Goal: Information Seeking & Learning: Find specific fact

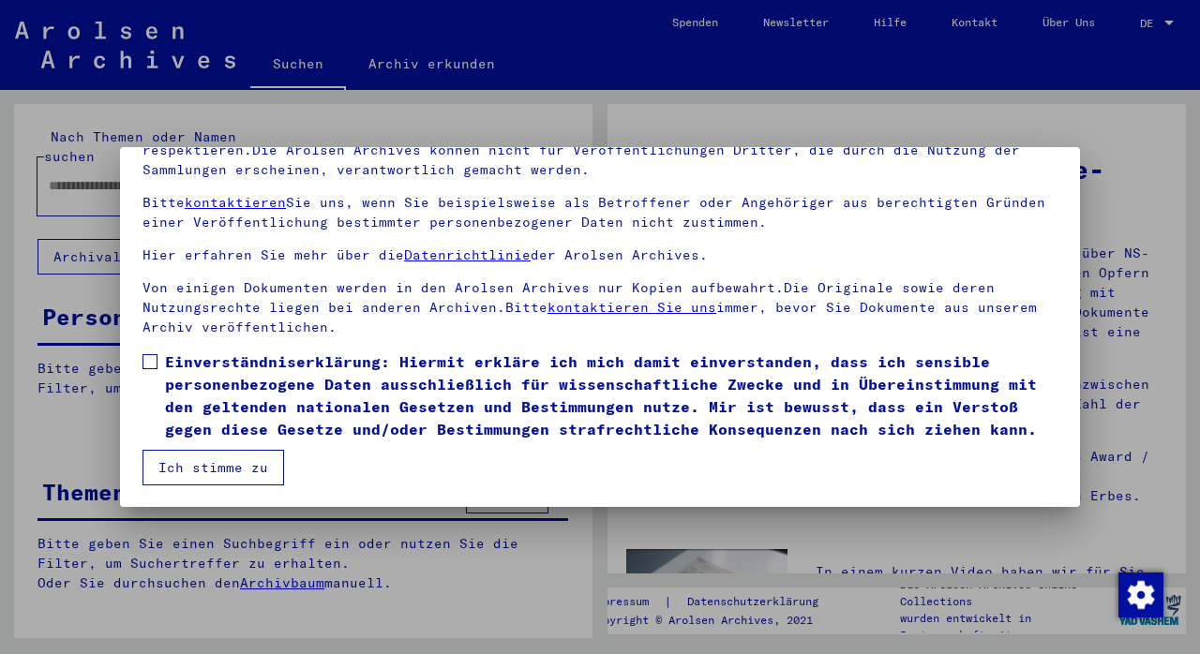
scroll to position [159, 0]
click at [168, 470] on button "Ich stimme zu" at bounding box center [214, 467] width 142 height 36
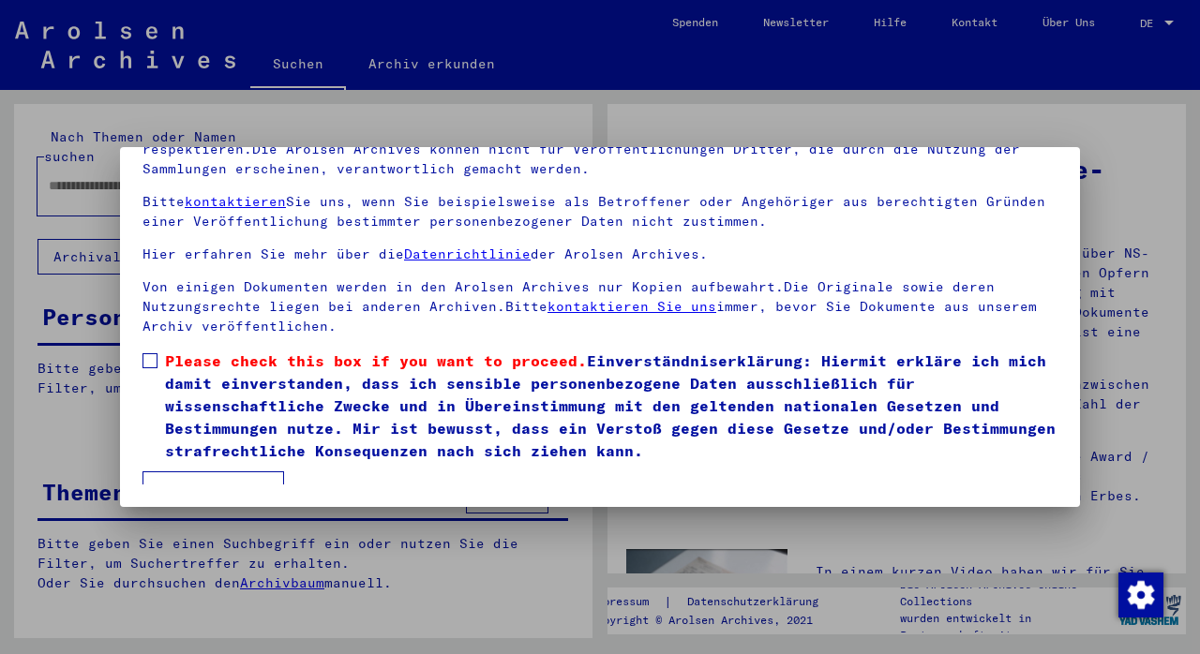
click at [151, 359] on span at bounding box center [150, 360] width 15 height 15
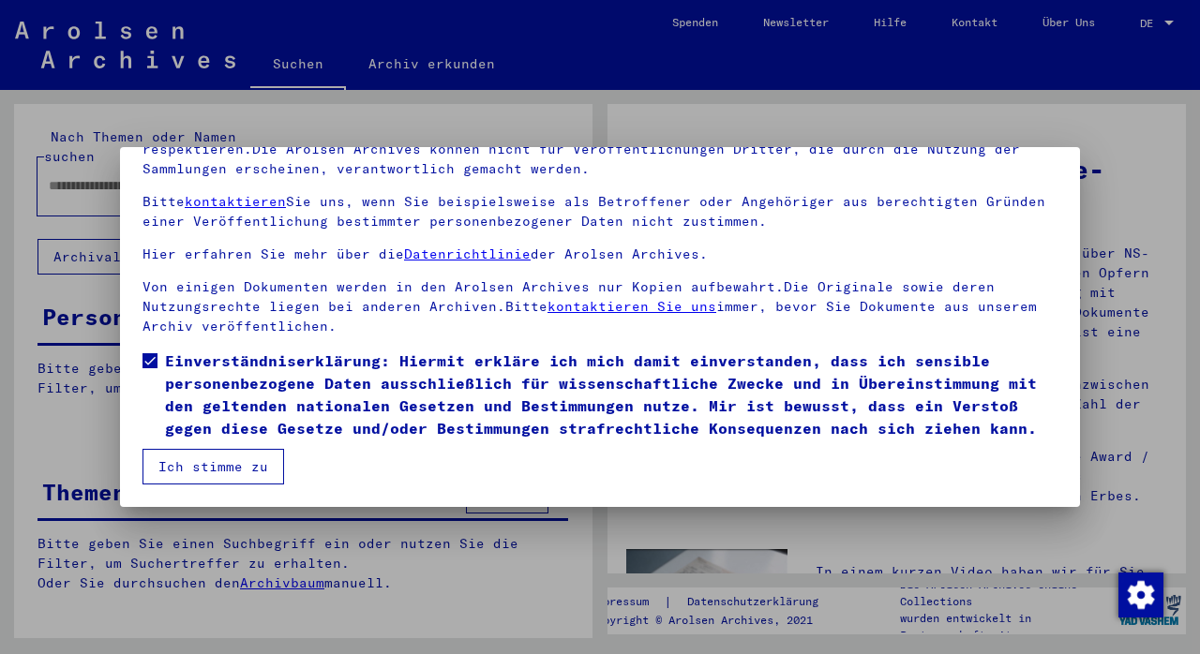
click at [198, 459] on button "Ich stimme zu" at bounding box center [214, 467] width 142 height 36
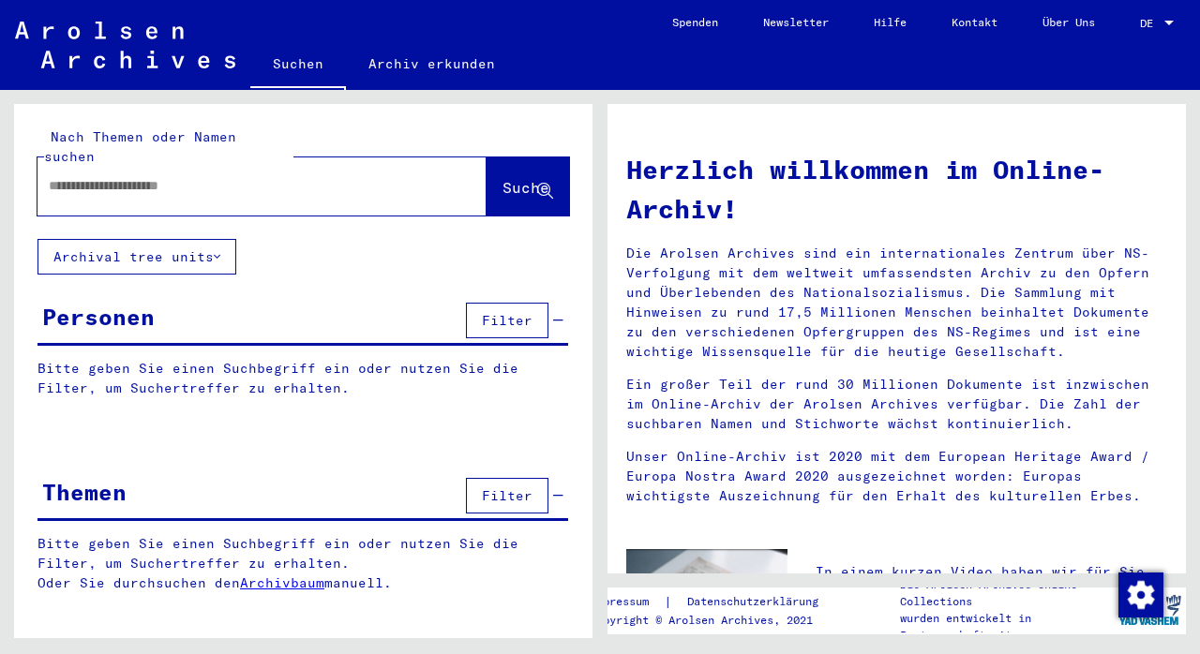
click at [125, 176] on input "text" at bounding box center [240, 186] width 382 height 20
click at [158, 176] on input "text" at bounding box center [240, 186] width 382 height 20
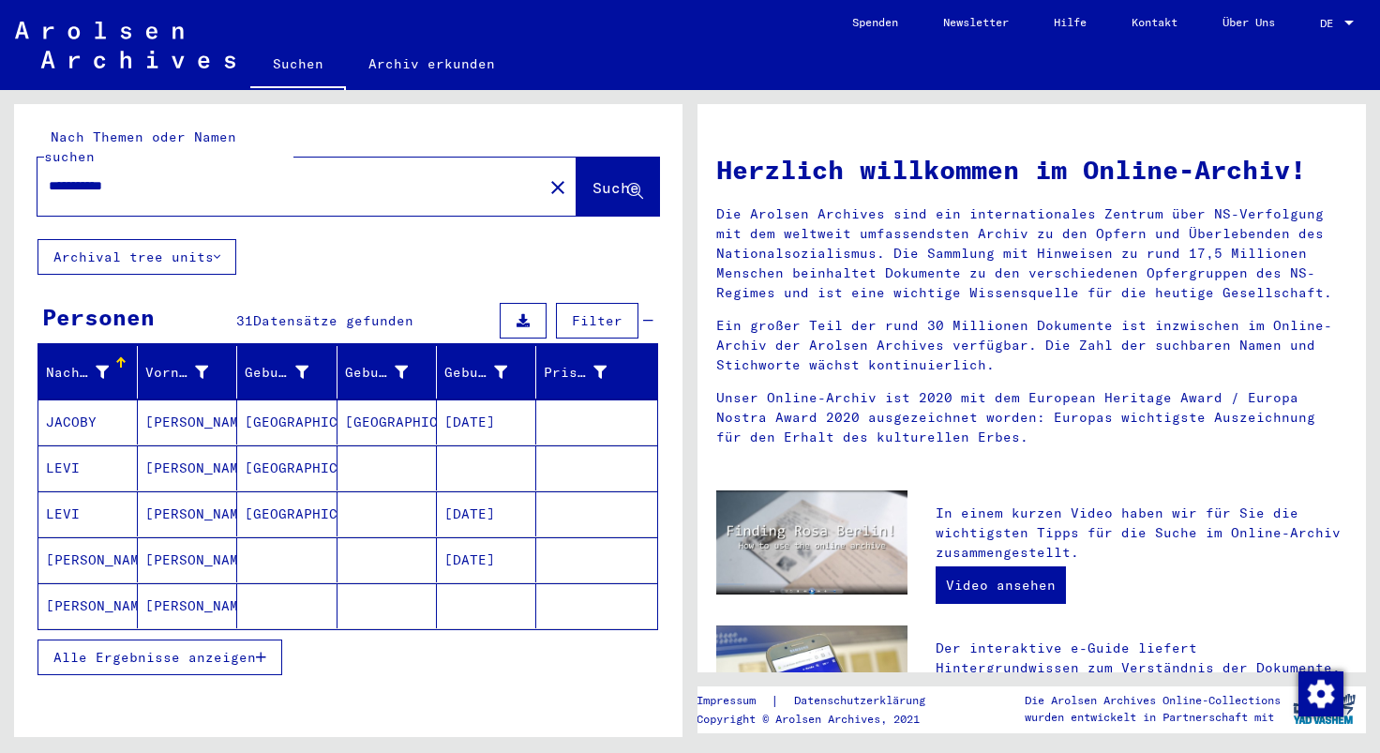
click at [211, 176] on input "**********" at bounding box center [285, 186] width 472 height 20
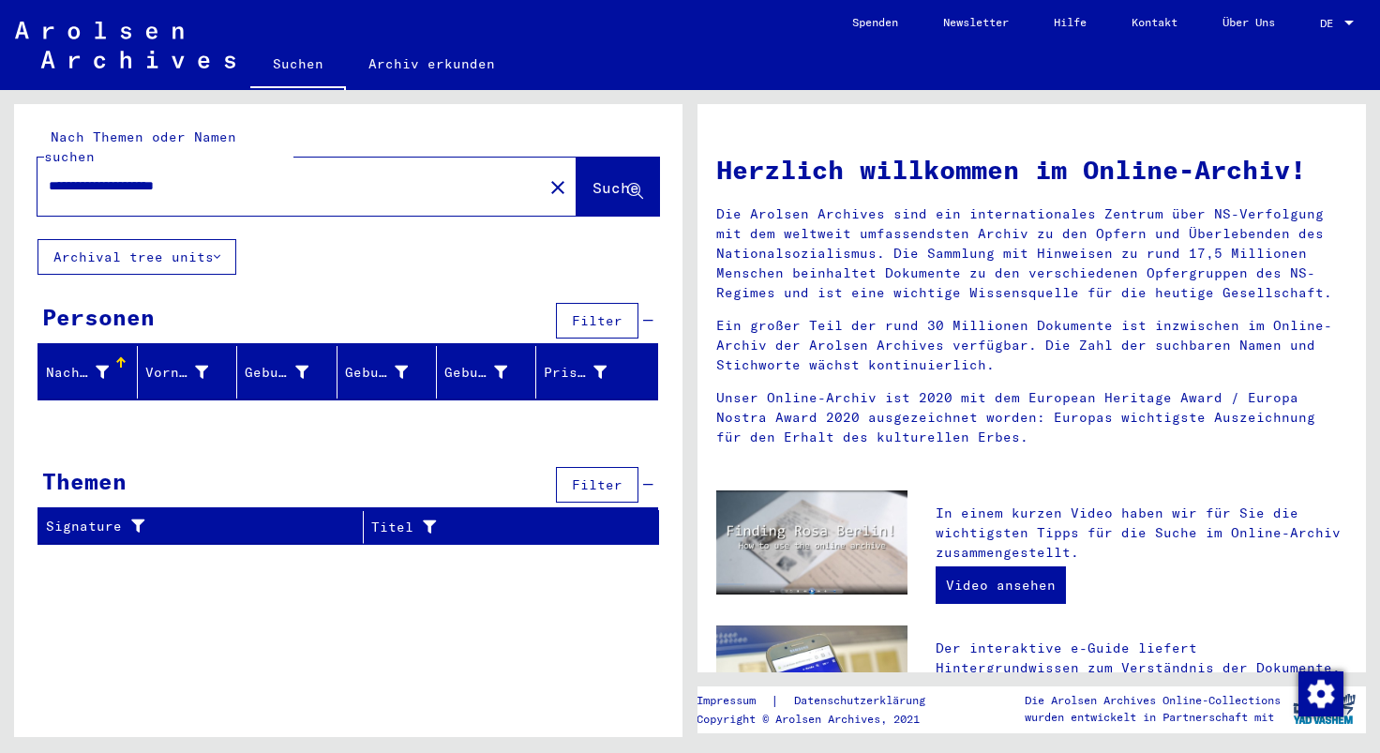
drag, startPoint x: 248, startPoint y: 169, endPoint x: 146, endPoint y: 162, distance: 101.5
click at [146, 176] on input "**********" at bounding box center [285, 186] width 472 height 20
type input "**********"
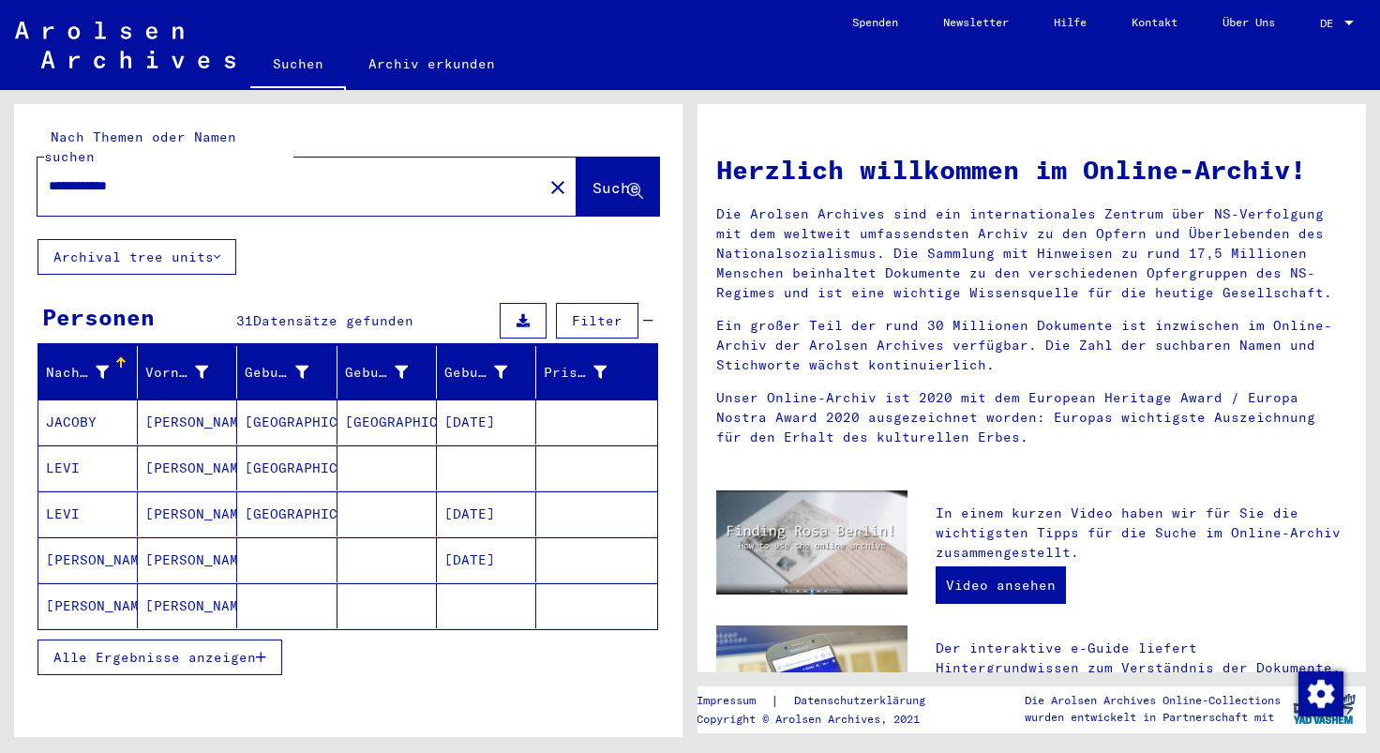
click at [248, 649] on span "Alle Ergebnisse anzeigen" at bounding box center [154, 657] width 203 height 17
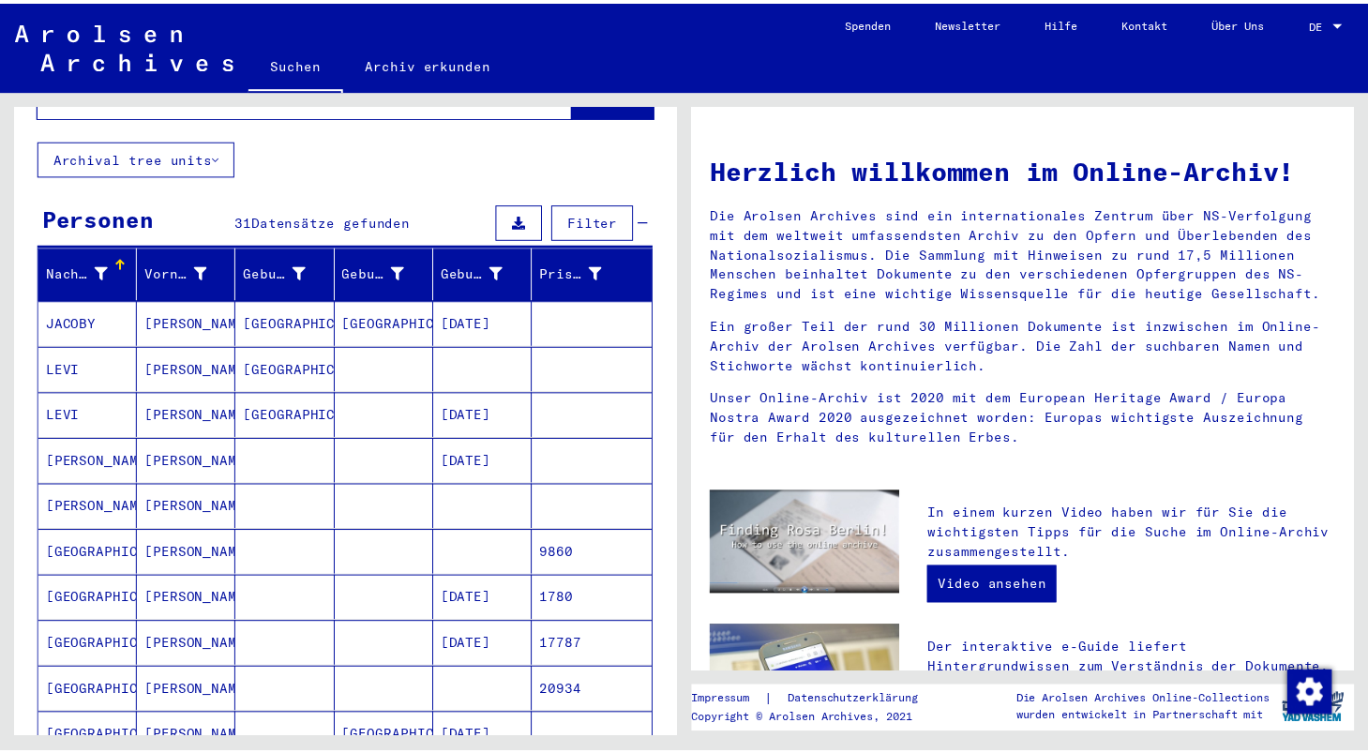
scroll to position [199, 0]
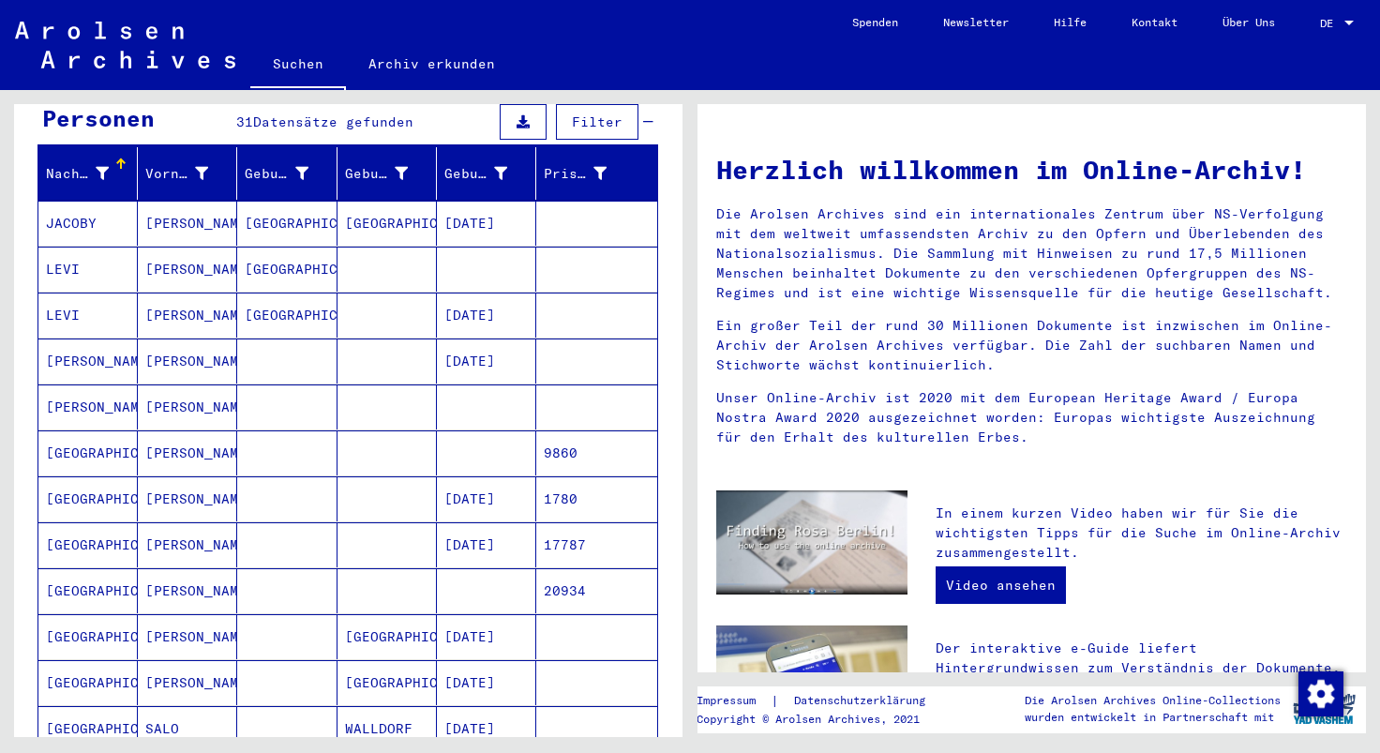
click at [88, 476] on mat-cell "[GEOGRAPHIC_DATA]" at bounding box center [87, 498] width 99 height 45
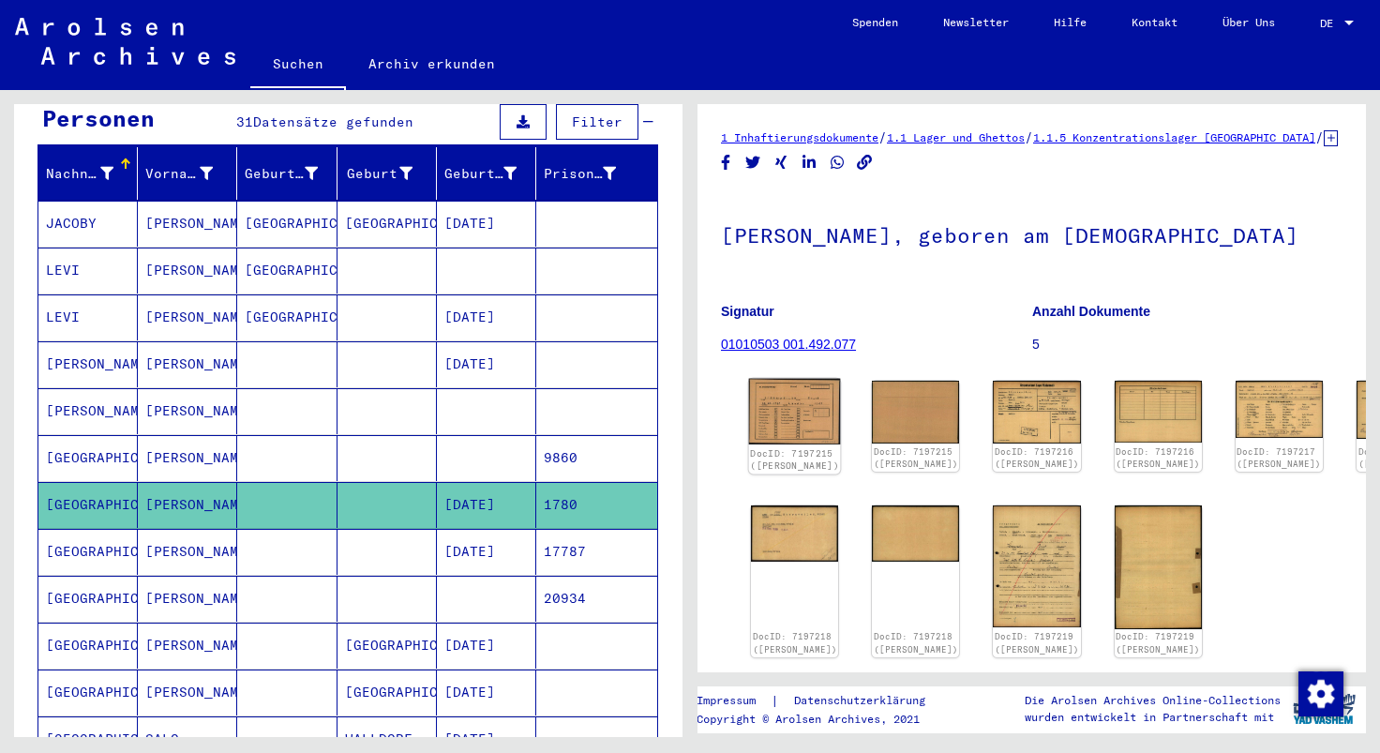
click at [793, 444] on img at bounding box center [795, 412] width 92 height 66
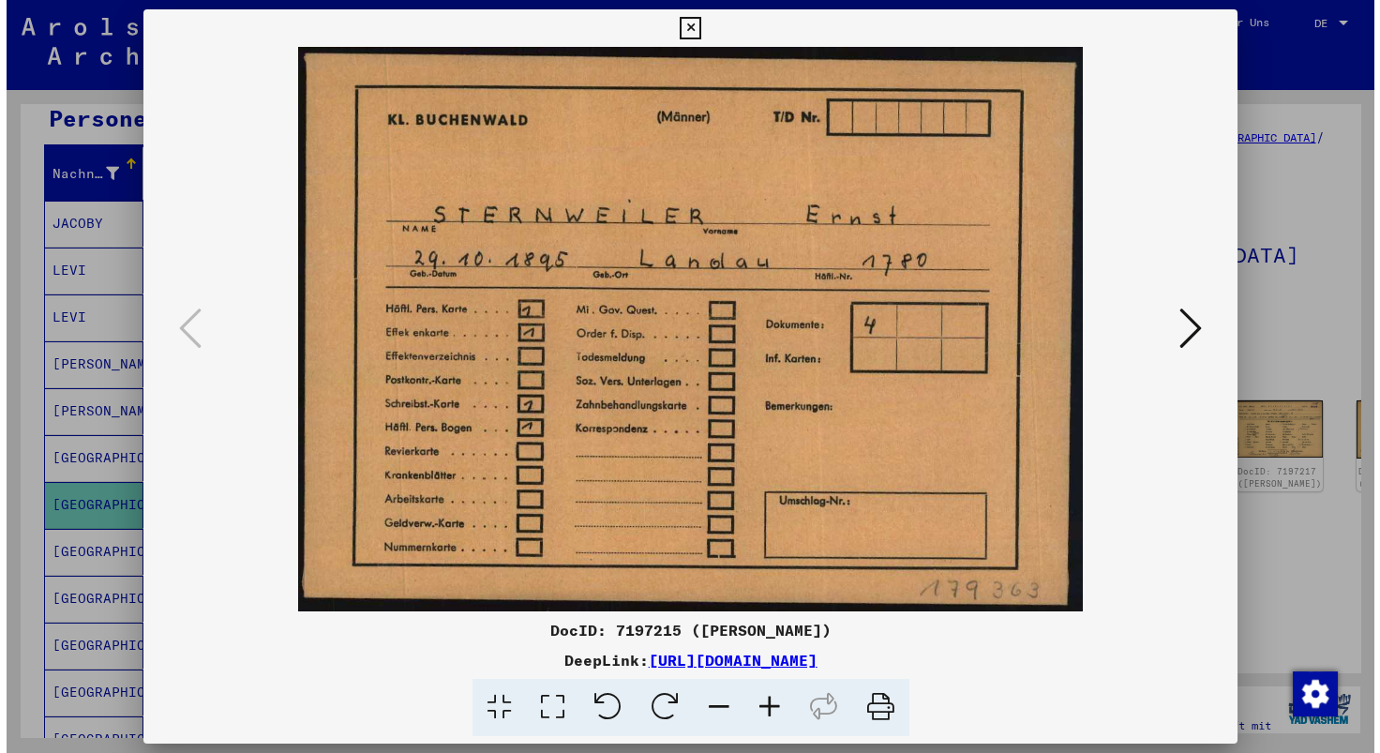
scroll to position [199, 0]
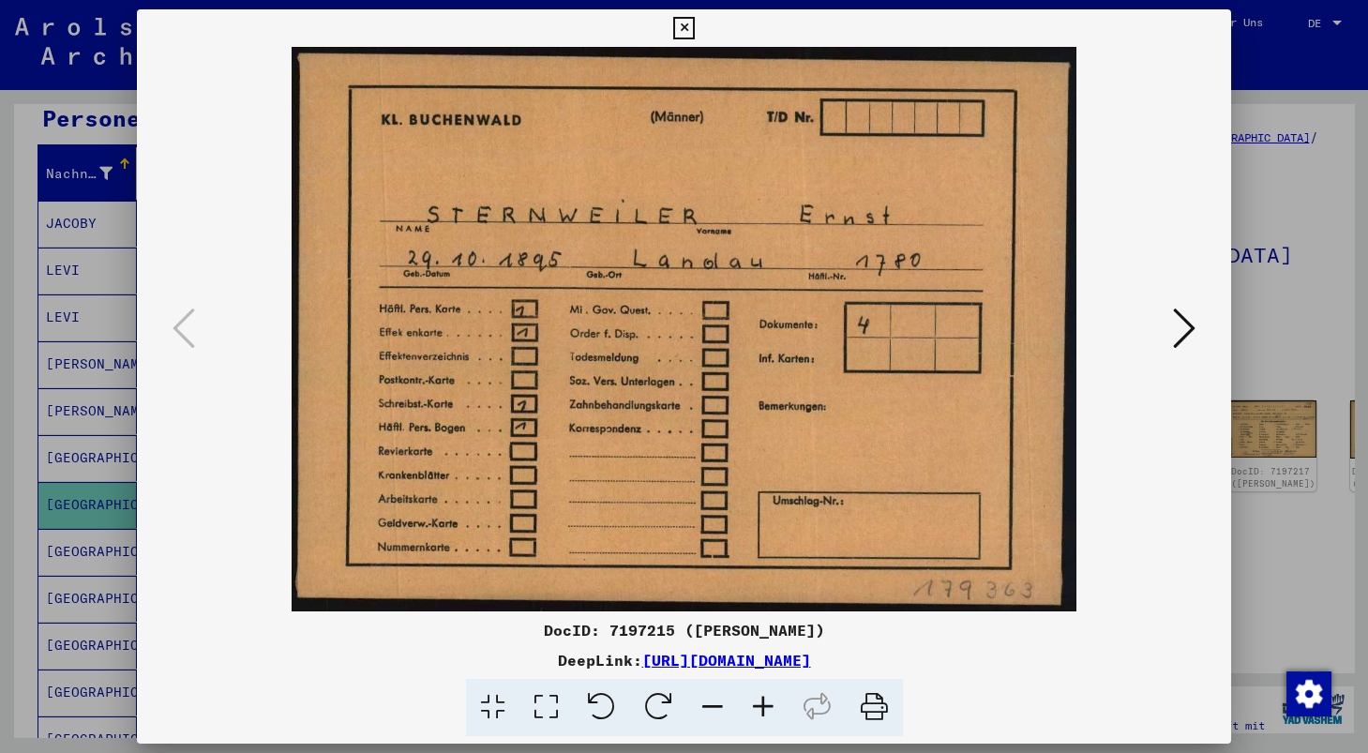
click at [1181, 320] on icon at bounding box center [1184, 328] width 23 height 45
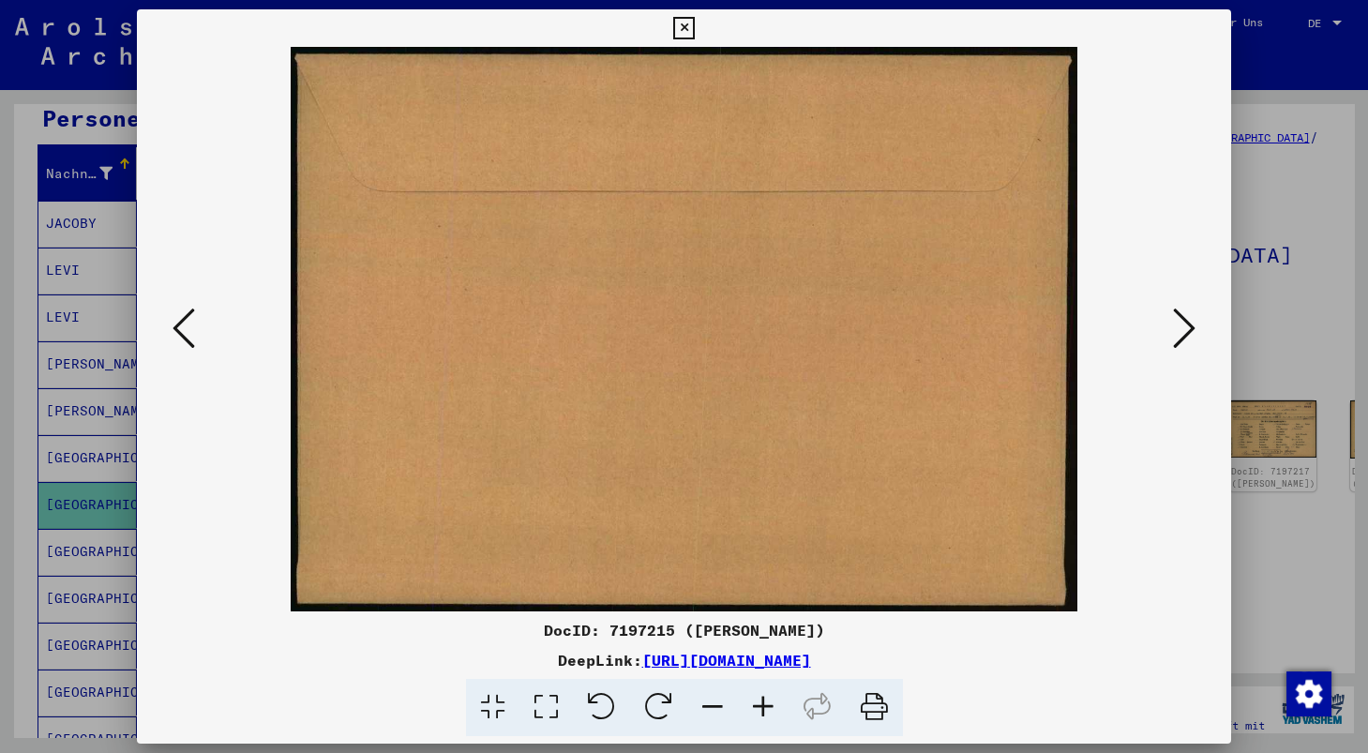
click at [1181, 320] on icon at bounding box center [1184, 328] width 23 height 45
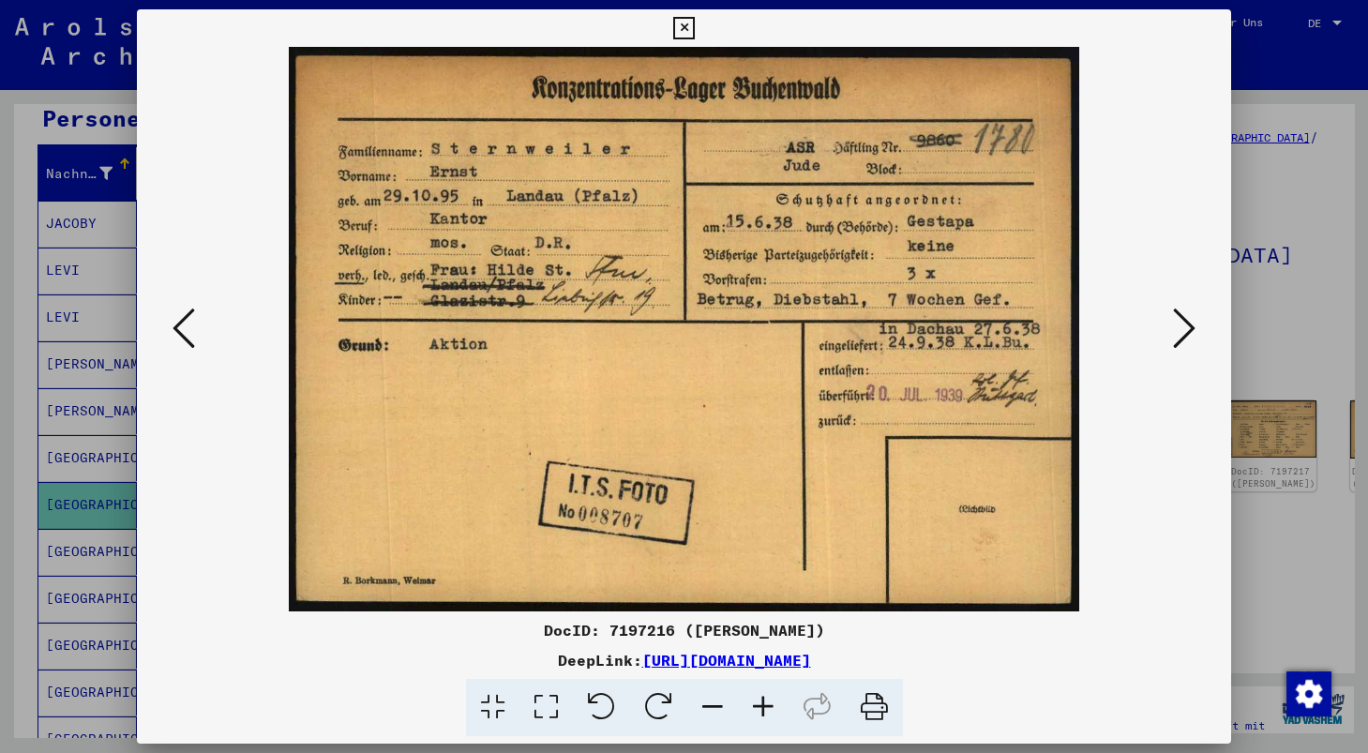
click at [1181, 320] on icon at bounding box center [1184, 328] width 23 height 45
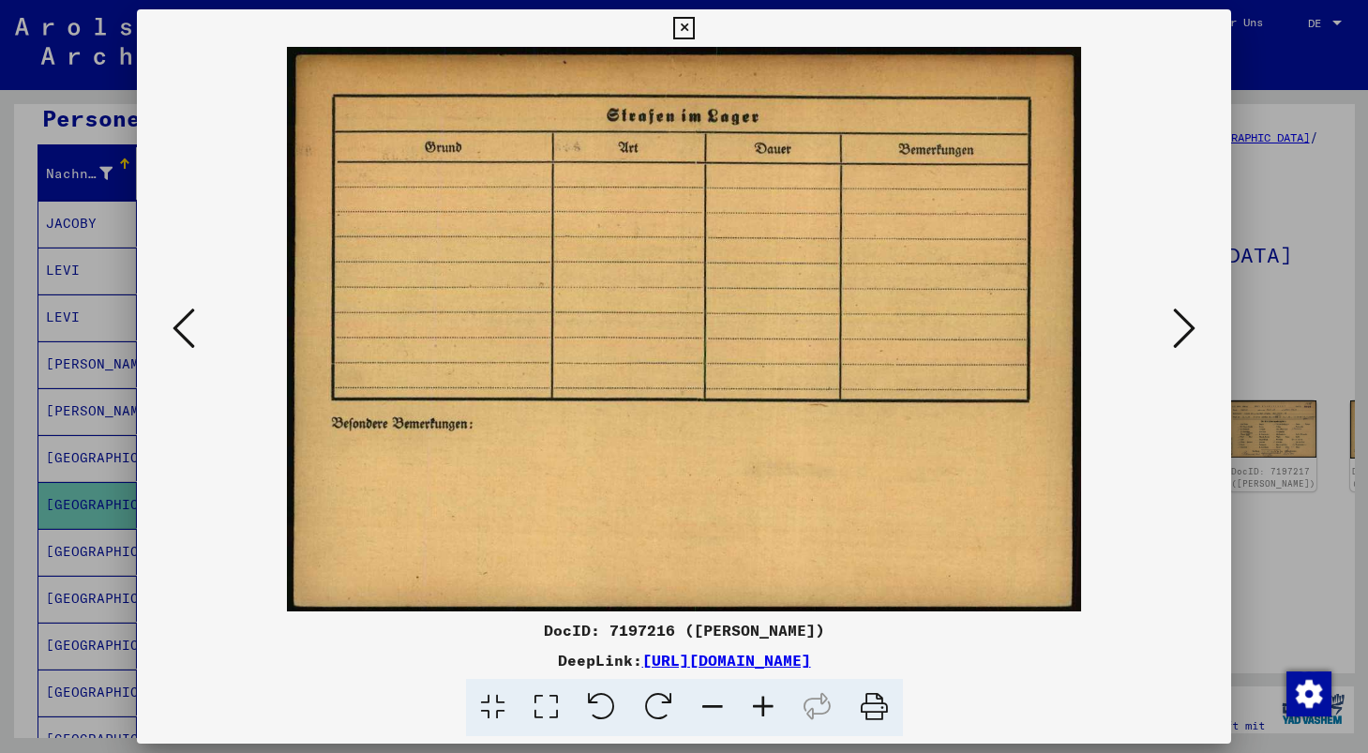
click at [695, 26] on icon at bounding box center [684, 28] width 22 height 23
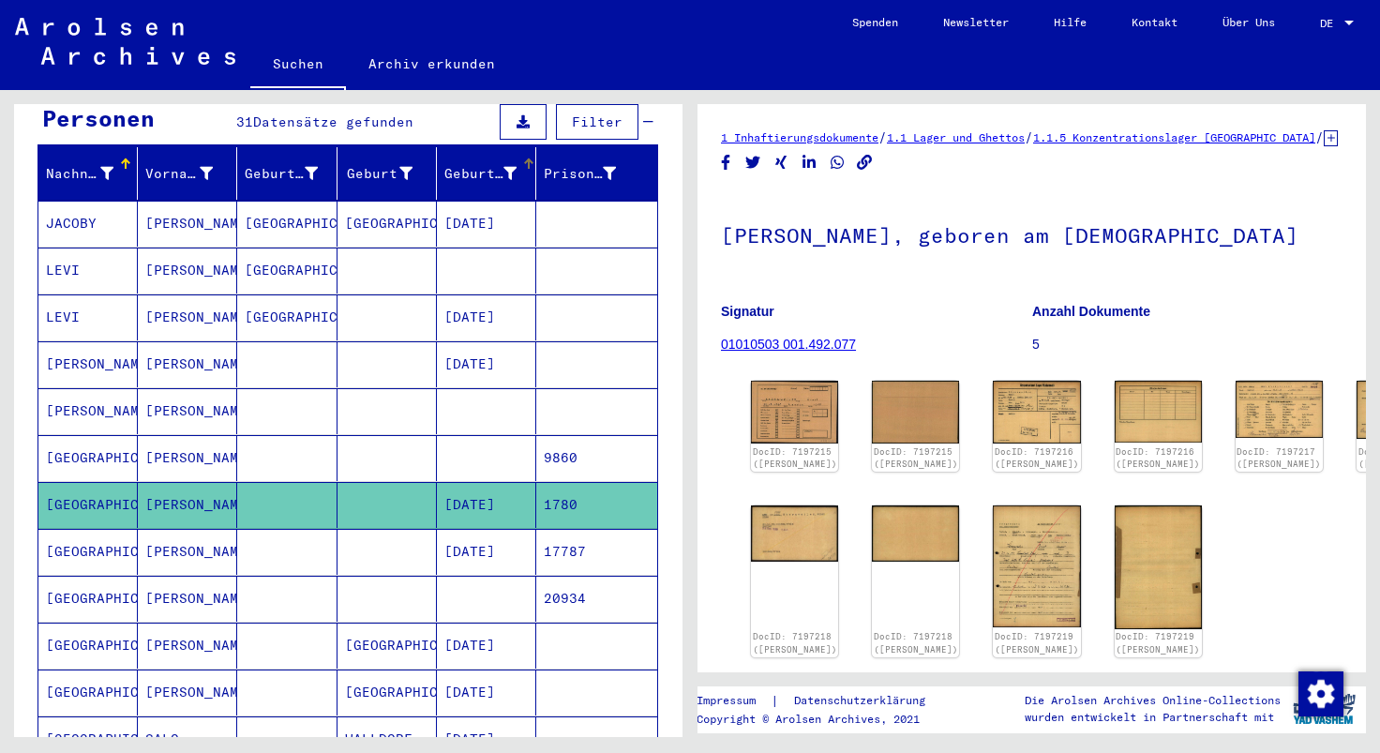
scroll to position [0, 0]
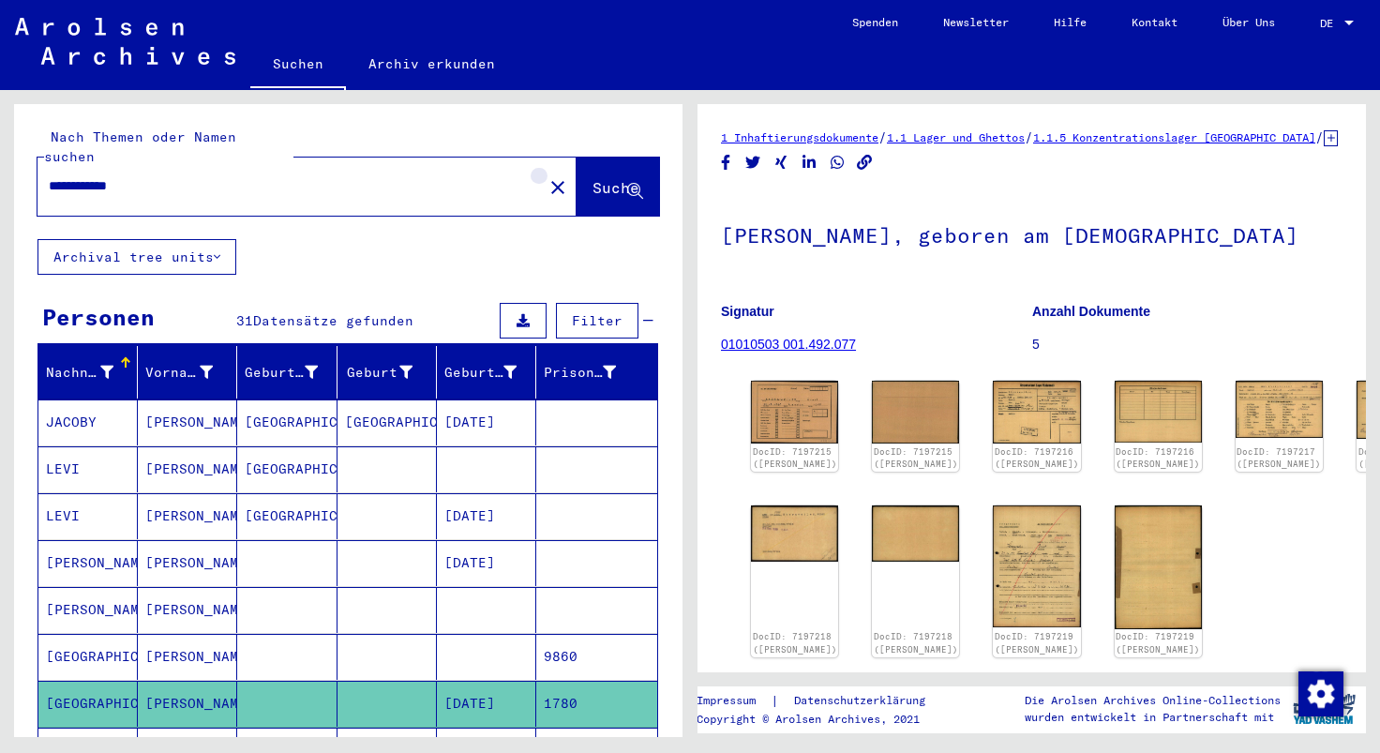
click at [547, 176] on mat-icon "close" at bounding box center [558, 187] width 23 height 23
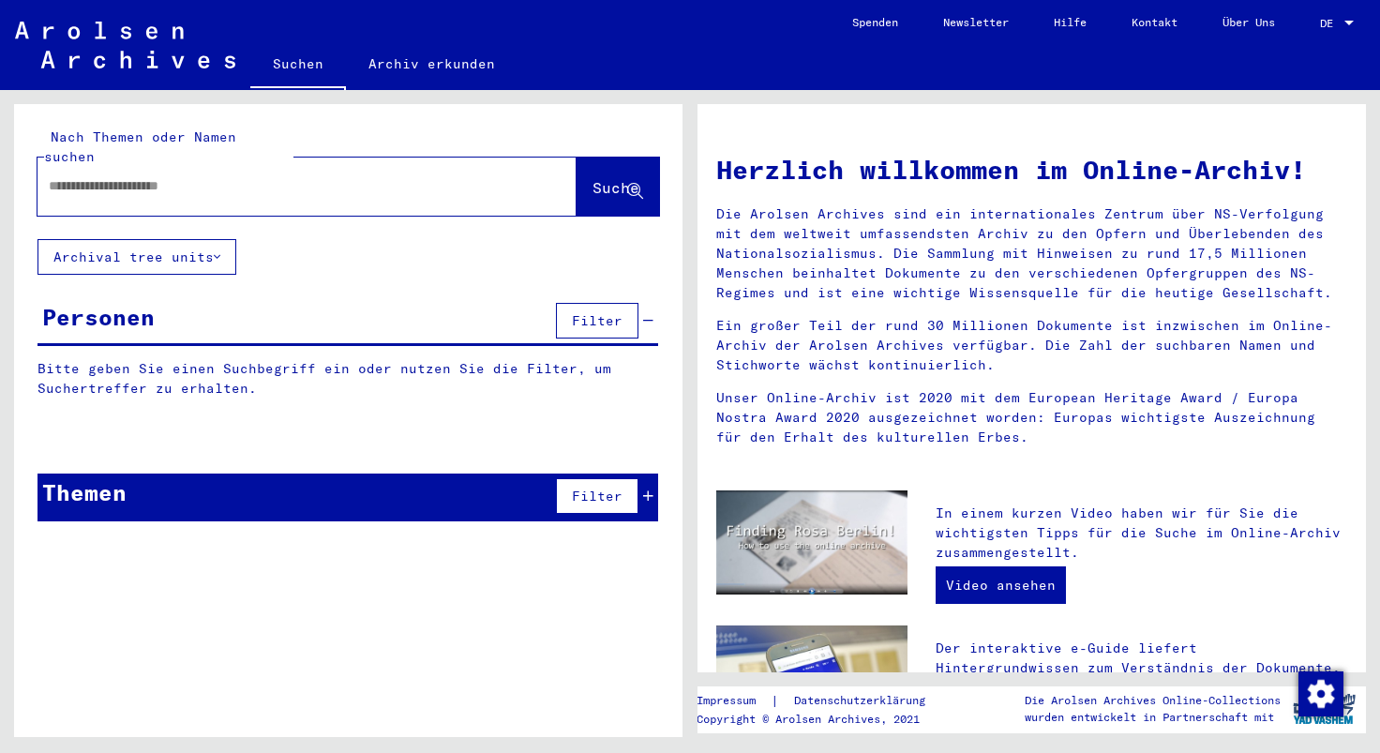
click at [270, 176] on input "text" at bounding box center [285, 186] width 472 height 20
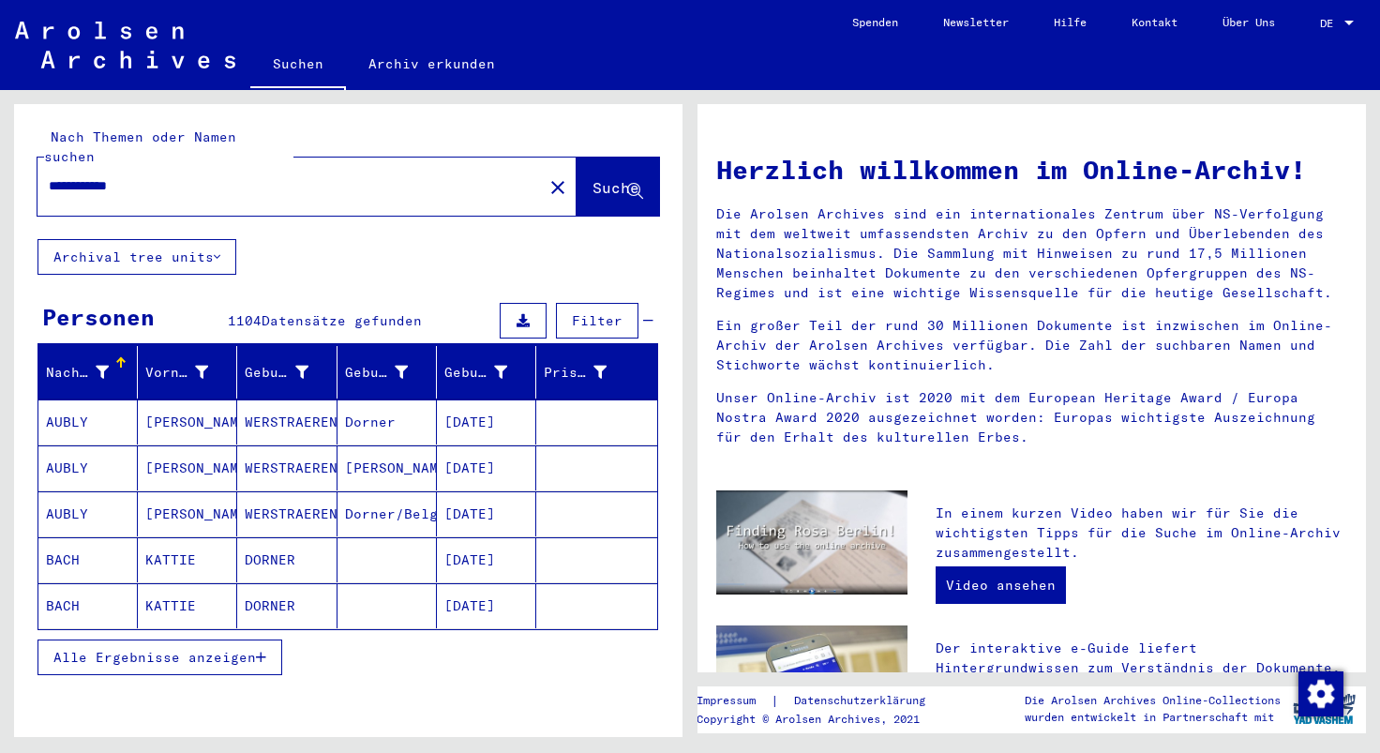
type input "**********"
click at [276, 639] on button "Alle Ergebnisse anzeigen" at bounding box center [160, 657] width 245 height 36
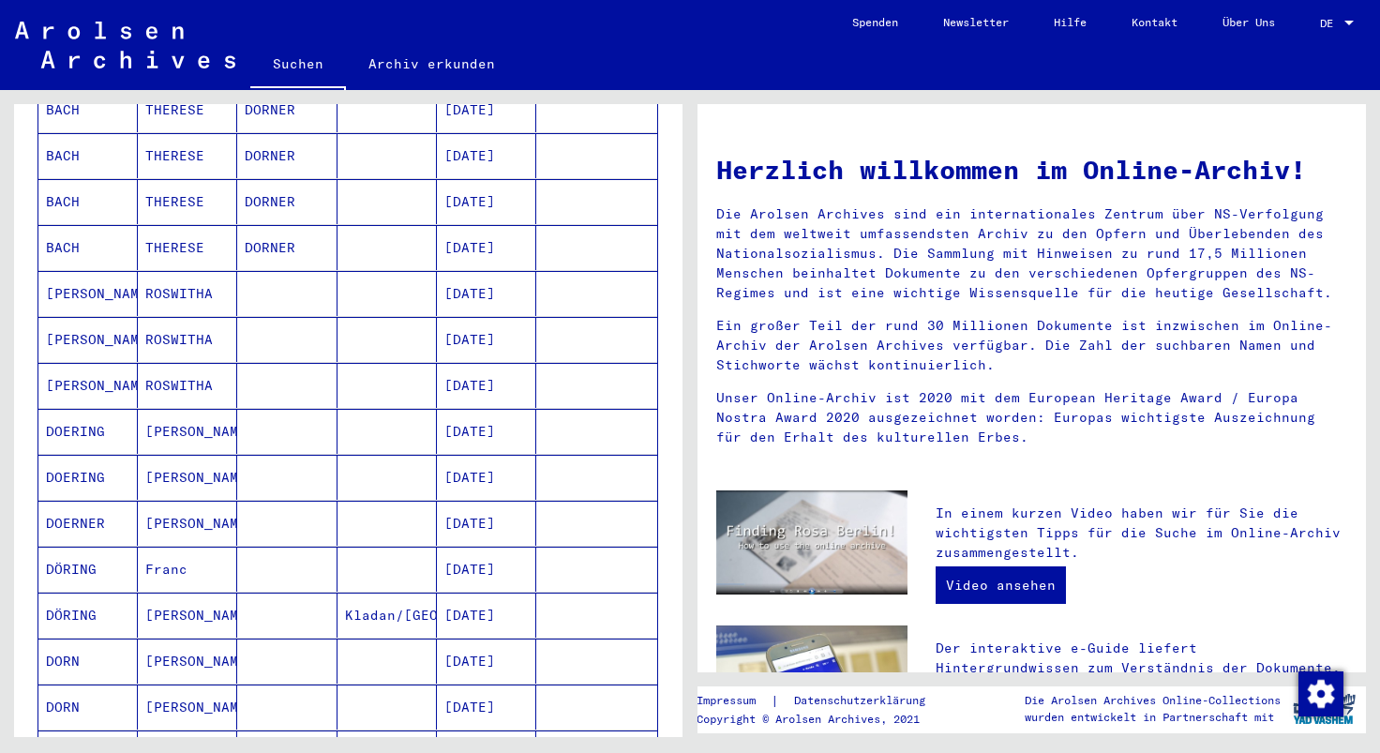
scroll to position [793, 0]
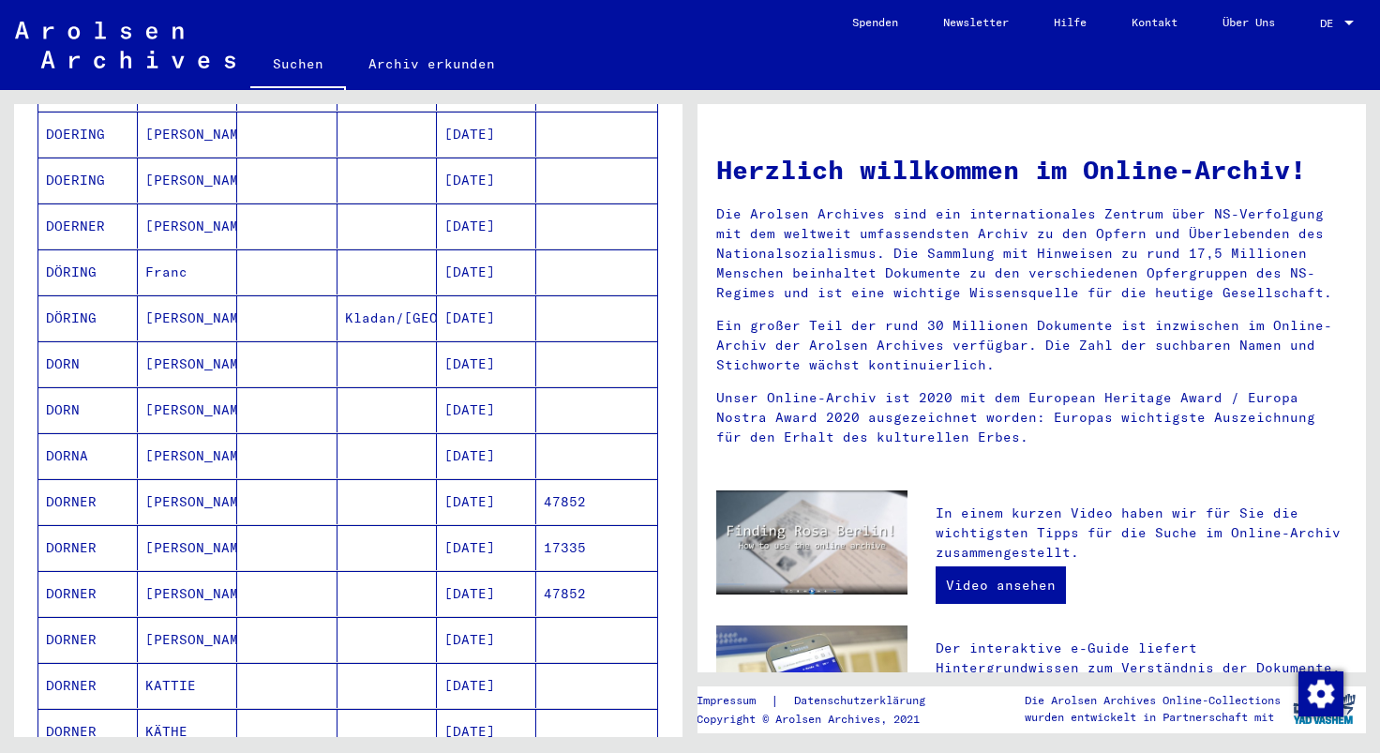
click at [524, 526] on mat-cell "[DATE]" at bounding box center [486, 547] width 99 height 45
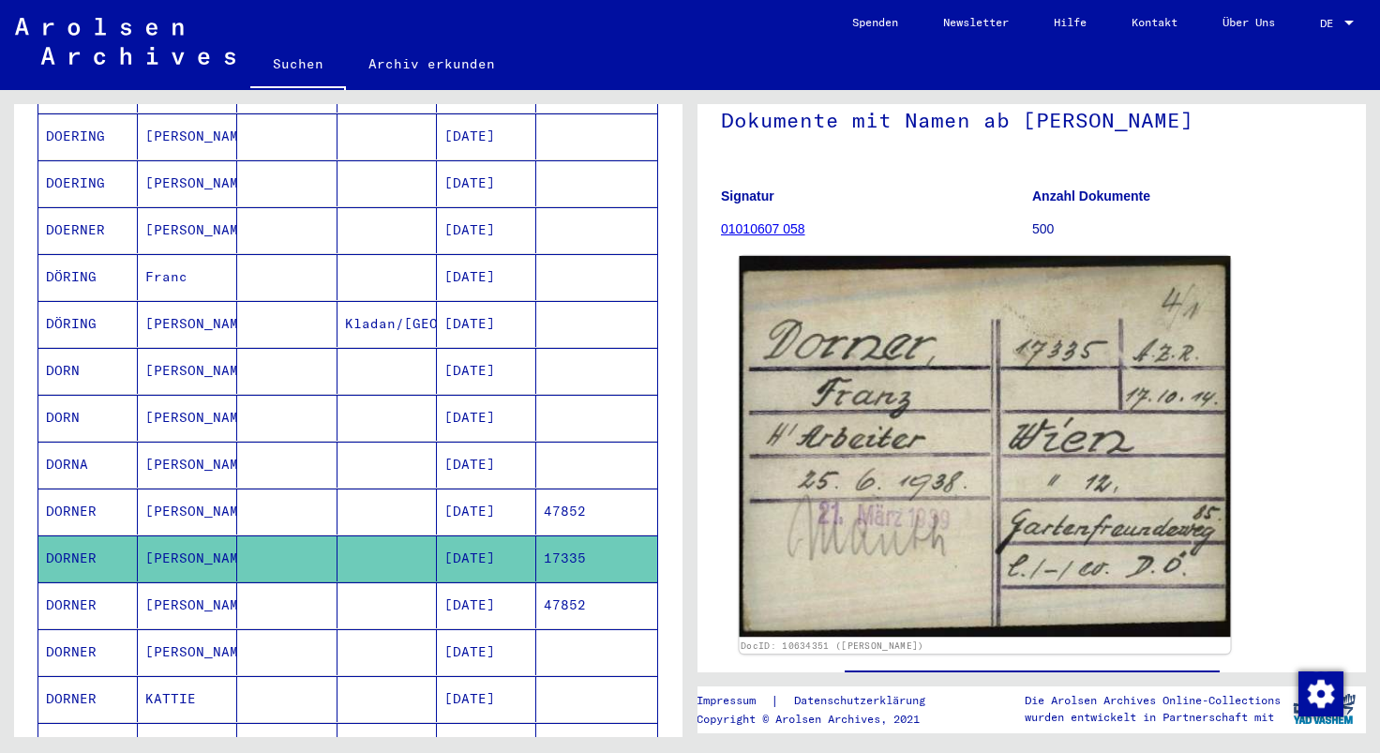
scroll to position [199, 0]
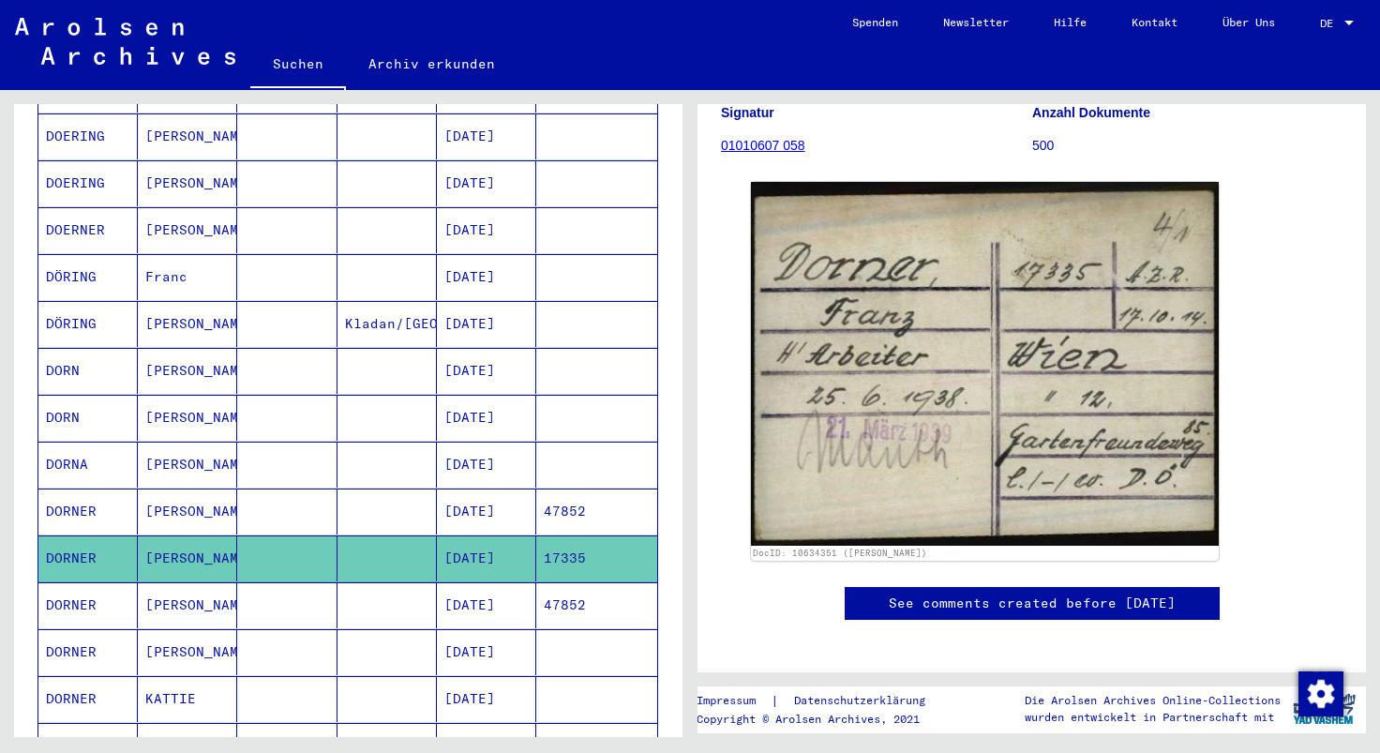
click at [601, 582] on mat-cell "47852" at bounding box center [596, 605] width 121 height 46
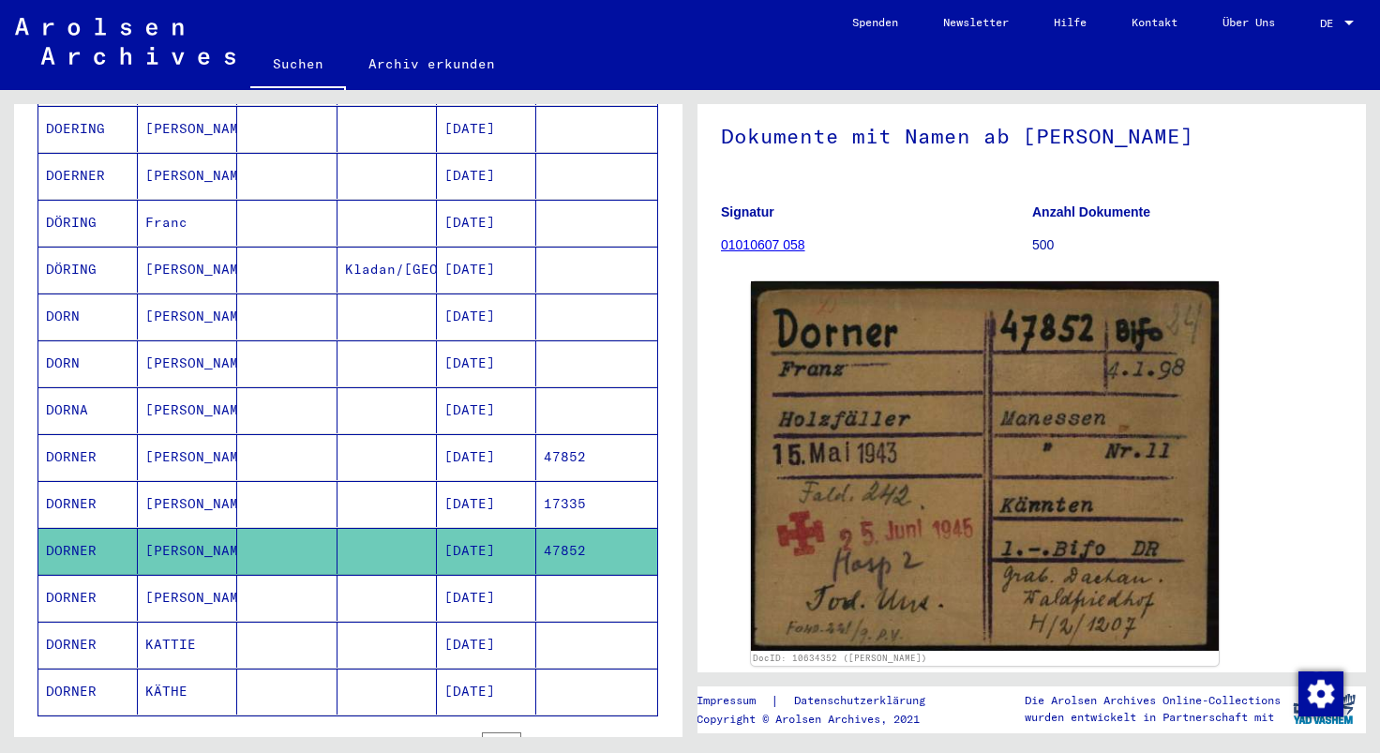
scroll to position [901, 0]
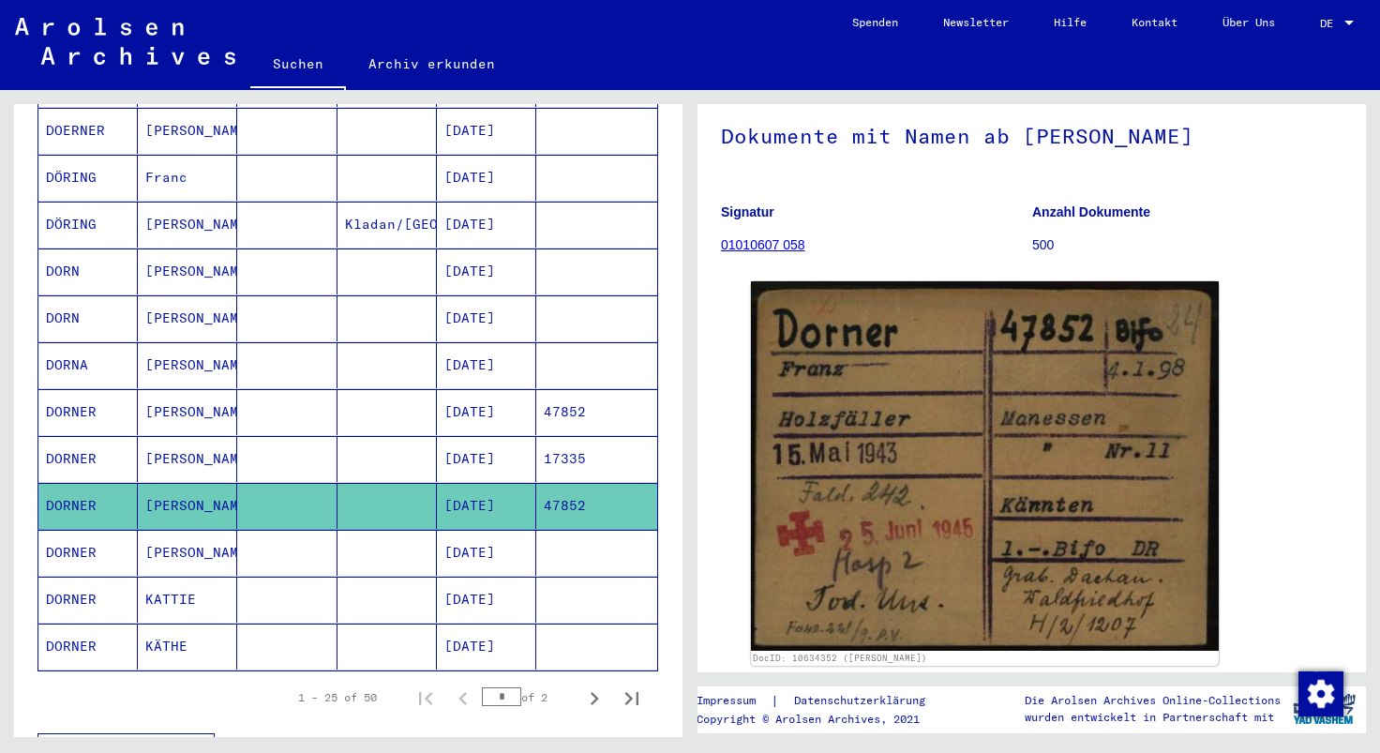
click at [577, 248] on mat-cell at bounding box center [596, 271] width 121 height 46
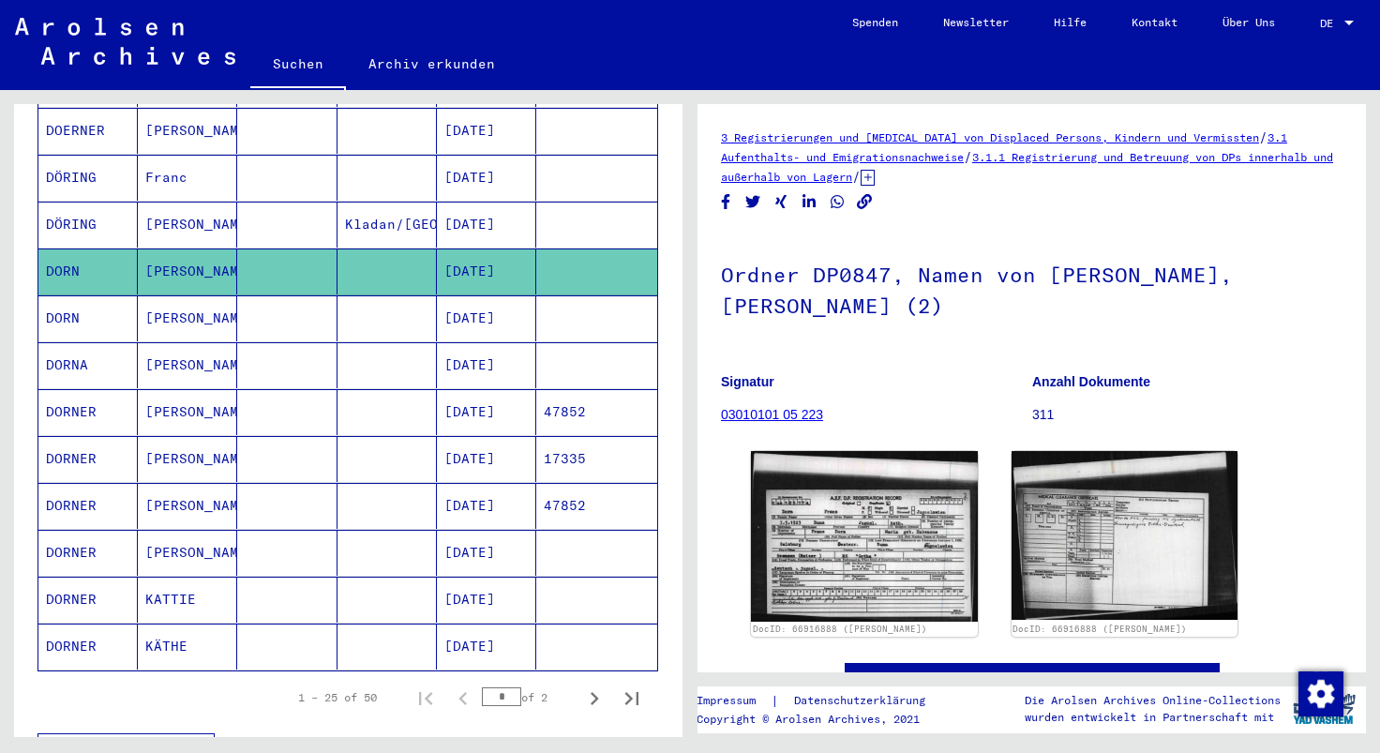
click at [575, 295] on mat-cell at bounding box center [596, 318] width 121 height 46
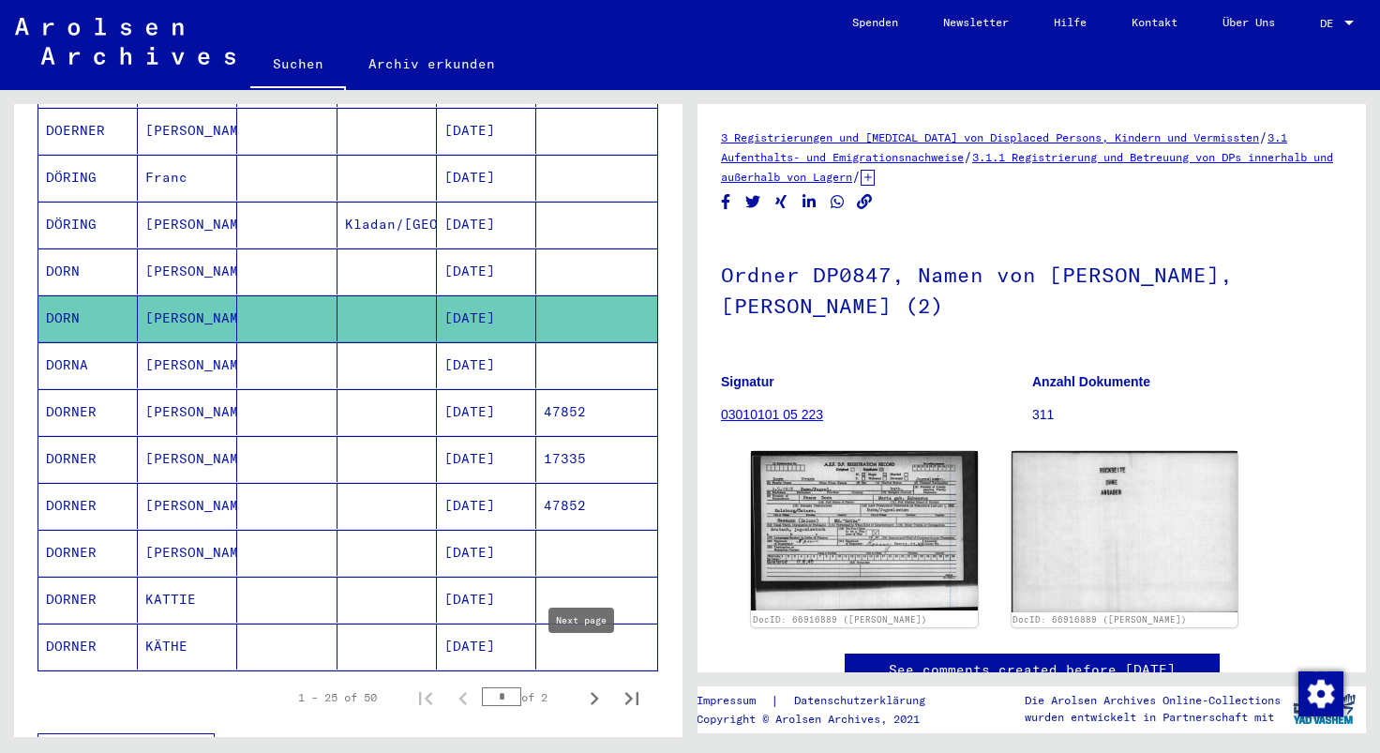
click at [581, 653] on icon "Next page" at bounding box center [594, 698] width 26 height 26
type input "*"
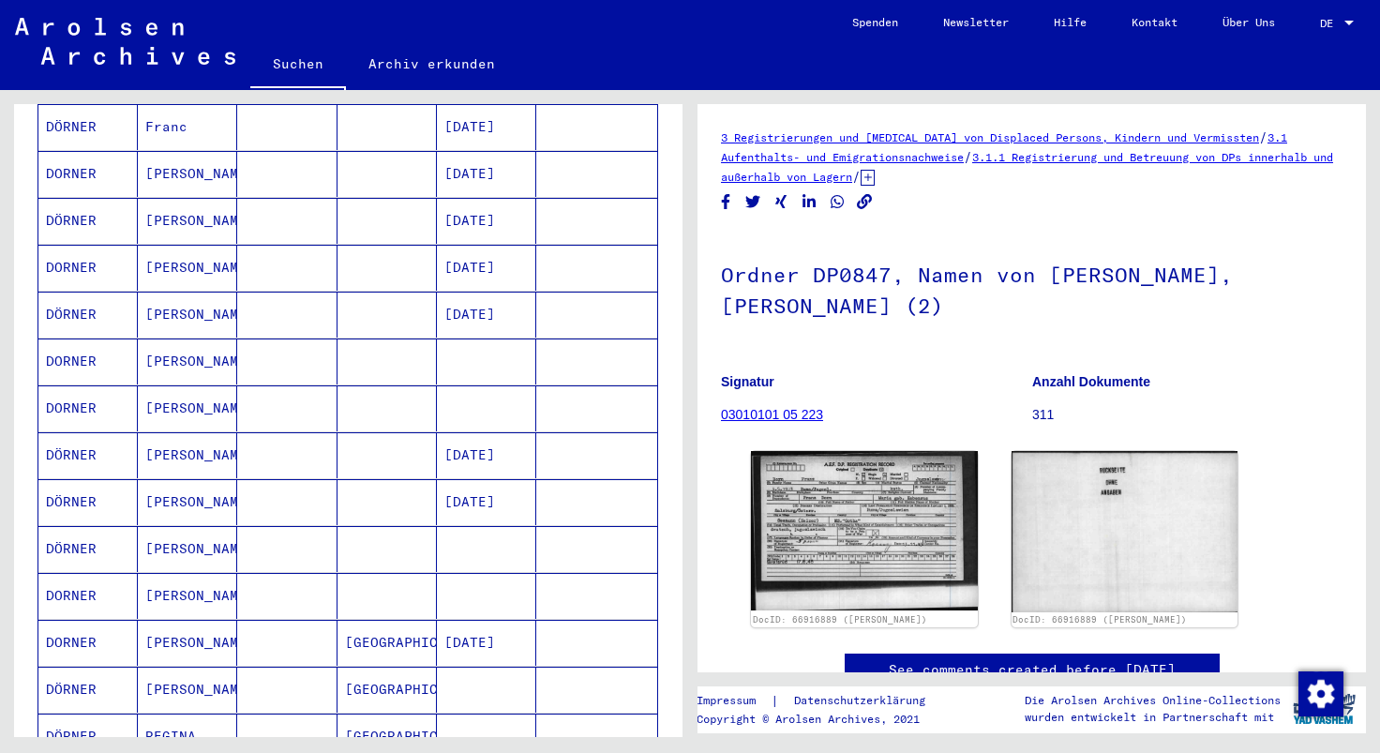
scroll to position [108, 0]
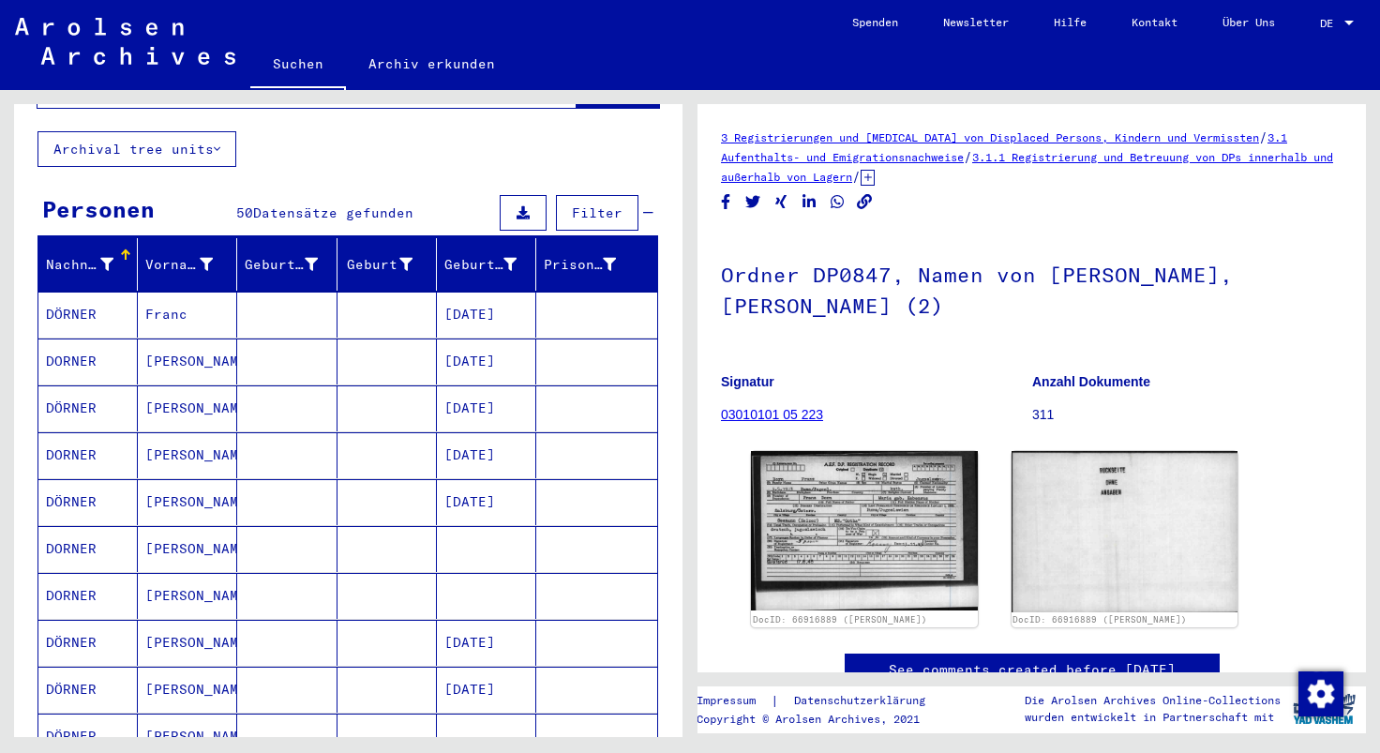
click at [412, 358] on mat-cell at bounding box center [387, 361] width 99 height 46
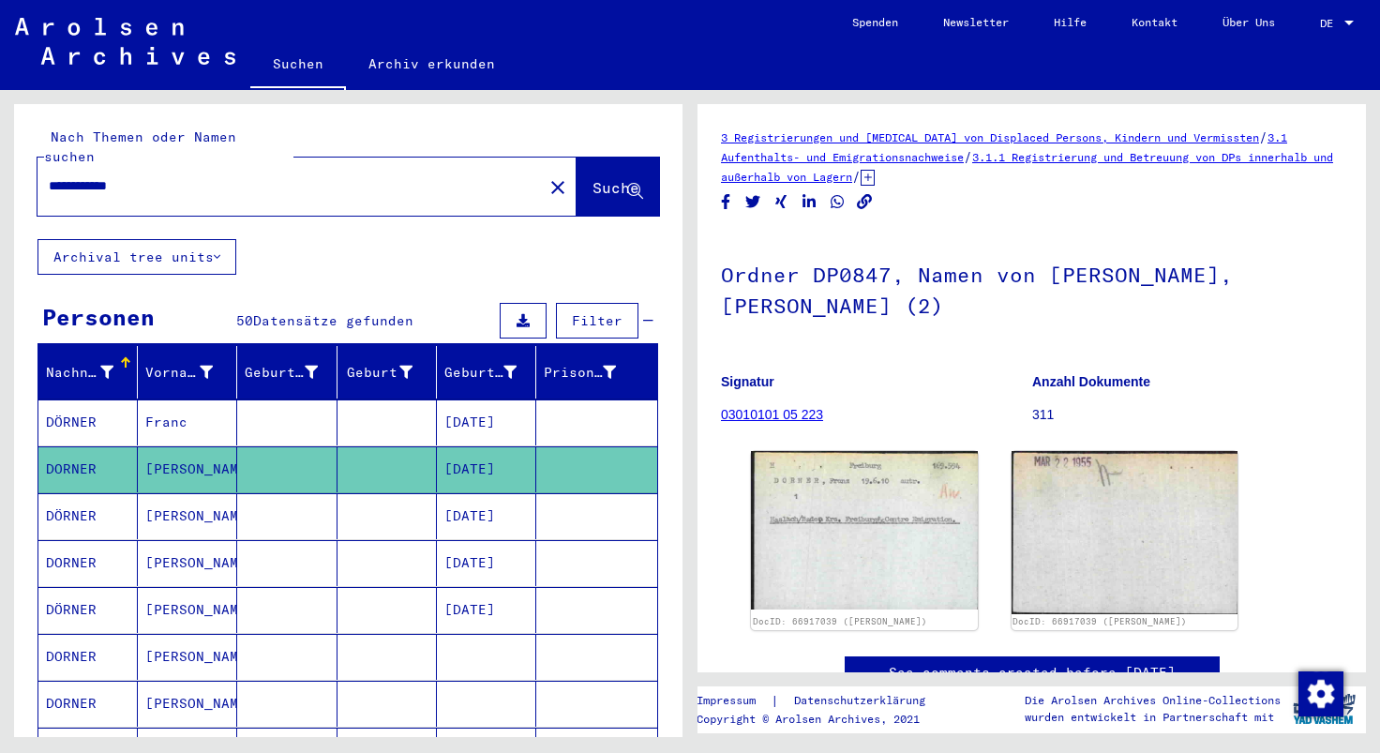
click at [196, 176] on input "**********" at bounding box center [290, 186] width 483 height 20
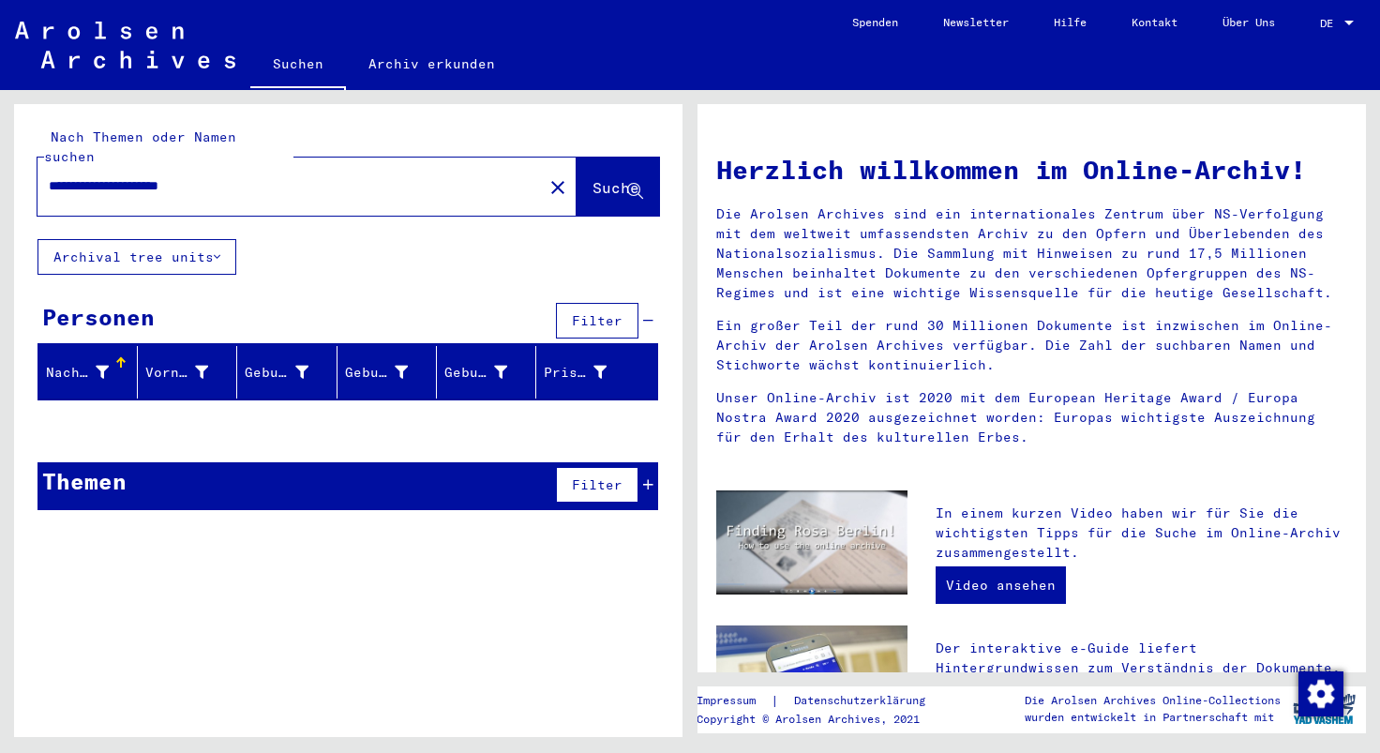
drag, startPoint x: 143, startPoint y: 167, endPoint x: 103, endPoint y: 167, distance: 40.3
click at [103, 176] on input "**********" at bounding box center [285, 186] width 472 height 20
click at [264, 176] on input "**********" at bounding box center [285, 186] width 472 height 20
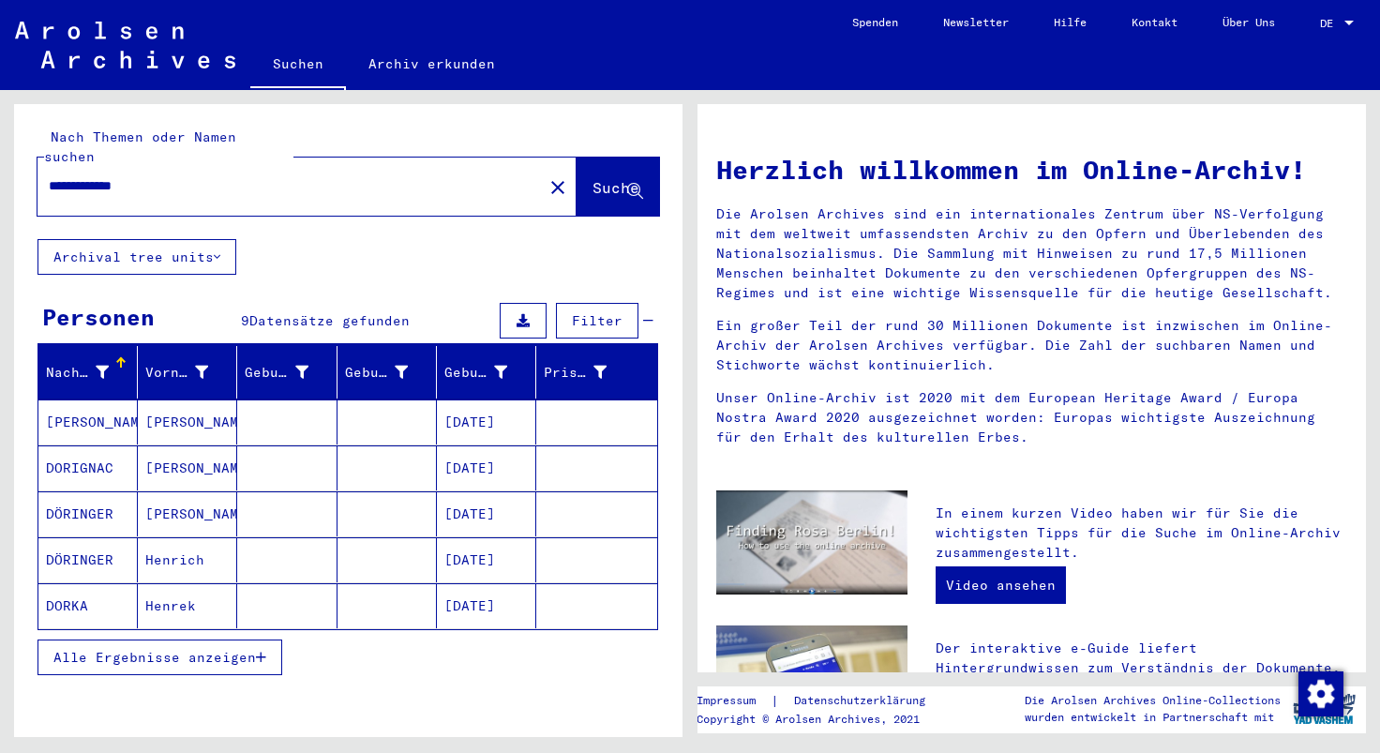
click at [261, 642] on button "Alle Ergebnisse anzeigen" at bounding box center [160, 657] width 245 height 36
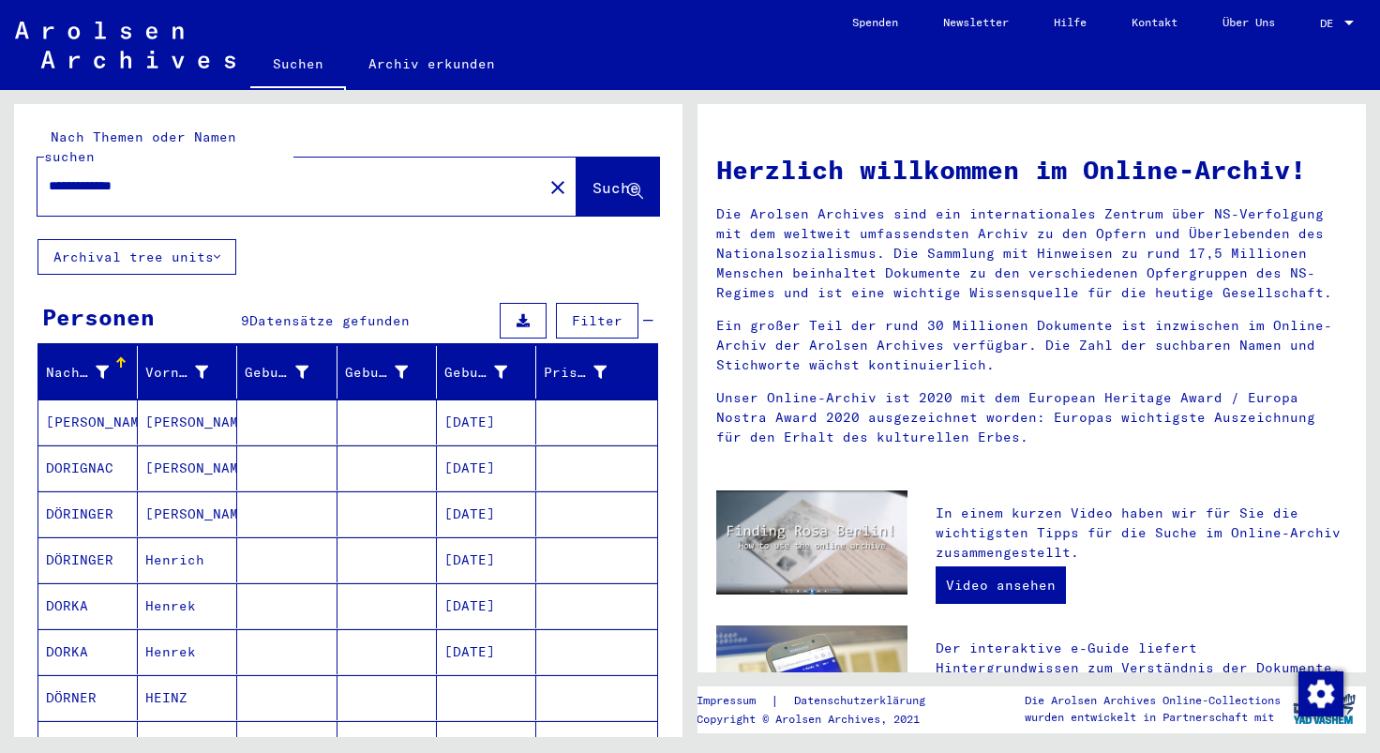
scroll to position [288, 0]
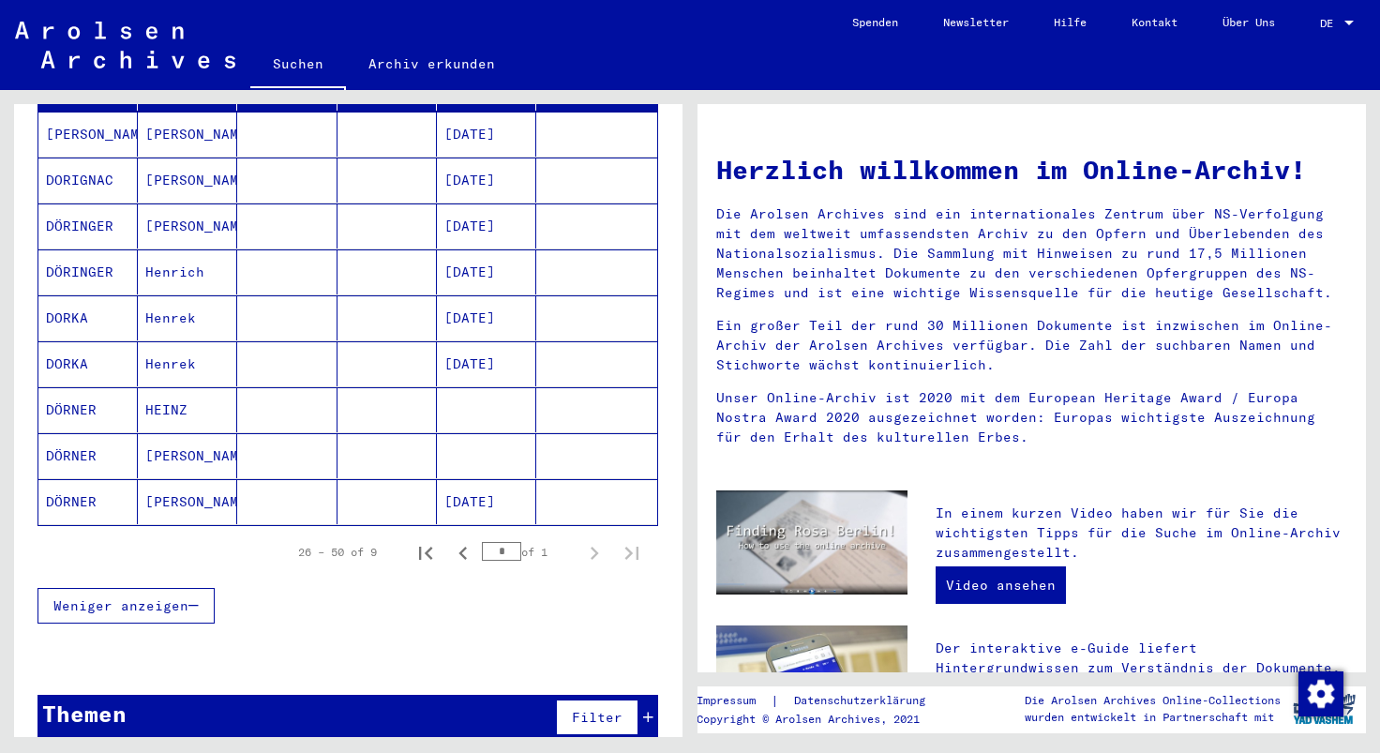
click at [189, 387] on mat-cell "HEINZ" at bounding box center [187, 409] width 99 height 45
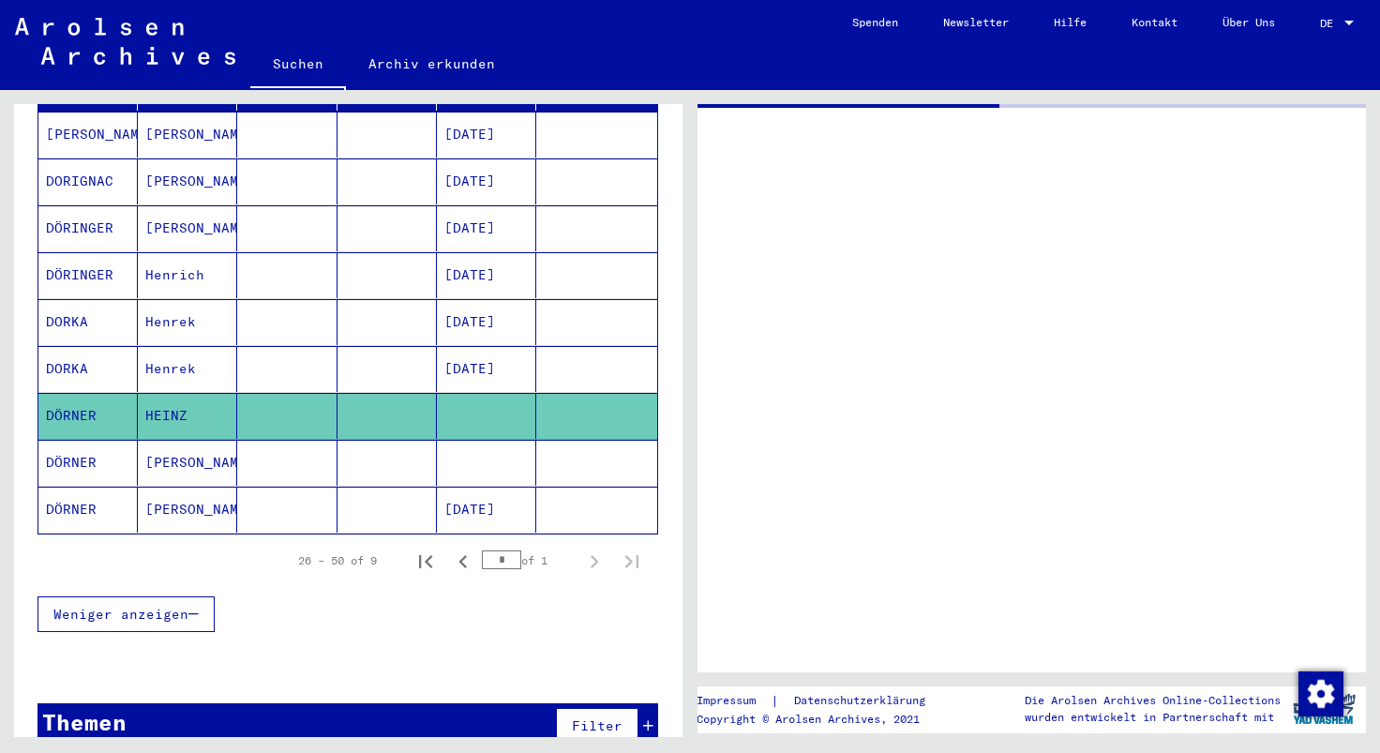
scroll to position [289, 0]
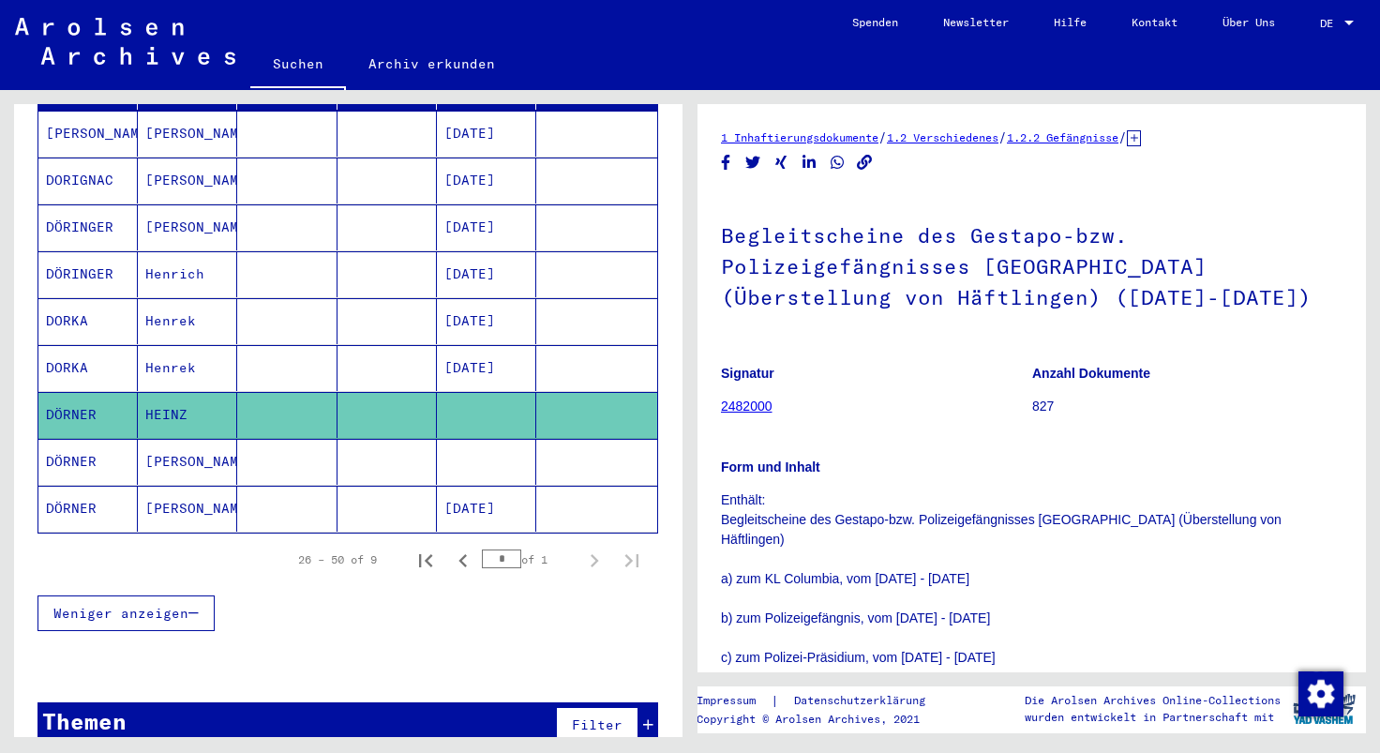
click at [177, 443] on mat-cell "[PERSON_NAME]" at bounding box center [187, 462] width 99 height 46
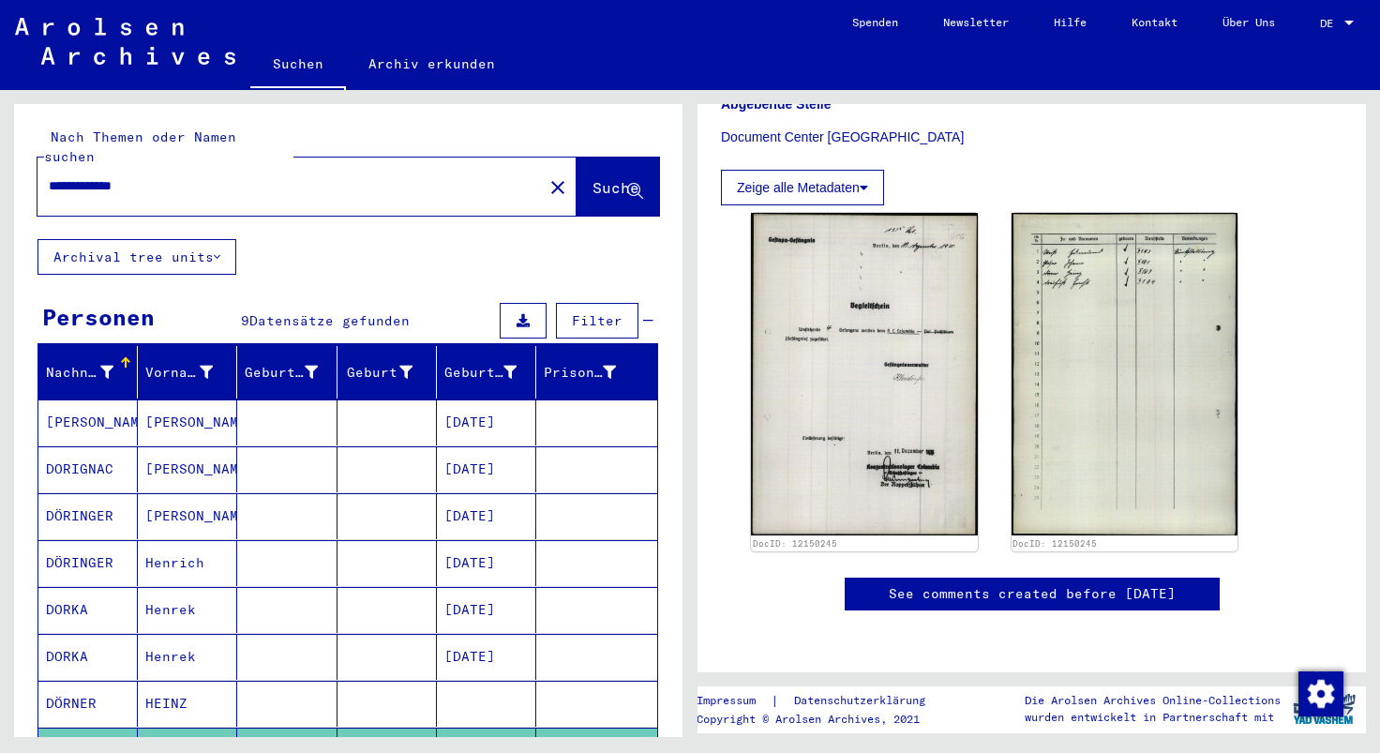
drag, startPoint x: 171, startPoint y: 158, endPoint x: 45, endPoint y: 156, distance: 125.6
click at [49, 176] on input "**********" at bounding box center [290, 186] width 483 height 20
click at [156, 176] on input "**********" at bounding box center [290, 186] width 483 height 20
type input "**********"
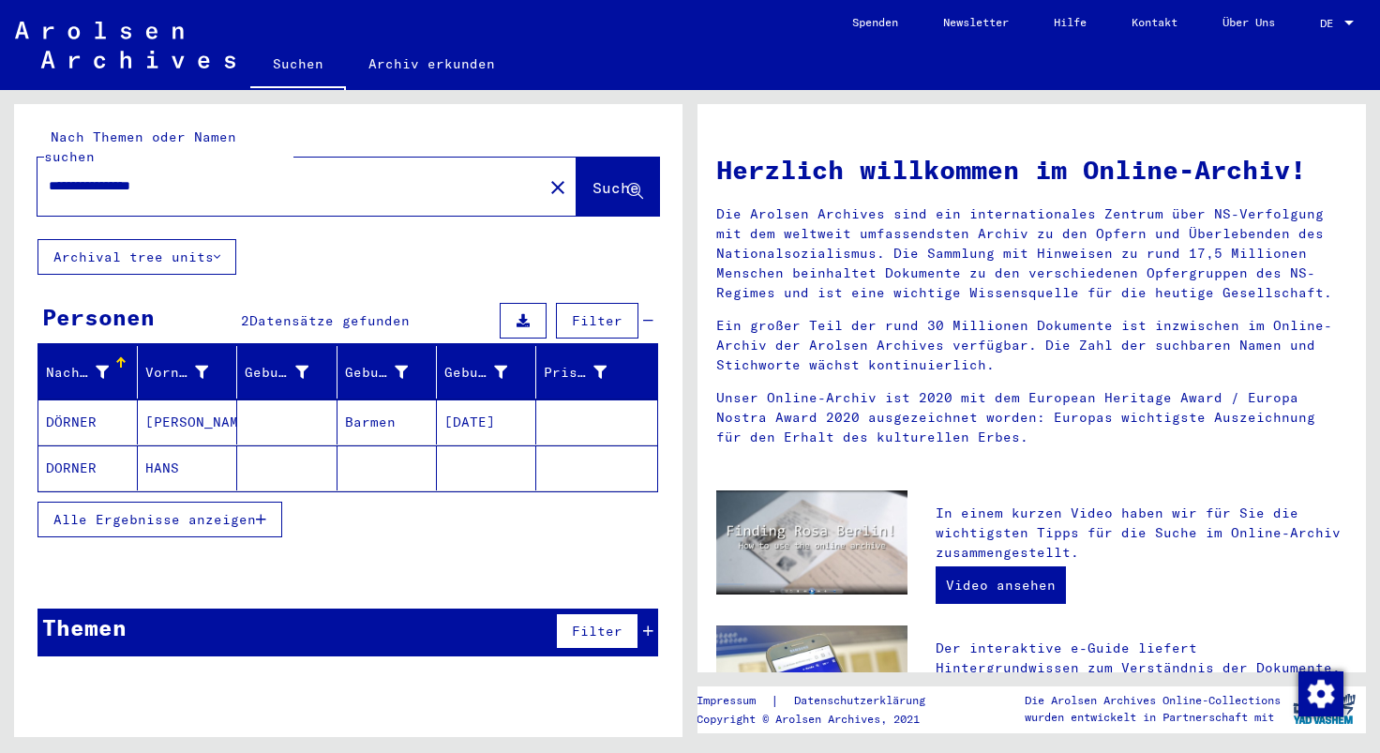
click at [174, 449] on mat-cell "HANS" at bounding box center [187, 467] width 99 height 45
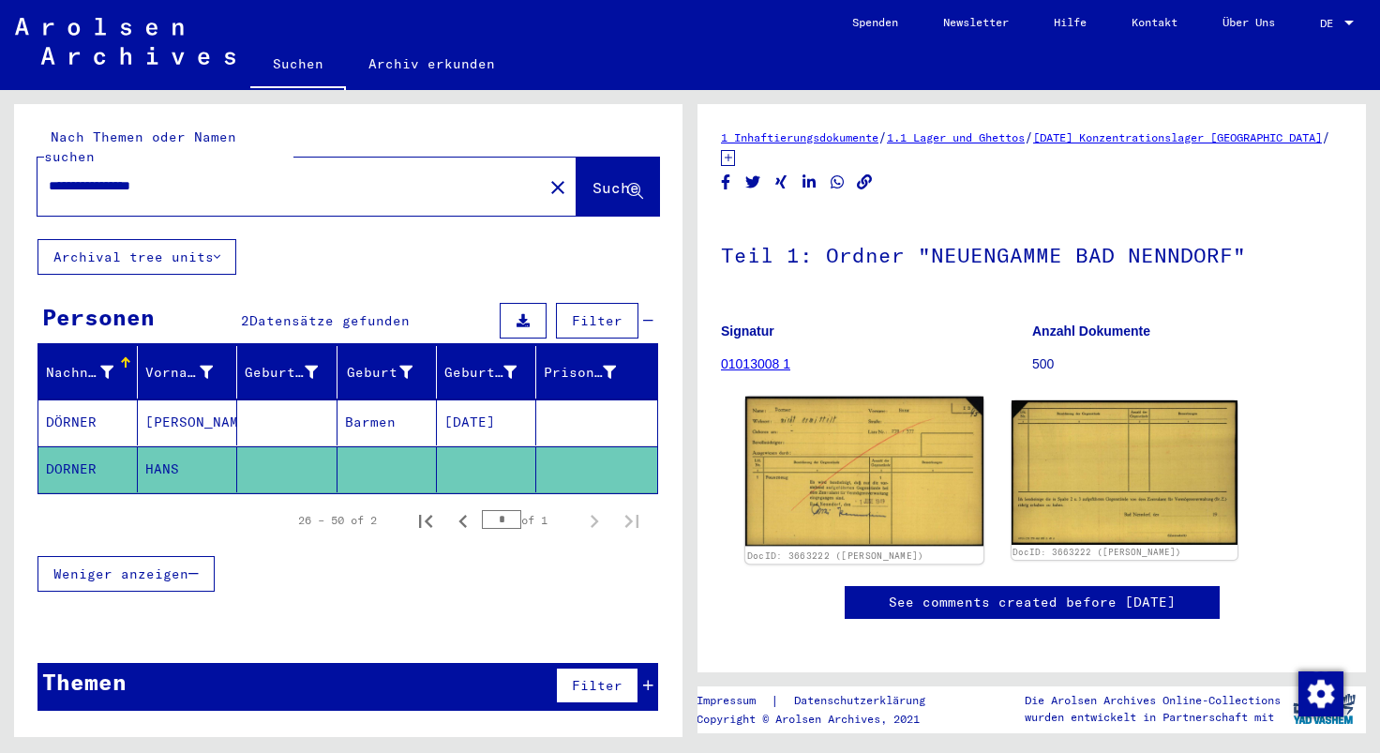
click at [777, 461] on img at bounding box center [864, 472] width 238 height 150
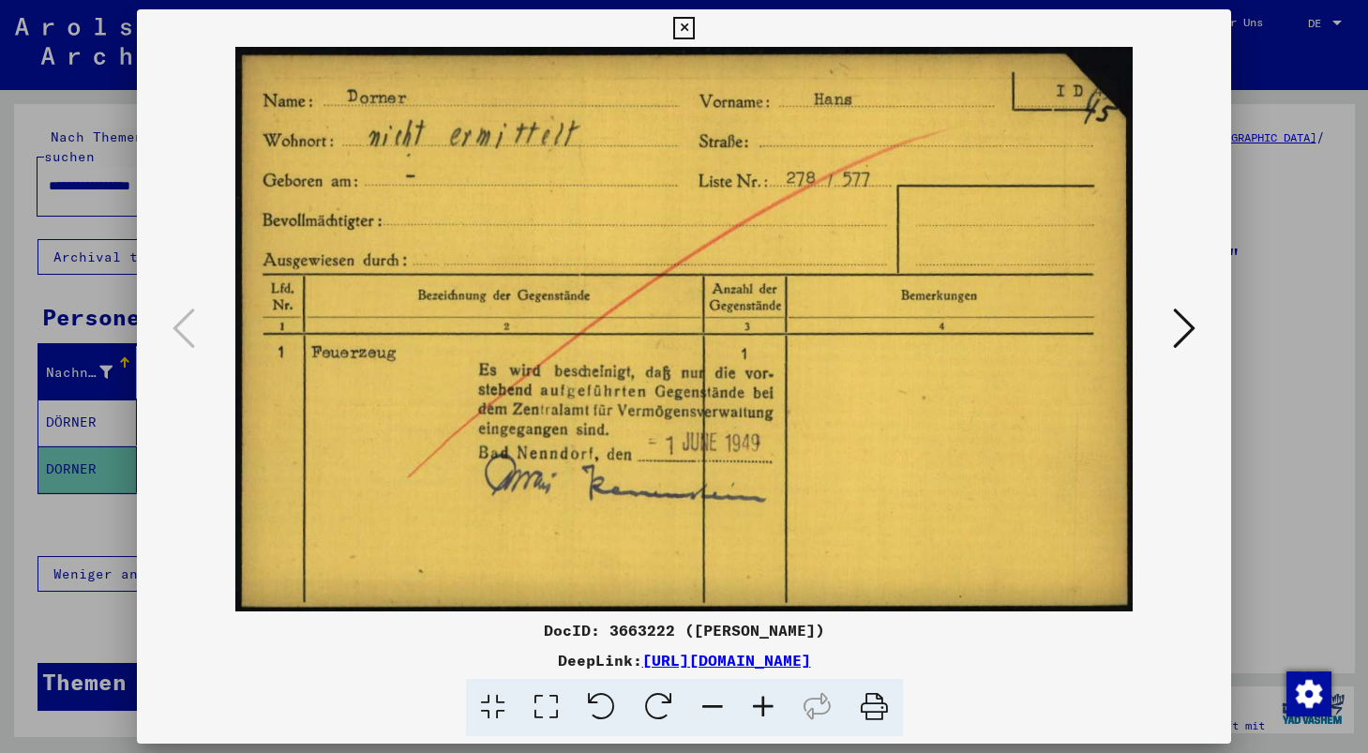
click at [1195, 334] on icon at bounding box center [1184, 328] width 23 height 45
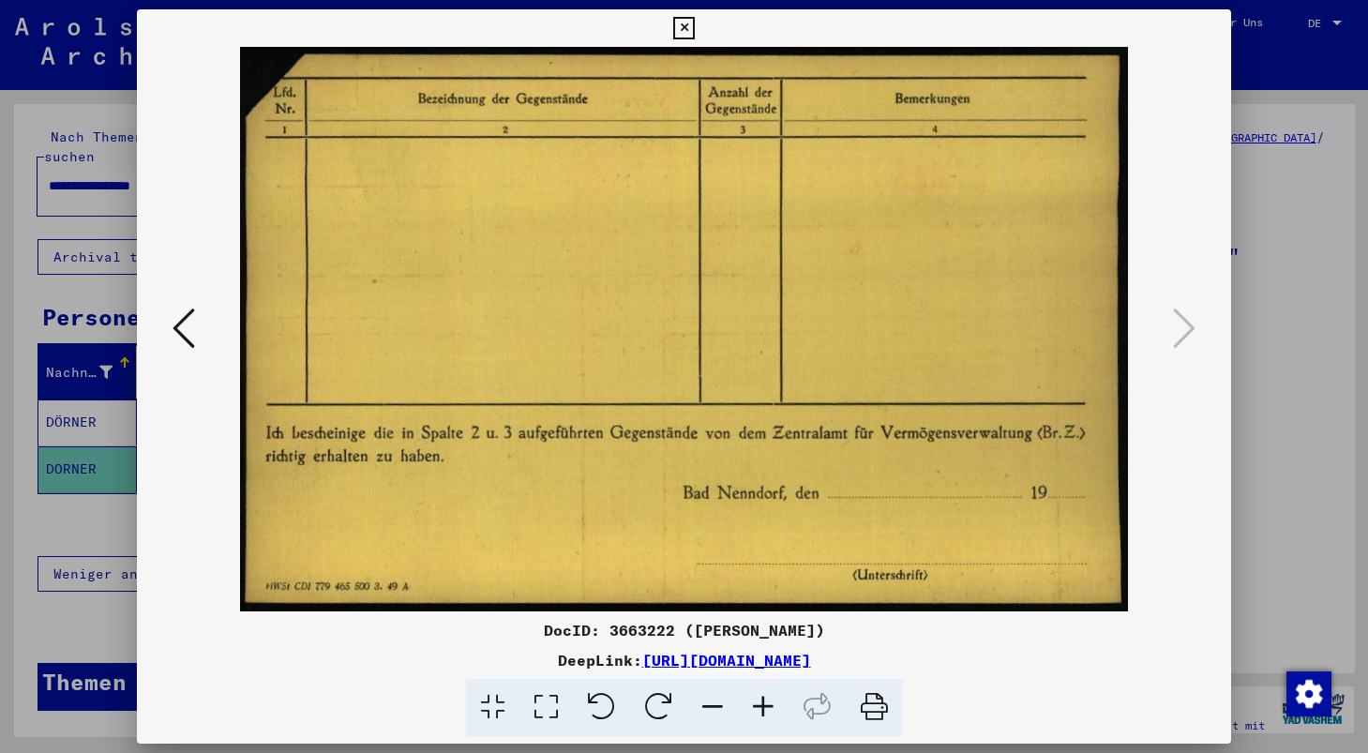
click at [173, 335] on icon at bounding box center [184, 328] width 23 height 45
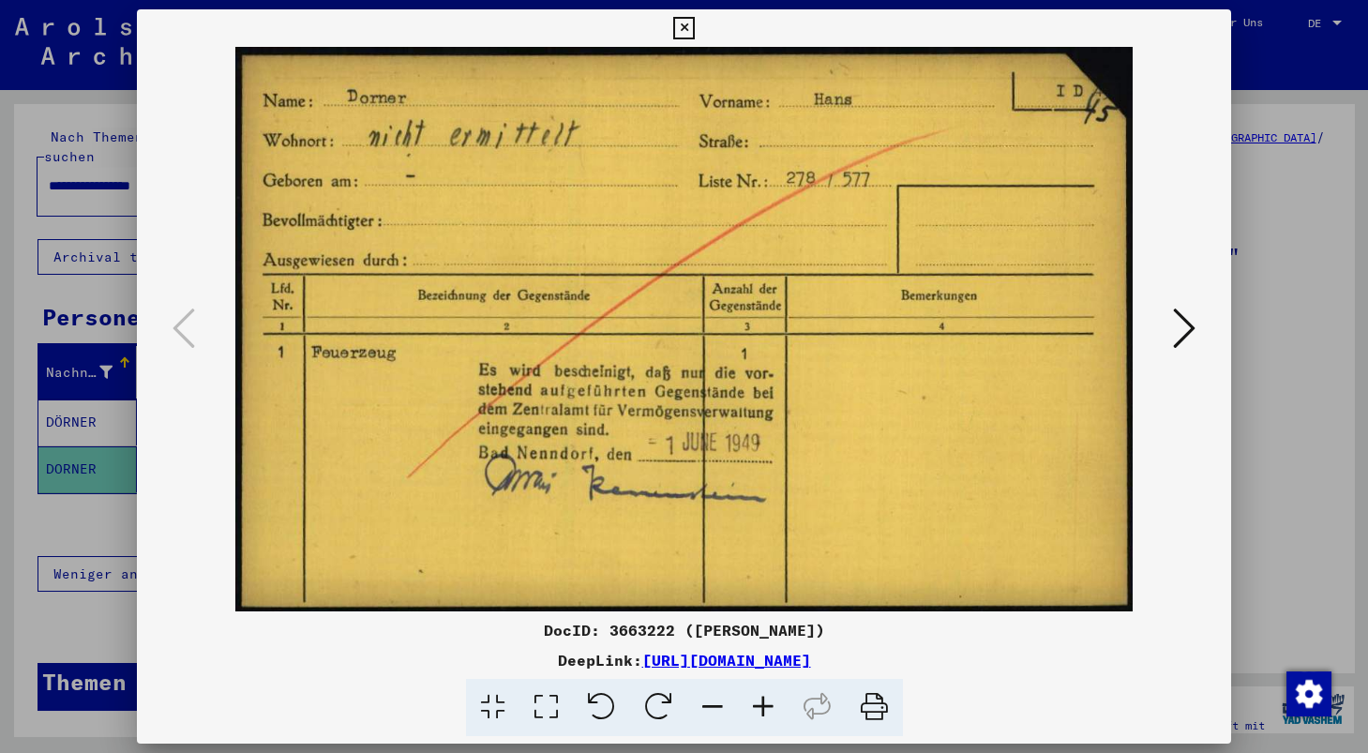
click at [695, 36] on icon at bounding box center [684, 28] width 22 height 23
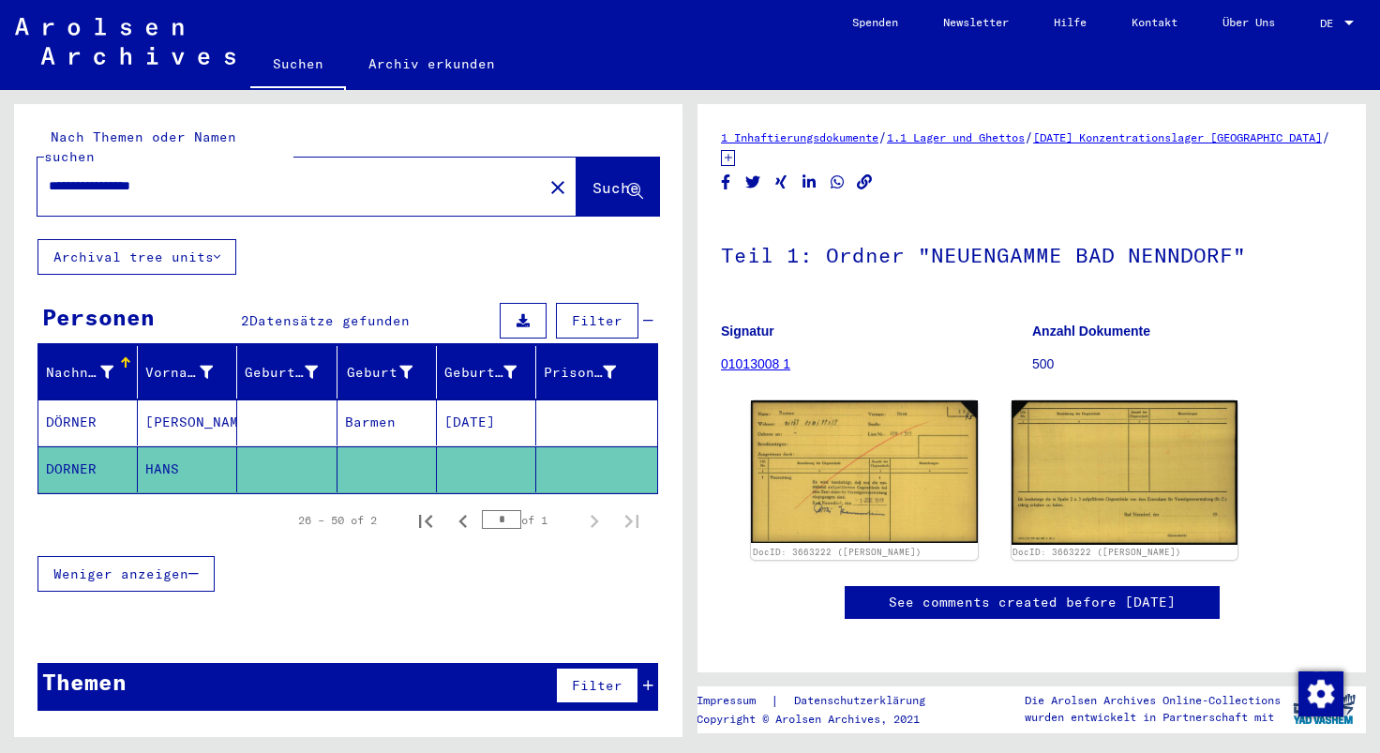
click at [198, 414] on mat-cell "[PERSON_NAME]" at bounding box center [187, 422] width 99 height 46
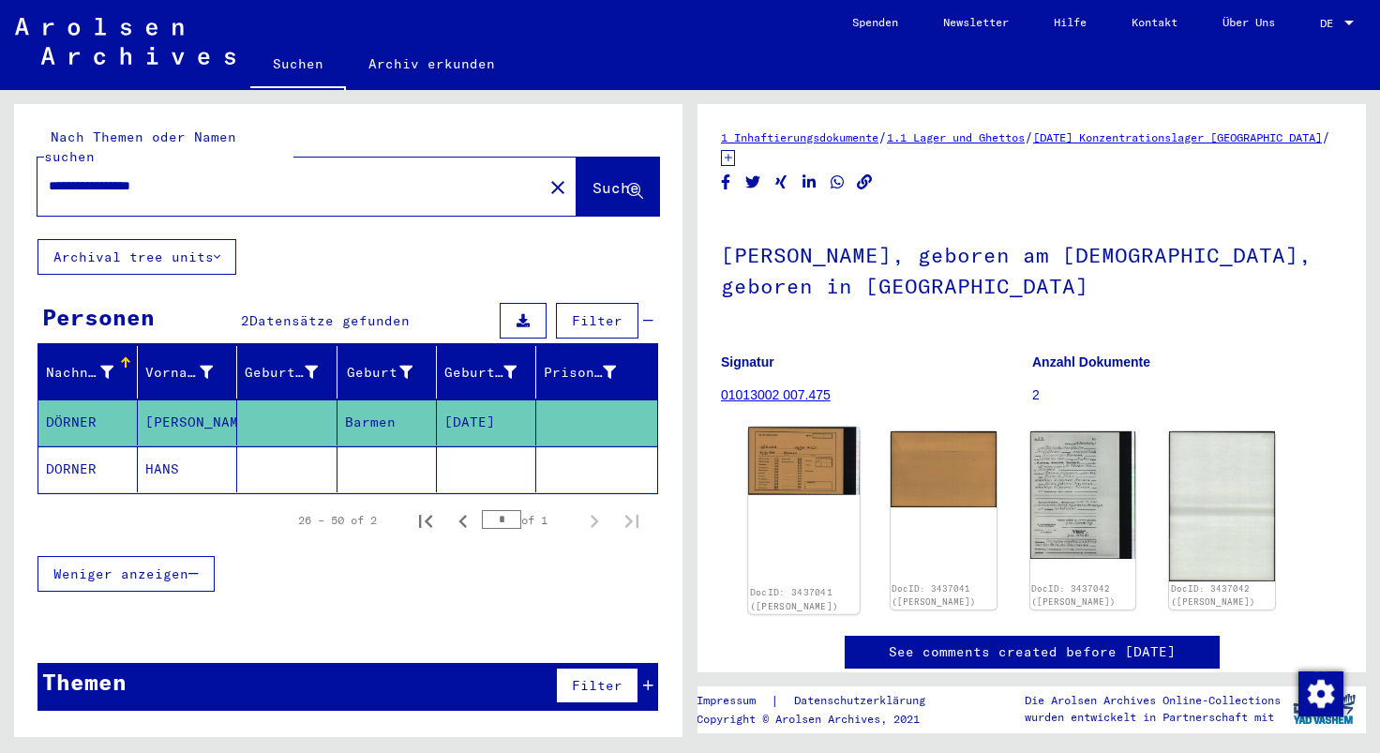
click at [789, 460] on img at bounding box center [803, 461] width 111 height 68
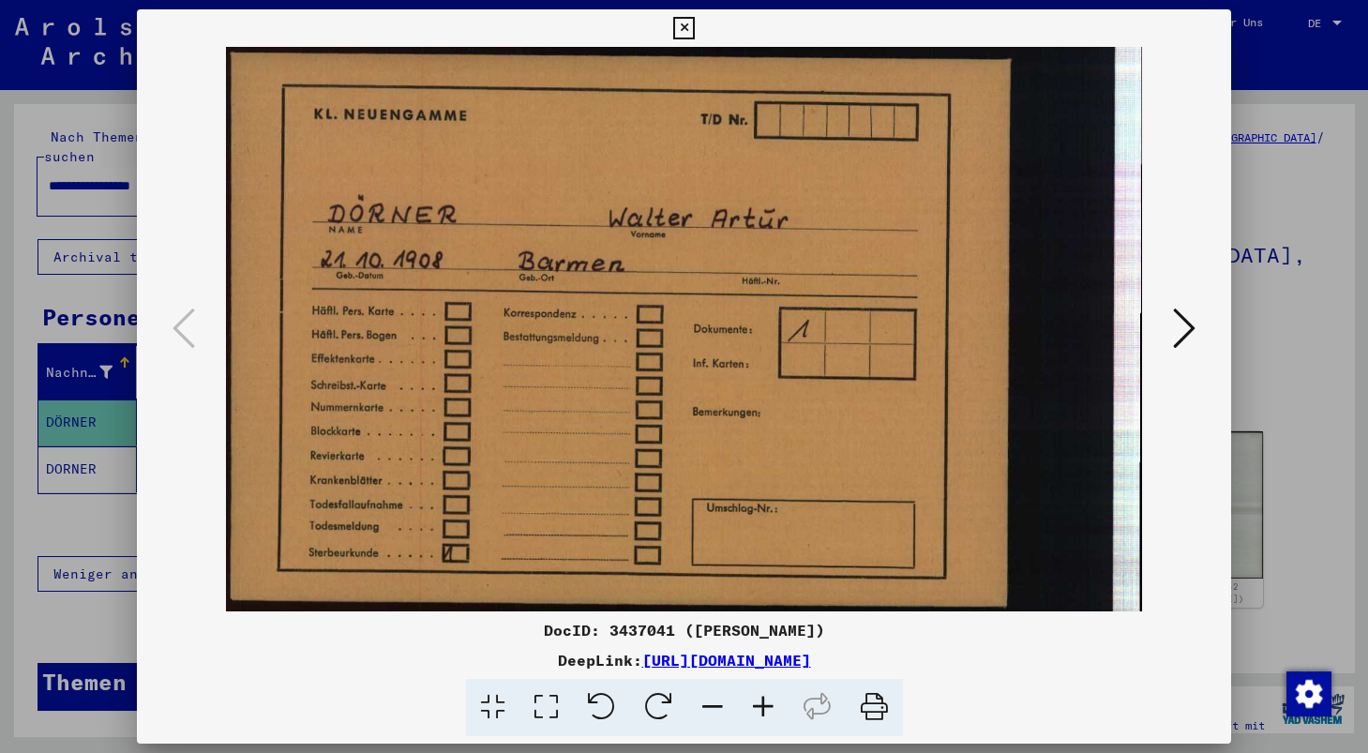
click at [1193, 324] on icon at bounding box center [1184, 328] width 23 height 45
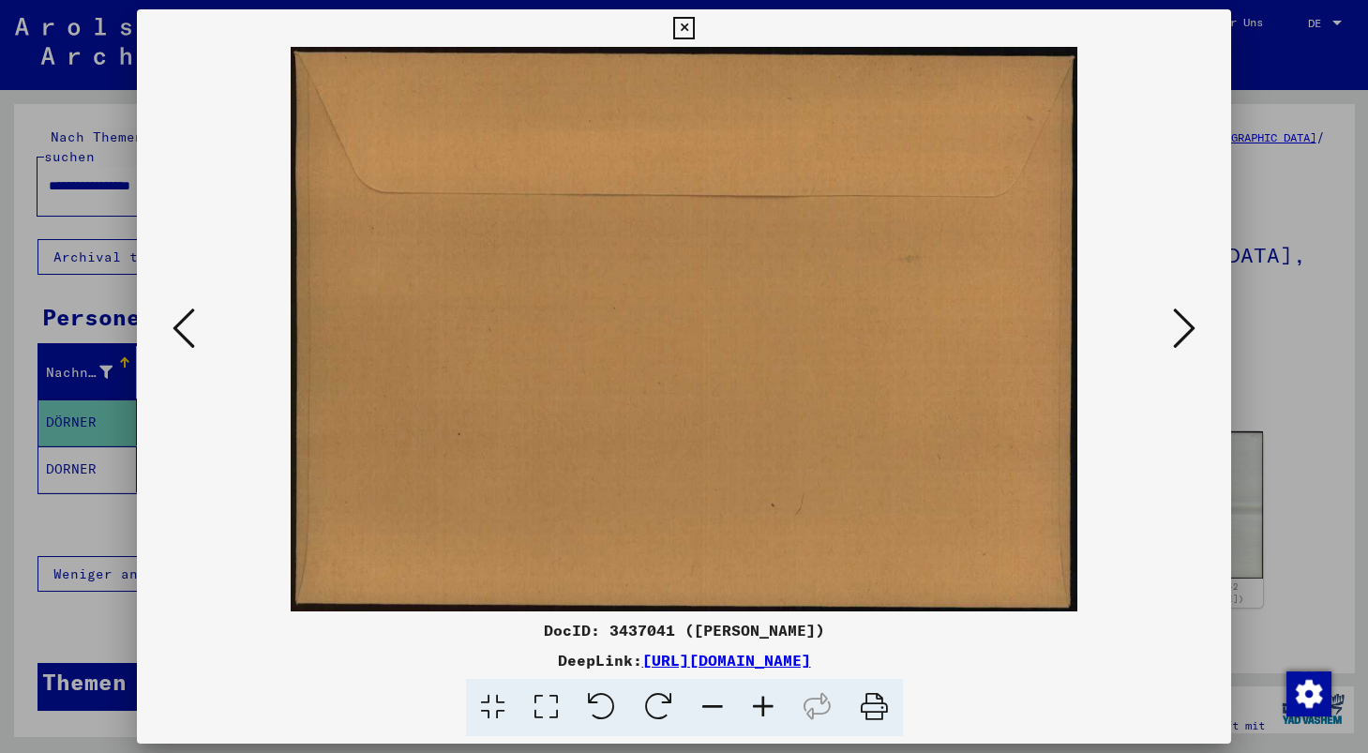
click at [185, 328] on icon at bounding box center [184, 328] width 23 height 45
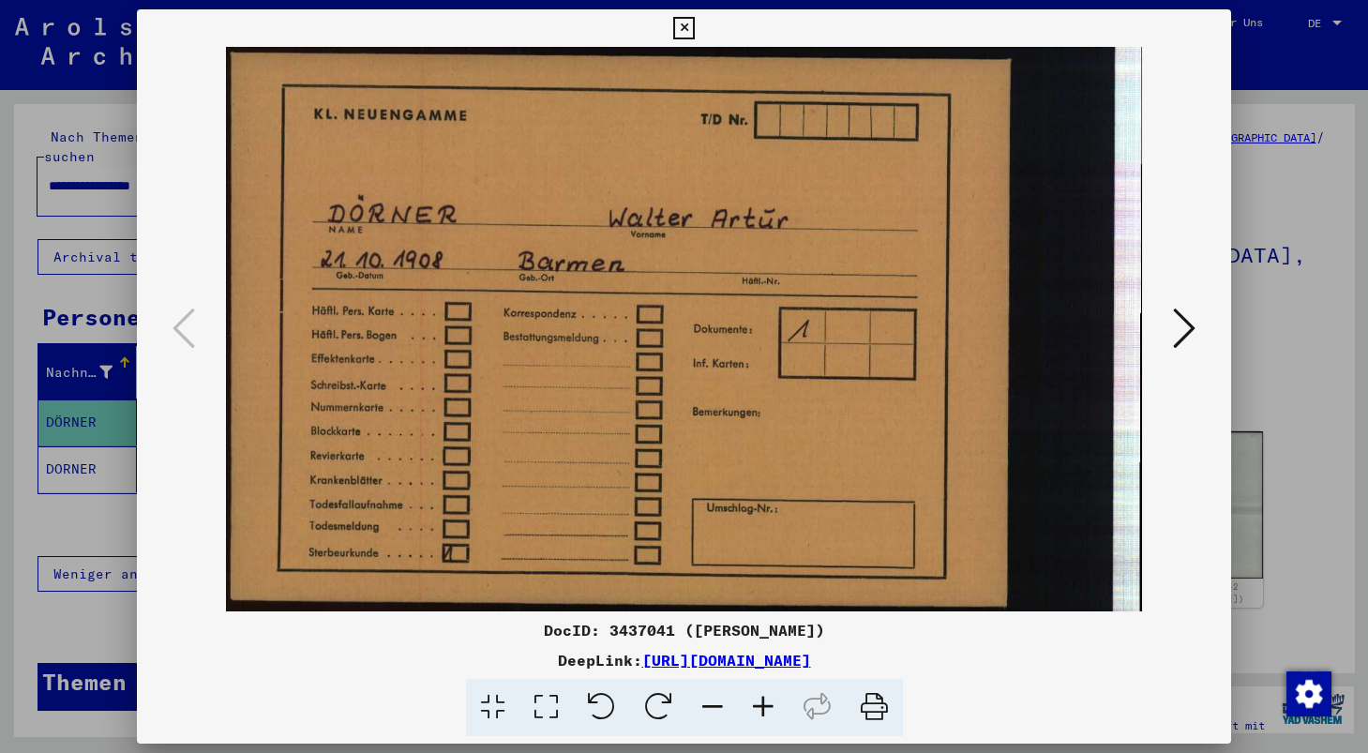
click at [1188, 345] on icon at bounding box center [1184, 328] width 23 height 45
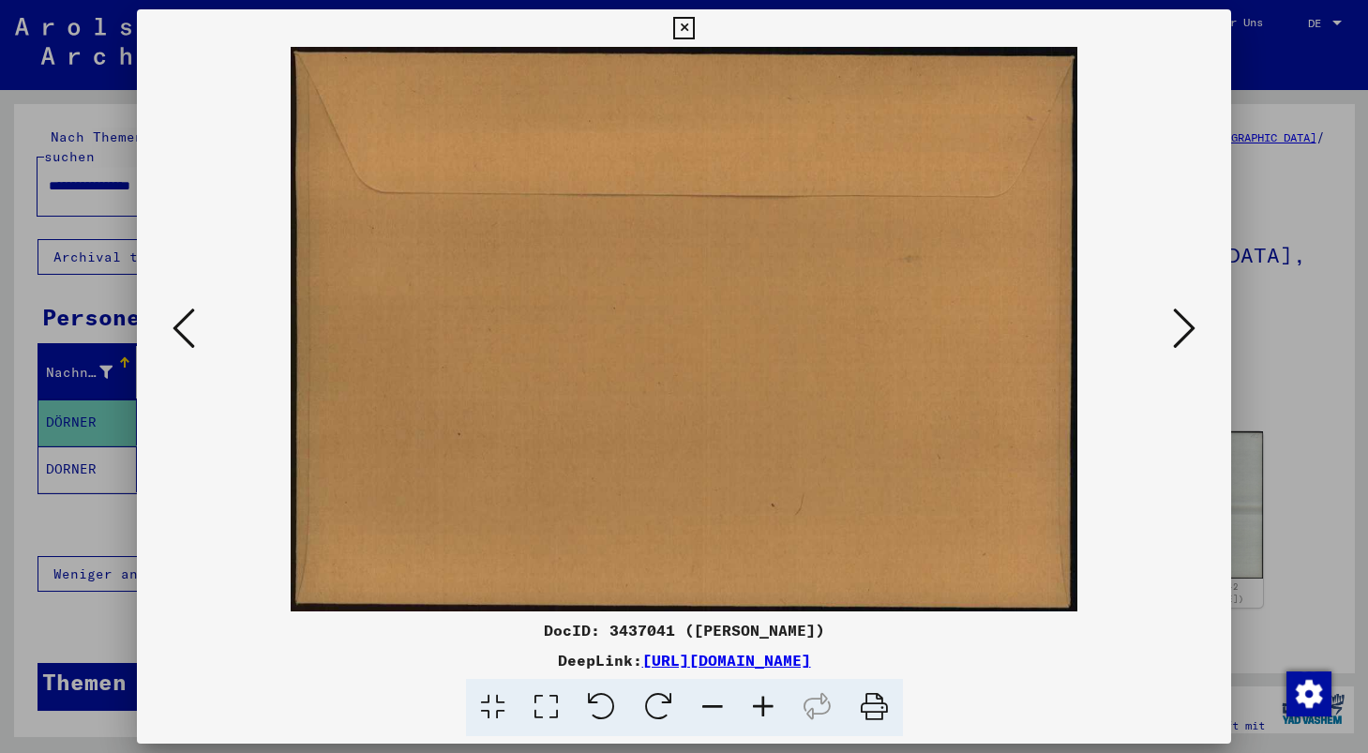
click at [1188, 345] on icon at bounding box center [1184, 328] width 23 height 45
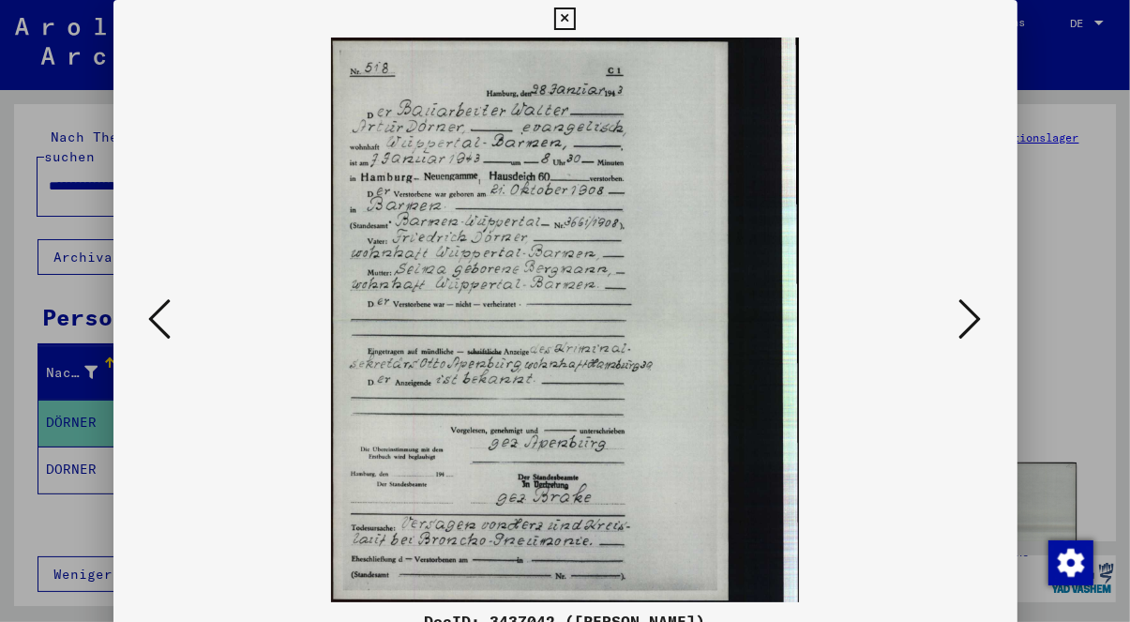
click at [976, 323] on icon at bounding box center [970, 318] width 23 height 45
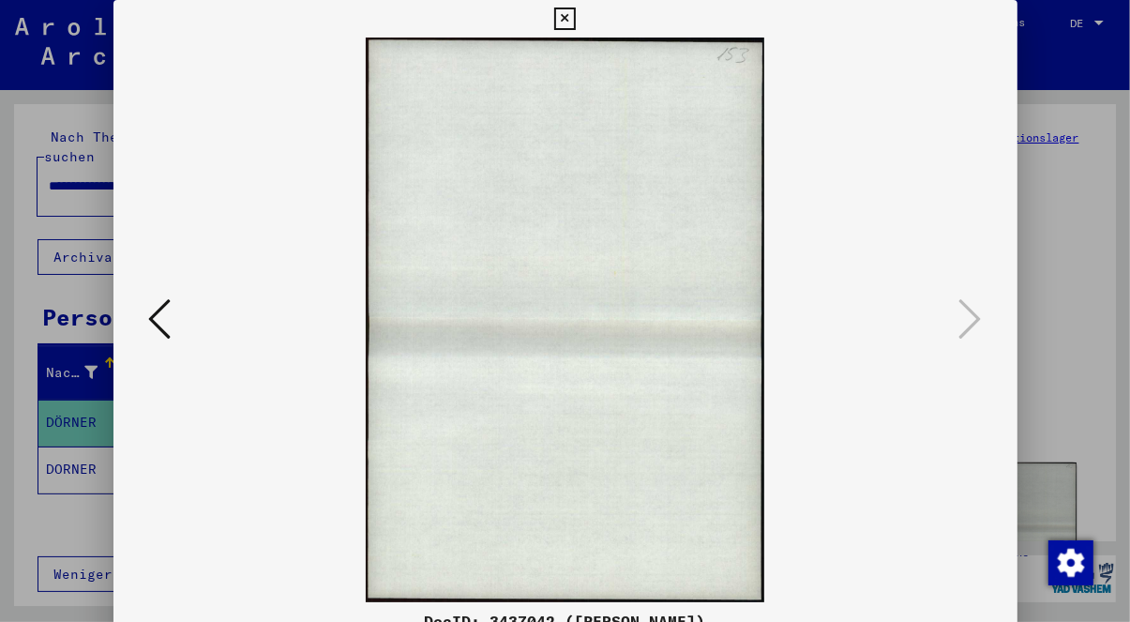
click at [576, 23] on icon at bounding box center [565, 19] width 22 height 23
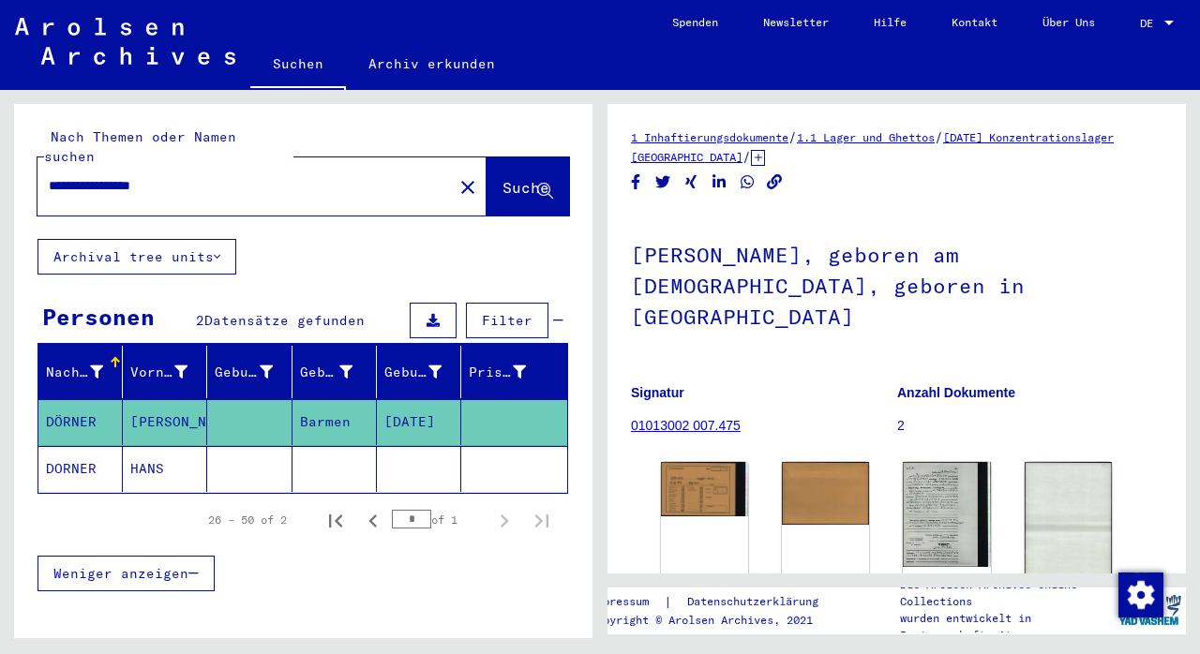
click at [163, 453] on mat-cell "HANS" at bounding box center [165, 469] width 84 height 46
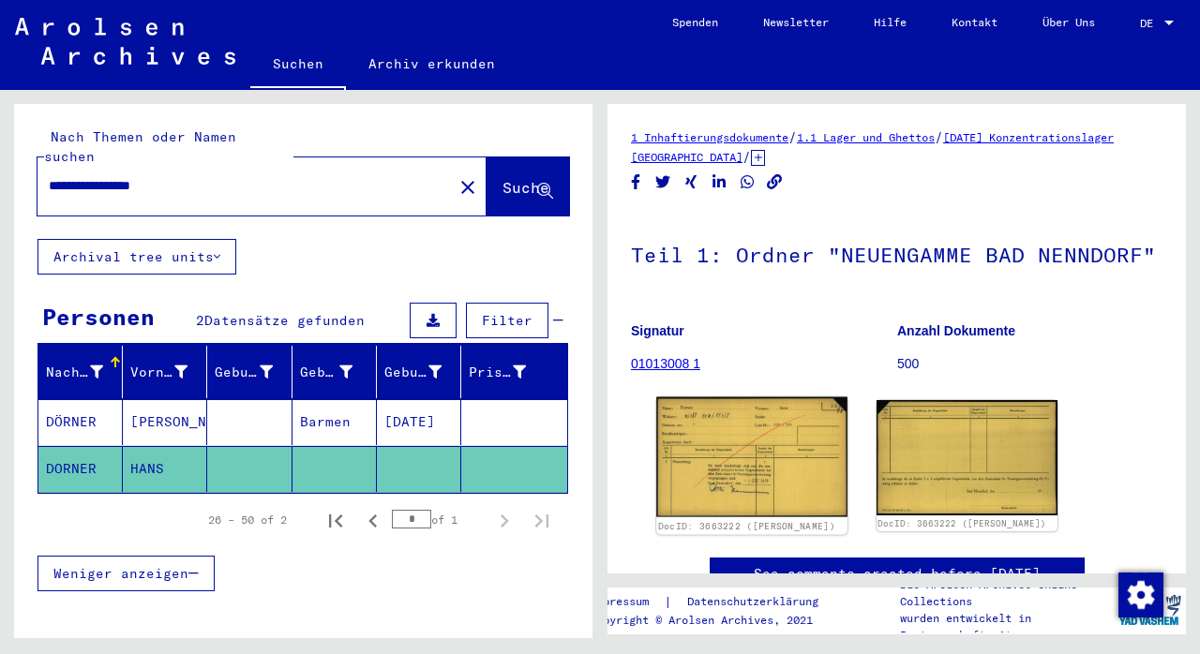
click at [689, 475] on img at bounding box center [751, 458] width 190 height 120
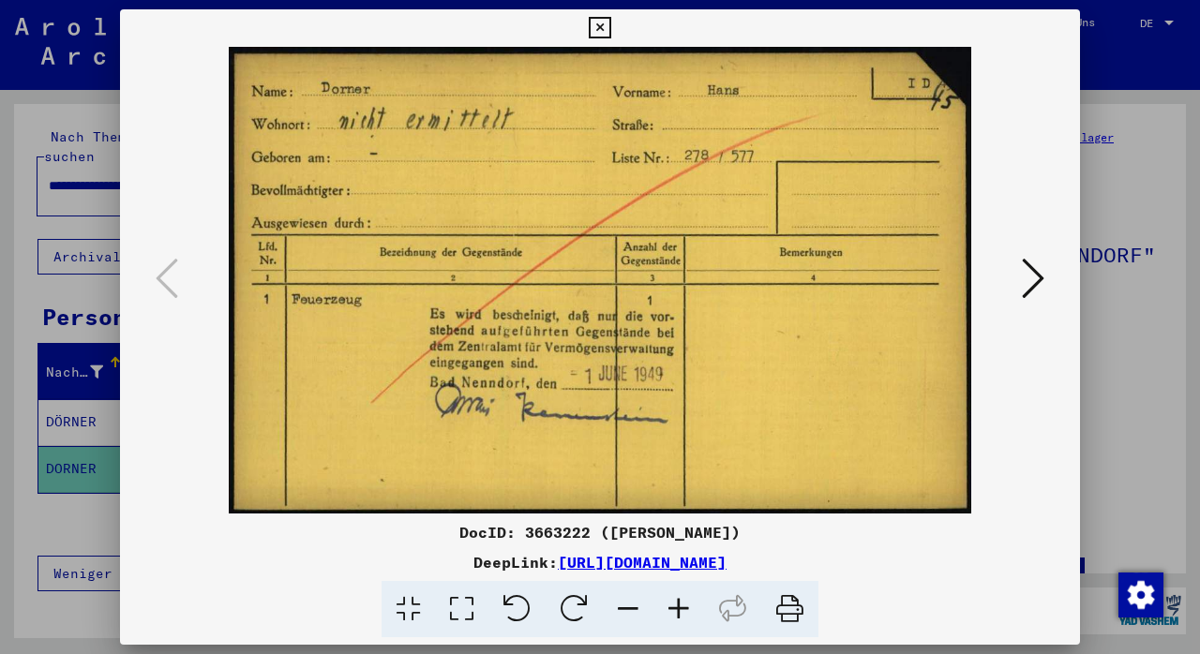
click at [610, 25] on icon at bounding box center [600, 28] width 22 height 23
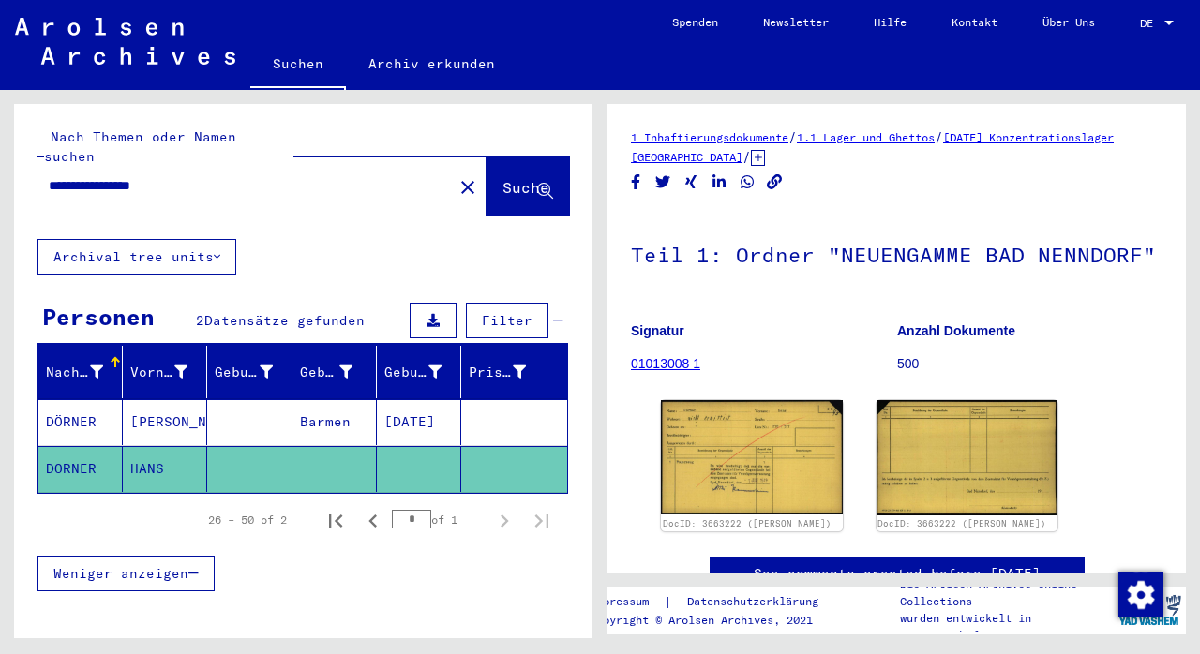
click at [64, 176] on input "**********" at bounding box center [245, 186] width 393 height 20
type input "**********"
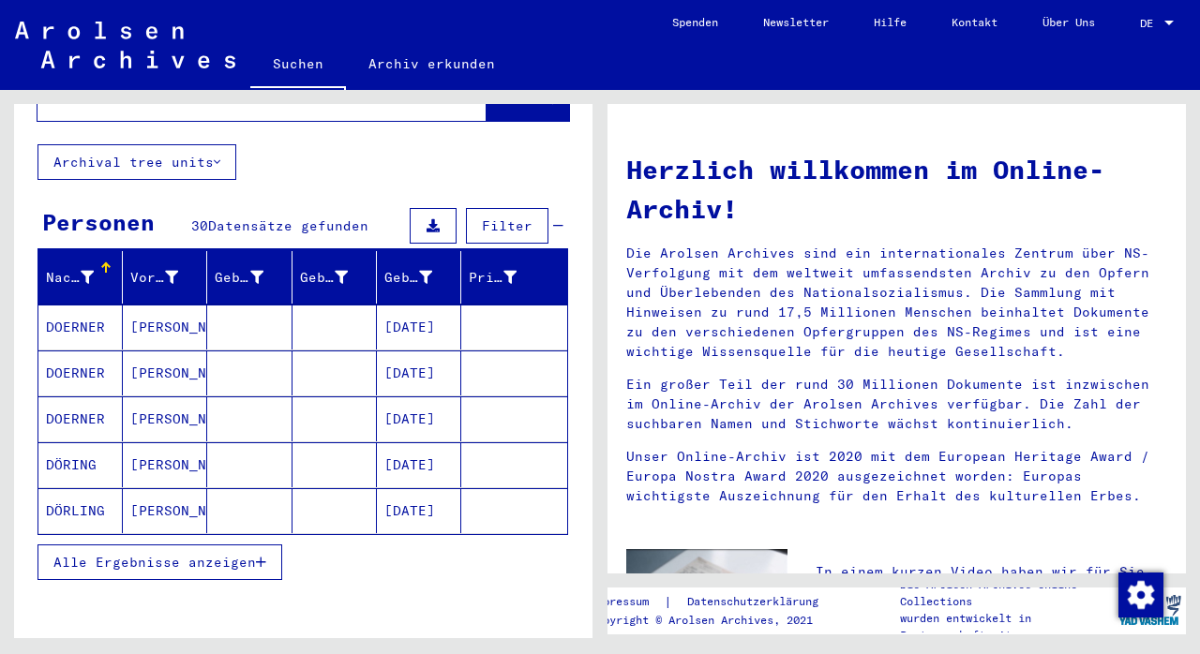
scroll to position [195, 0]
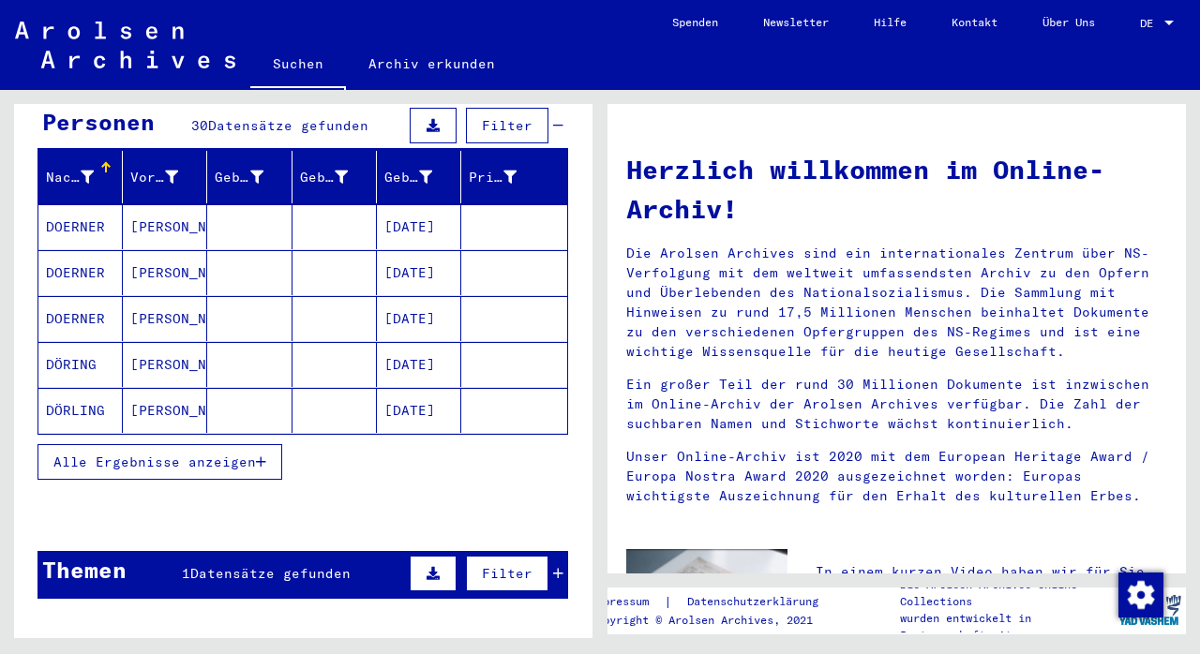
click at [254, 454] on span "Alle Ergebnisse anzeigen" at bounding box center [154, 462] width 203 height 17
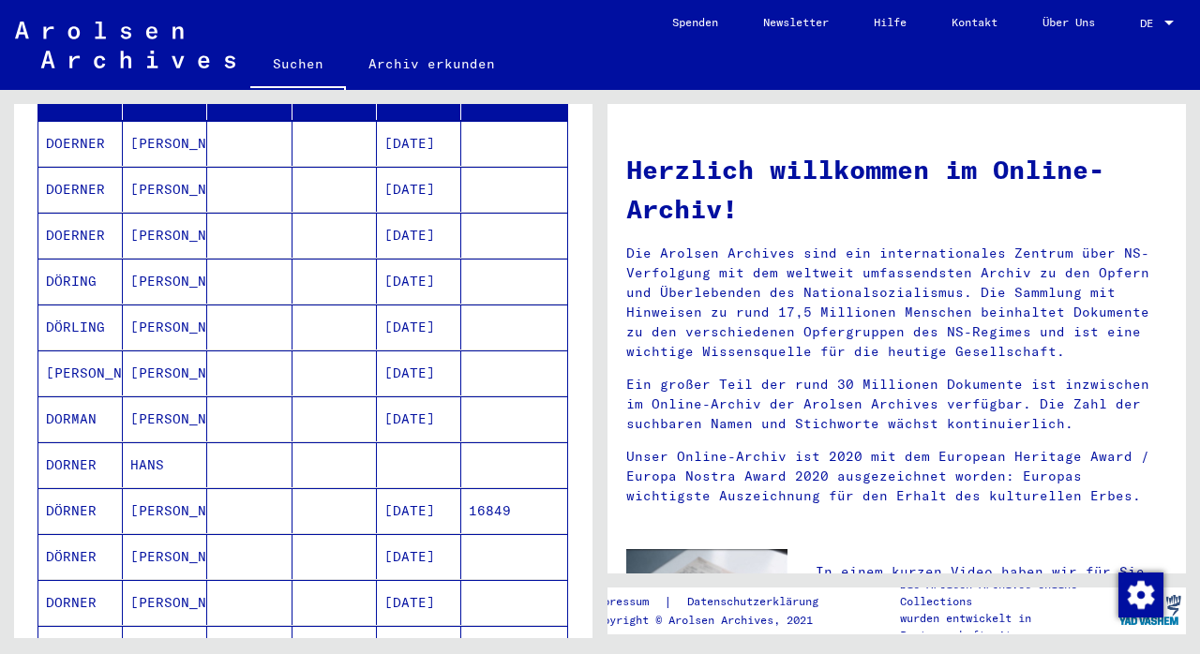
scroll to position [390, 0]
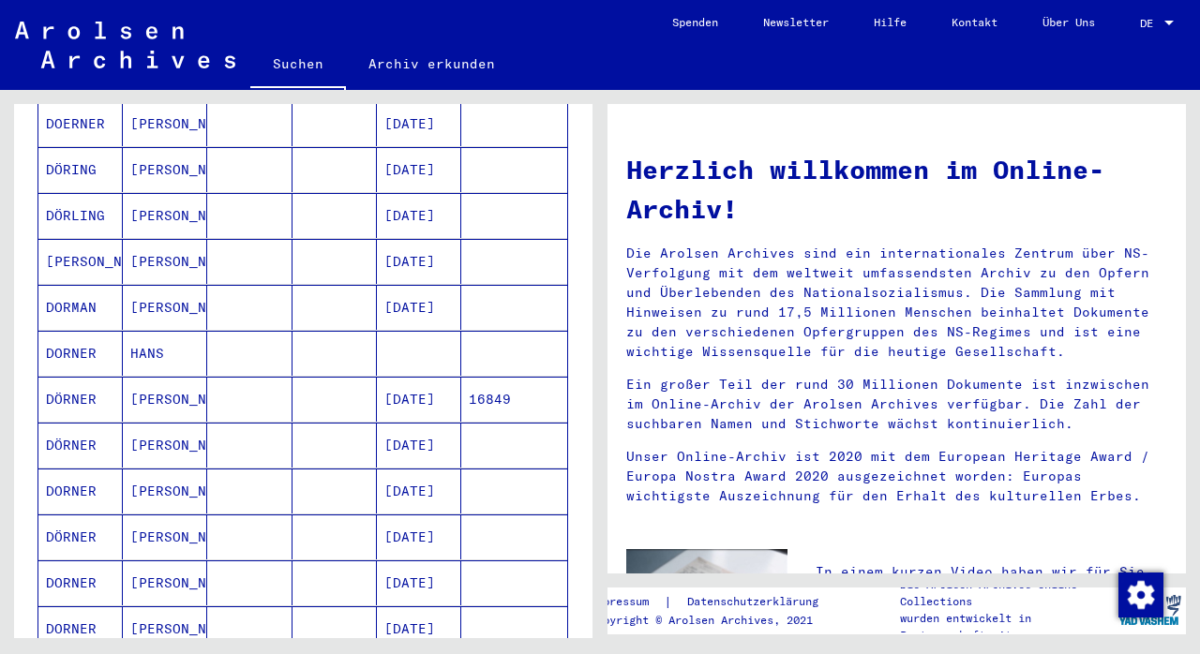
click at [202, 515] on mat-cell "[PERSON_NAME]" at bounding box center [165, 537] width 84 height 45
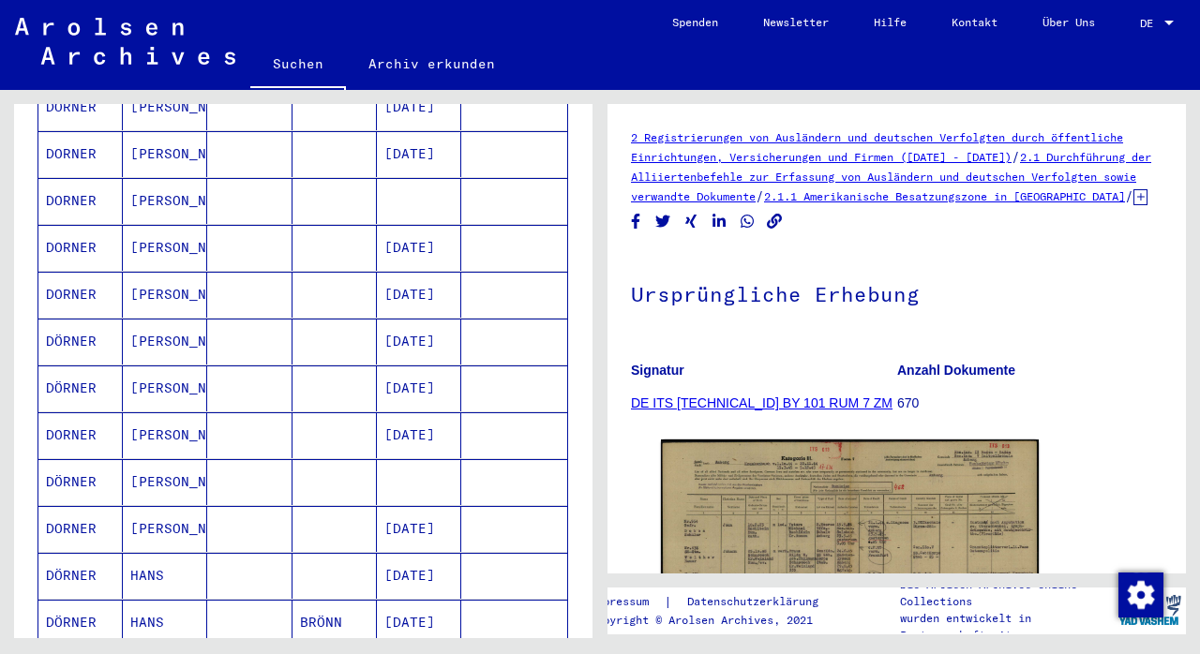
scroll to position [1172, 0]
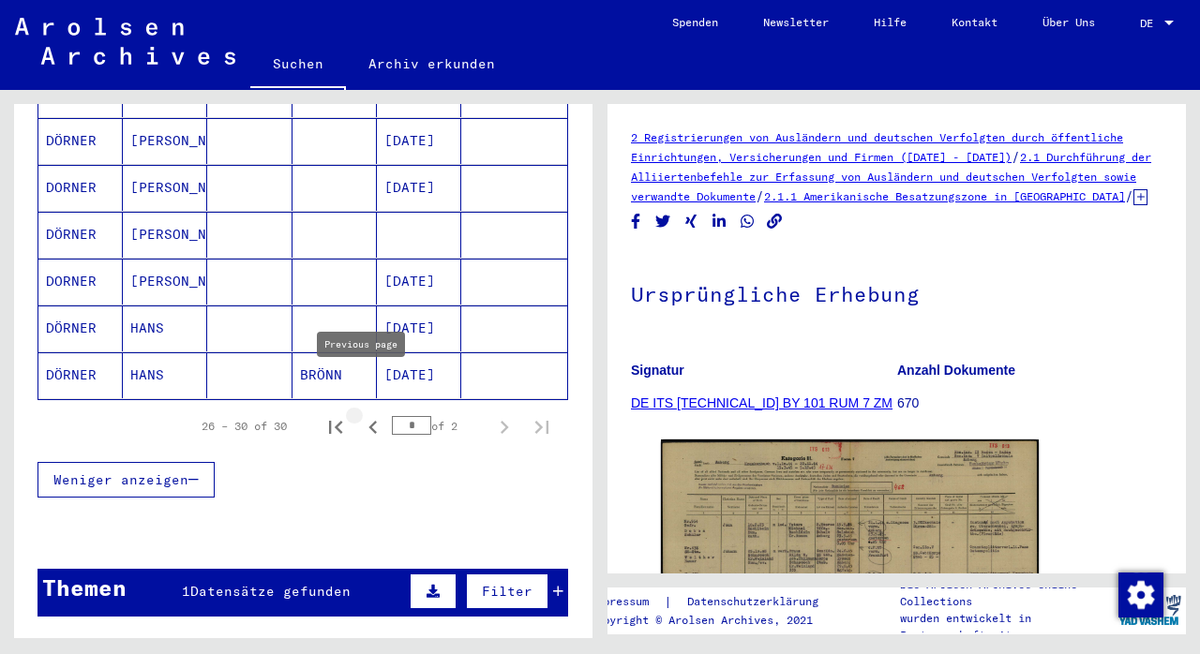
click at [368, 421] on icon "Previous page" at bounding box center [372, 427] width 8 height 13
type input "*"
click at [179, 306] on mat-cell "HANS" at bounding box center [165, 329] width 84 height 46
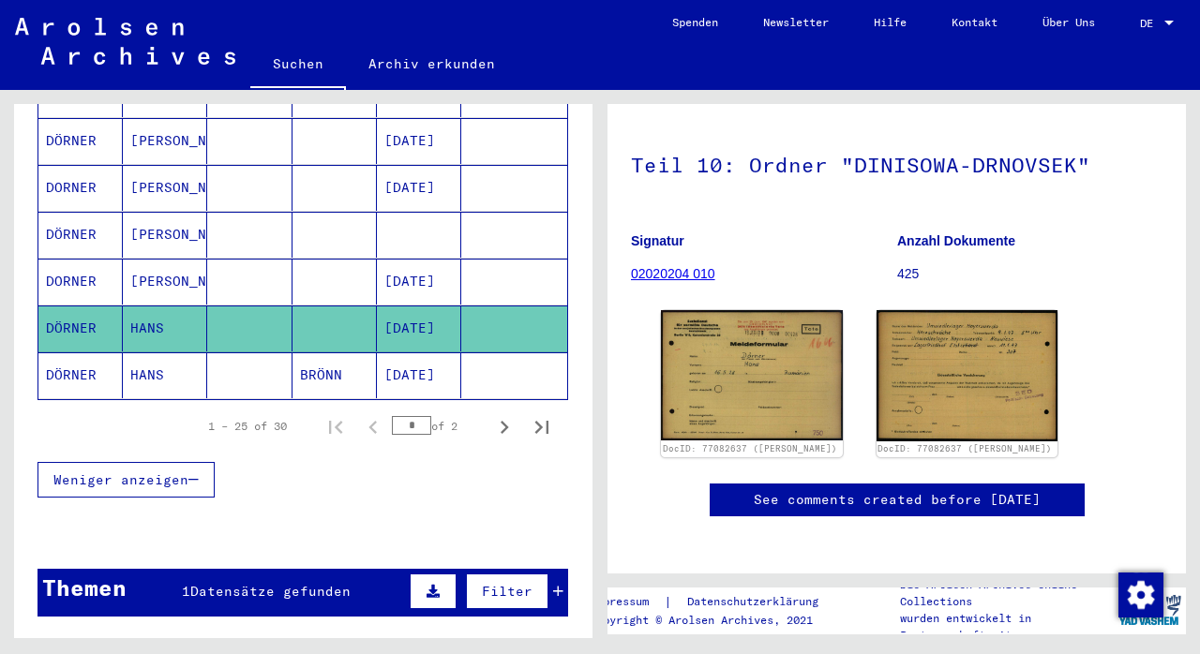
scroll to position [195, 0]
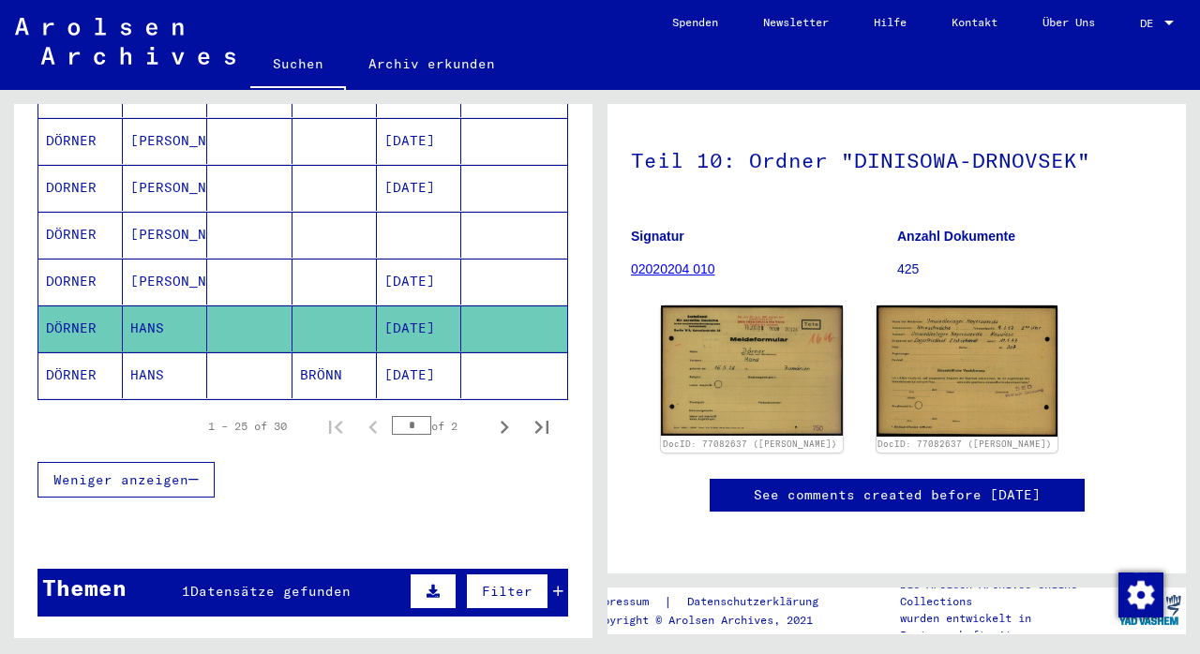
click at [177, 353] on mat-cell "HANS" at bounding box center [165, 376] width 84 height 46
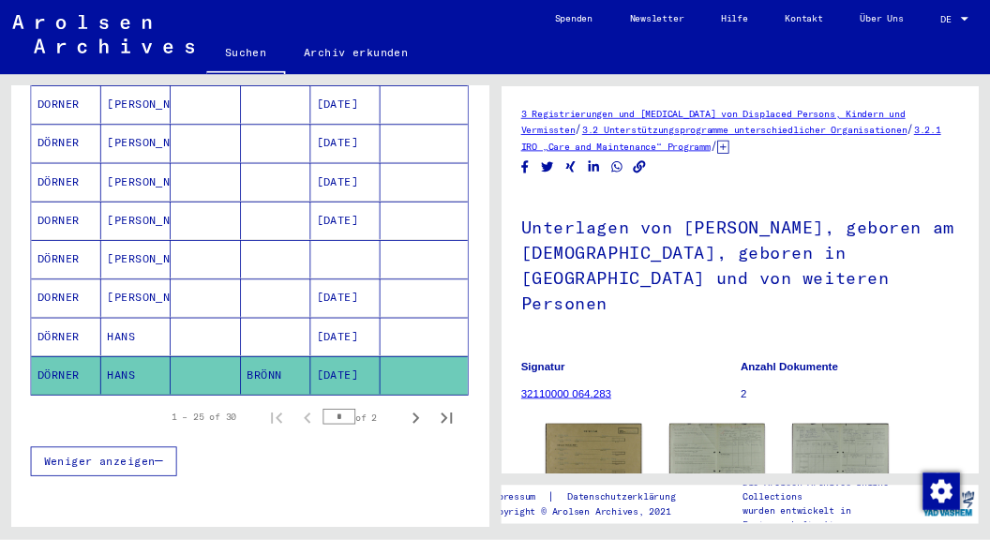
scroll to position [1074, 0]
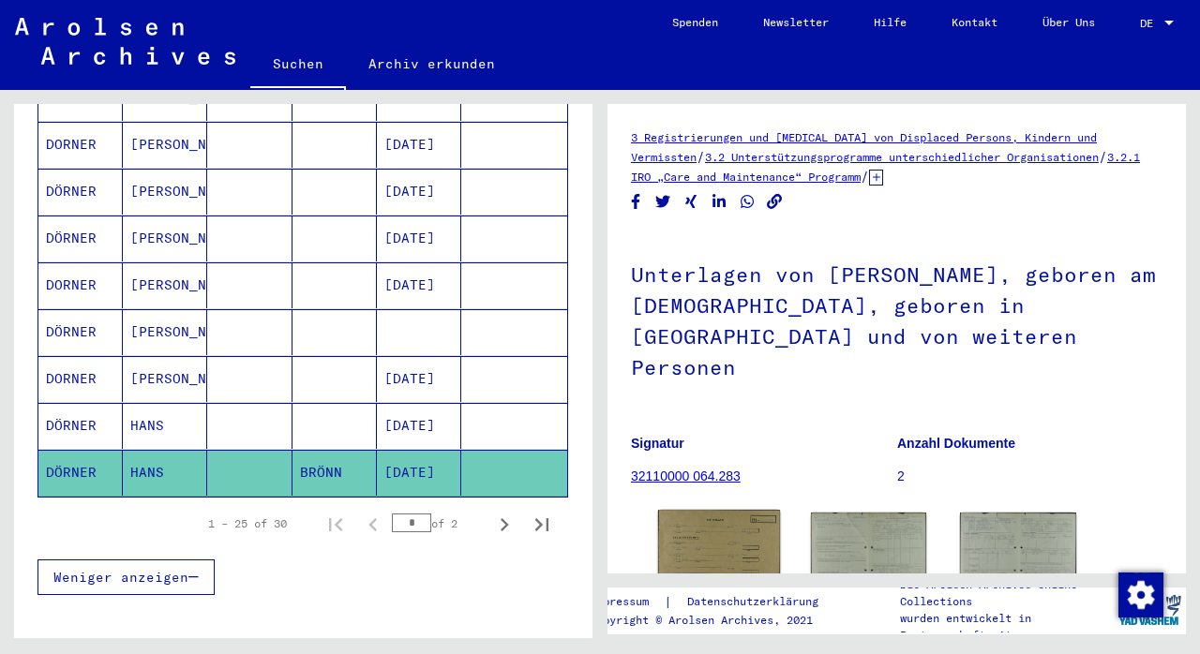
click at [699, 521] on img at bounding box center [719, 552] width 122 height 84
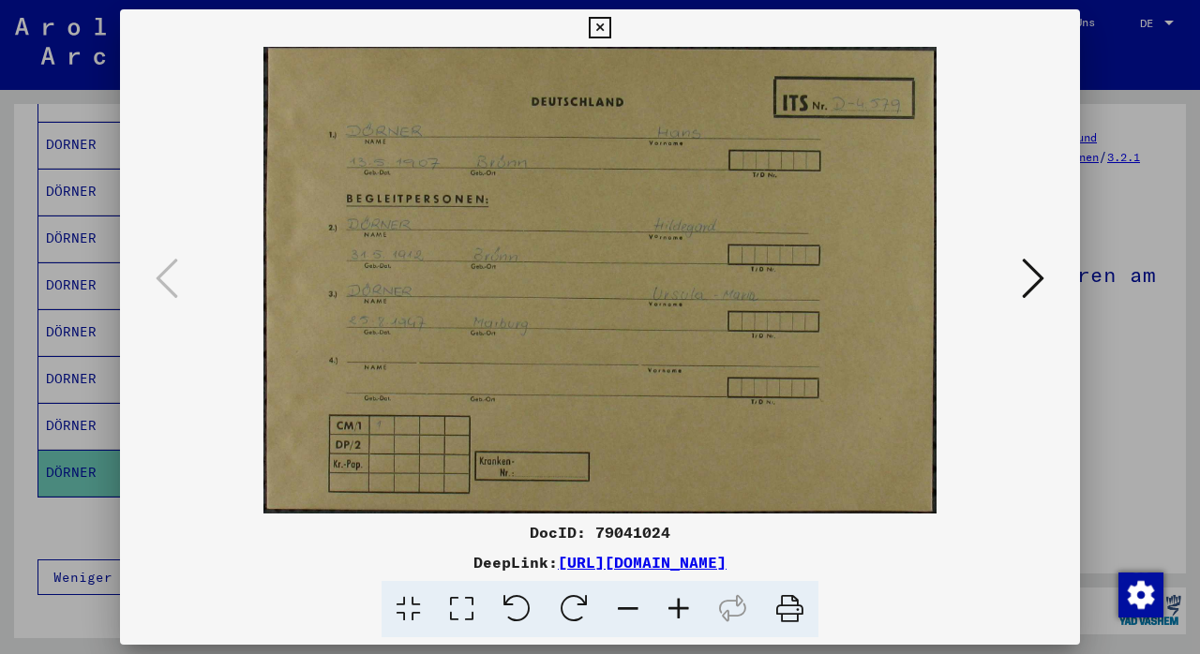
click at [1034, 283] on icon at bounding box center [1033, 278] width 23 height 45
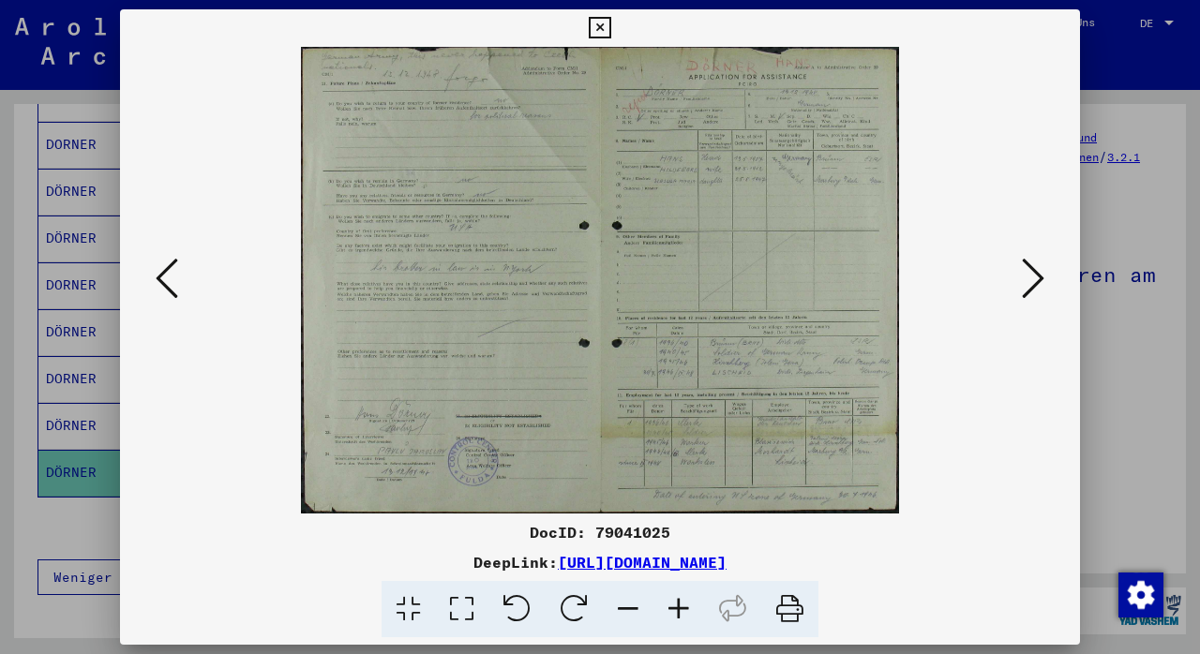
click at [678, 603] on icon at bounding box center [678, 609] width 51 height 57
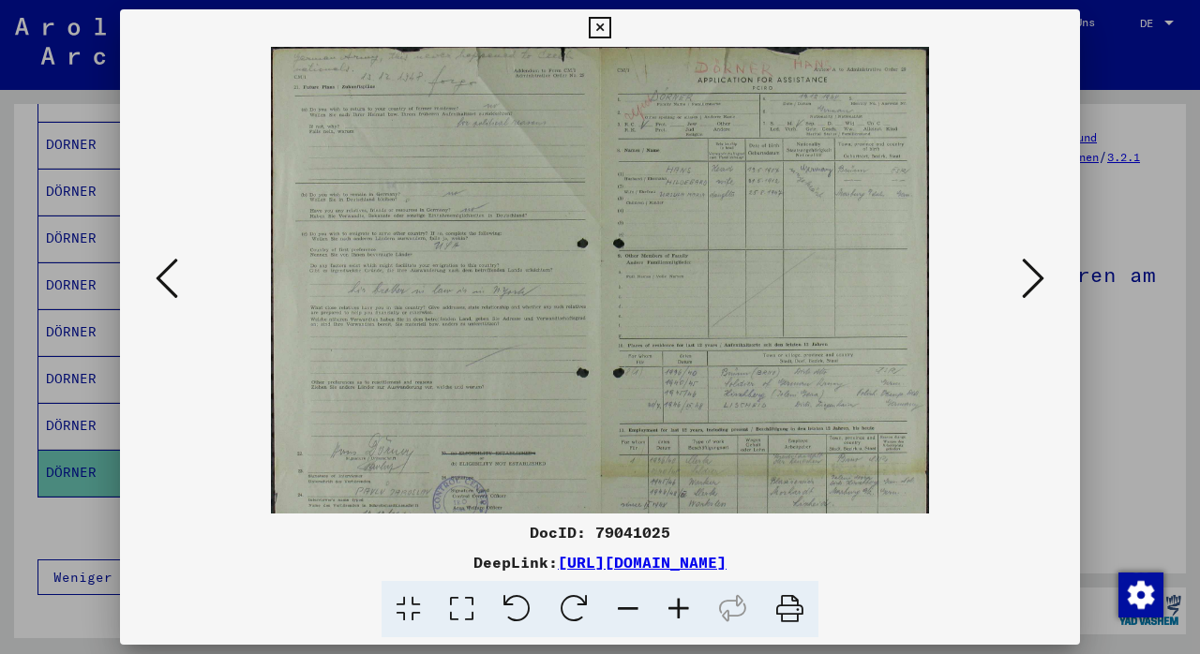
click at [678, 603] on icon at bounding box center [678, 609] width 51 height 57
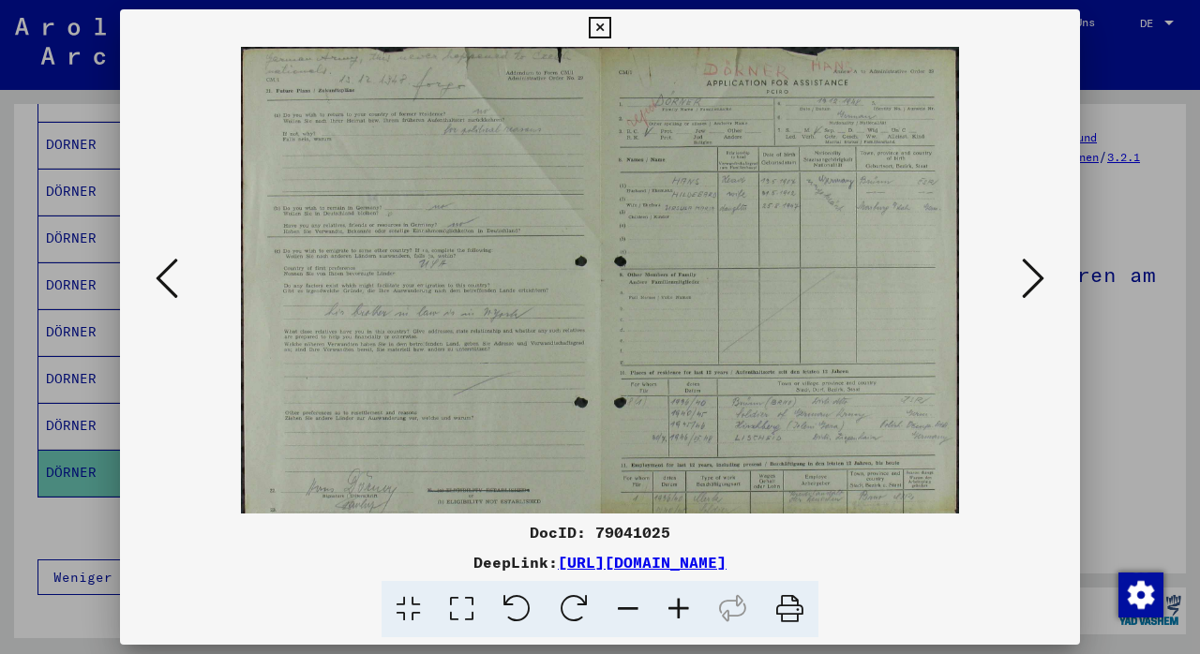
click at [678, 603] on icon at bounding box center [678, 609] width 51 height 57
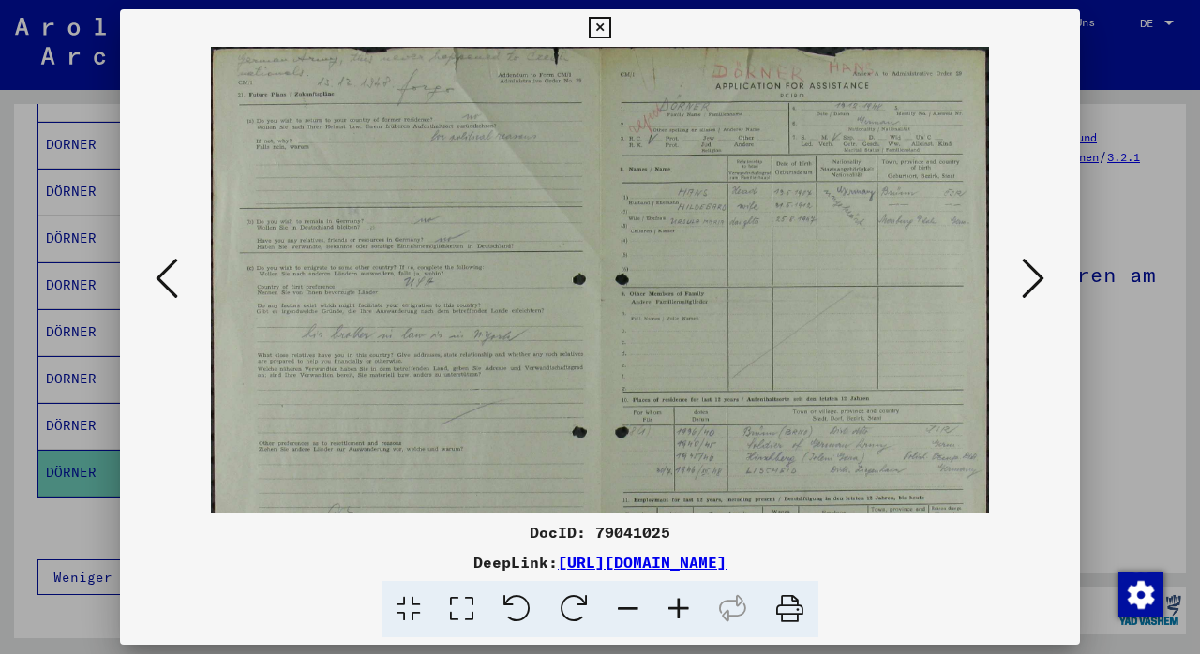
click at [678, 603] on icon at bounding box center [678, 609] width 51 height 57
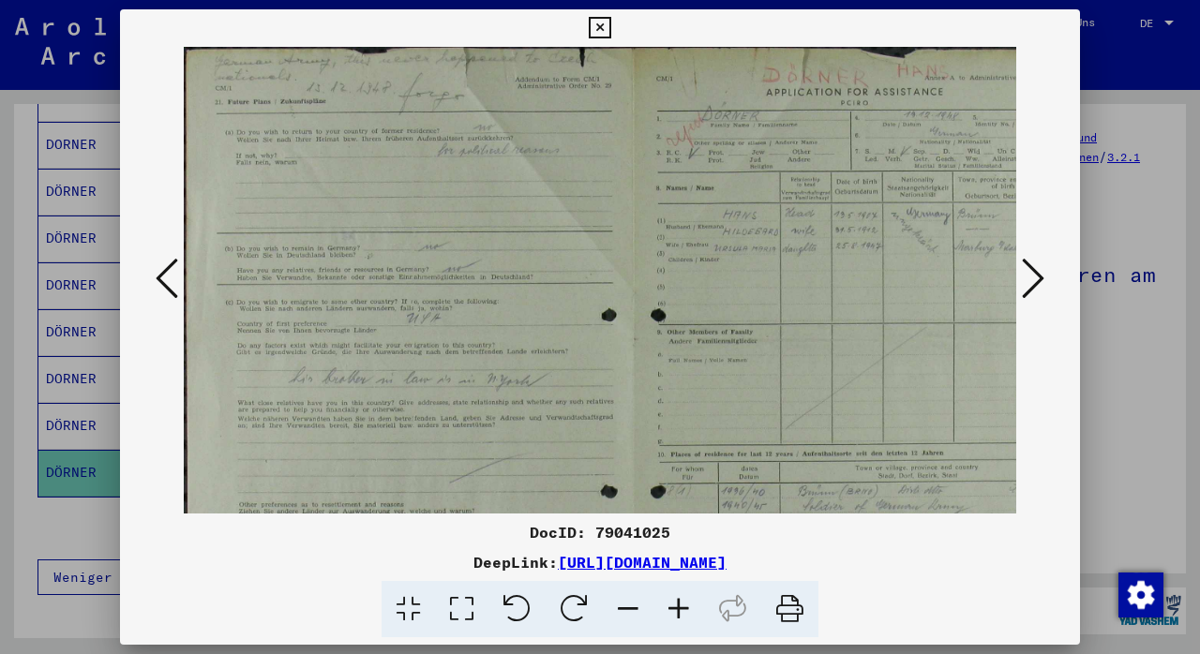
click at [678, 603] on icon at bounding box center [678, 609] width 51 height 57
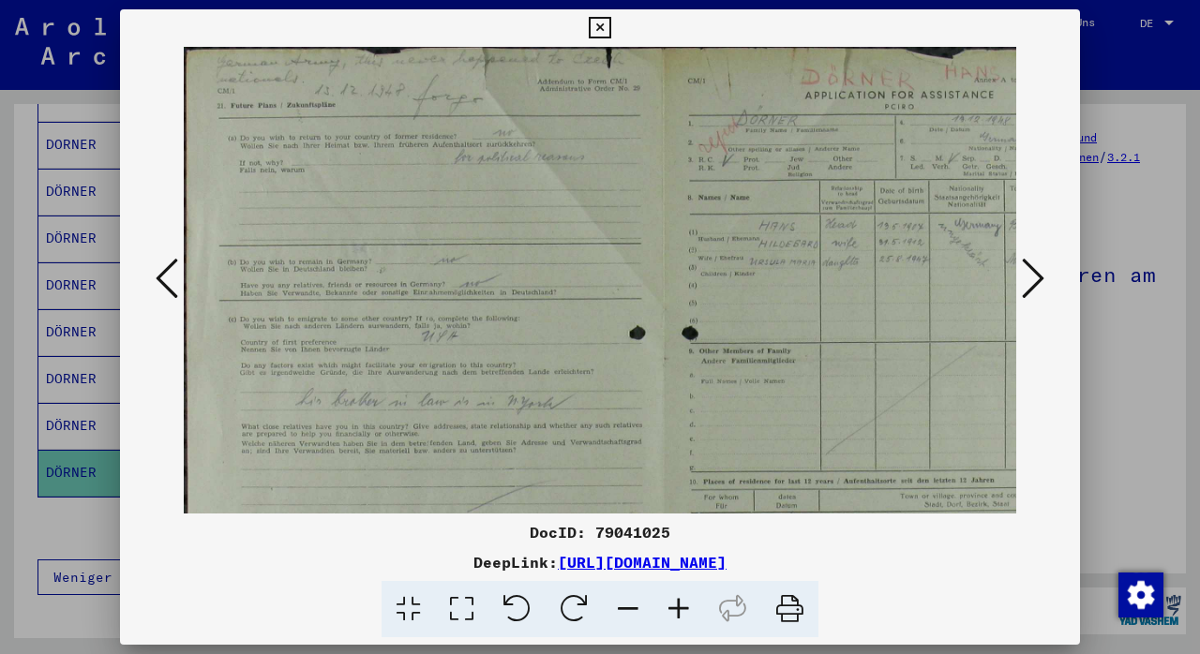
click at [678, 603] on icon at bounding box center [678, 609] width 51 height 57
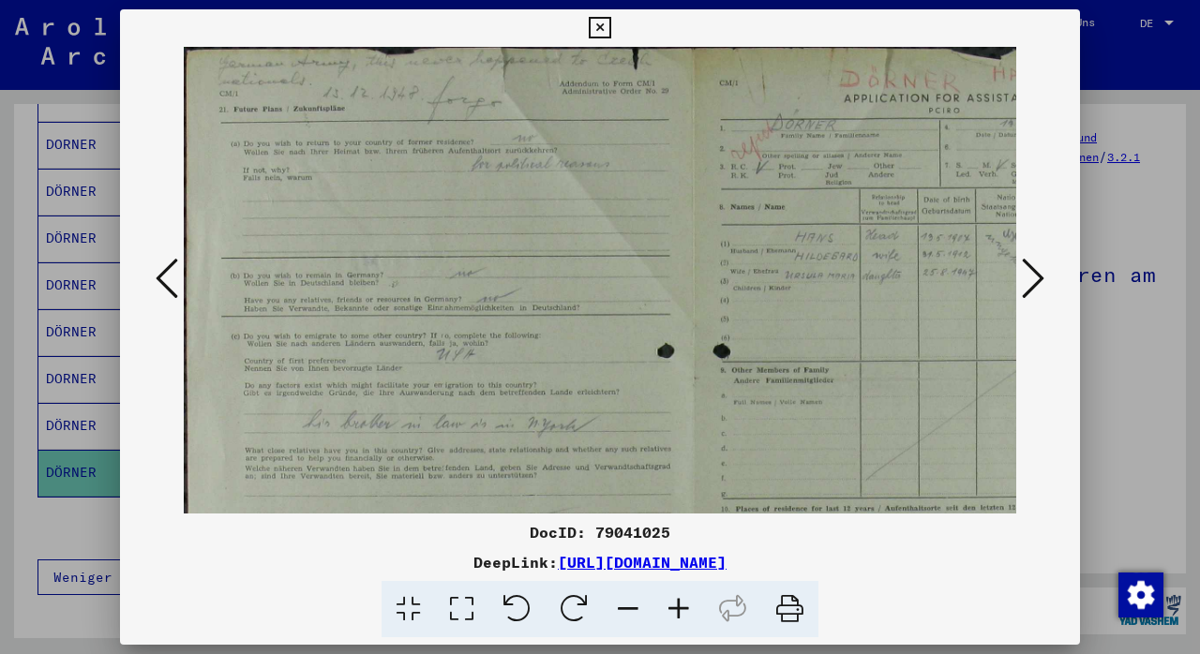
click at [678, 603] on icon at bounding box center [678, 609] width 51 height 57
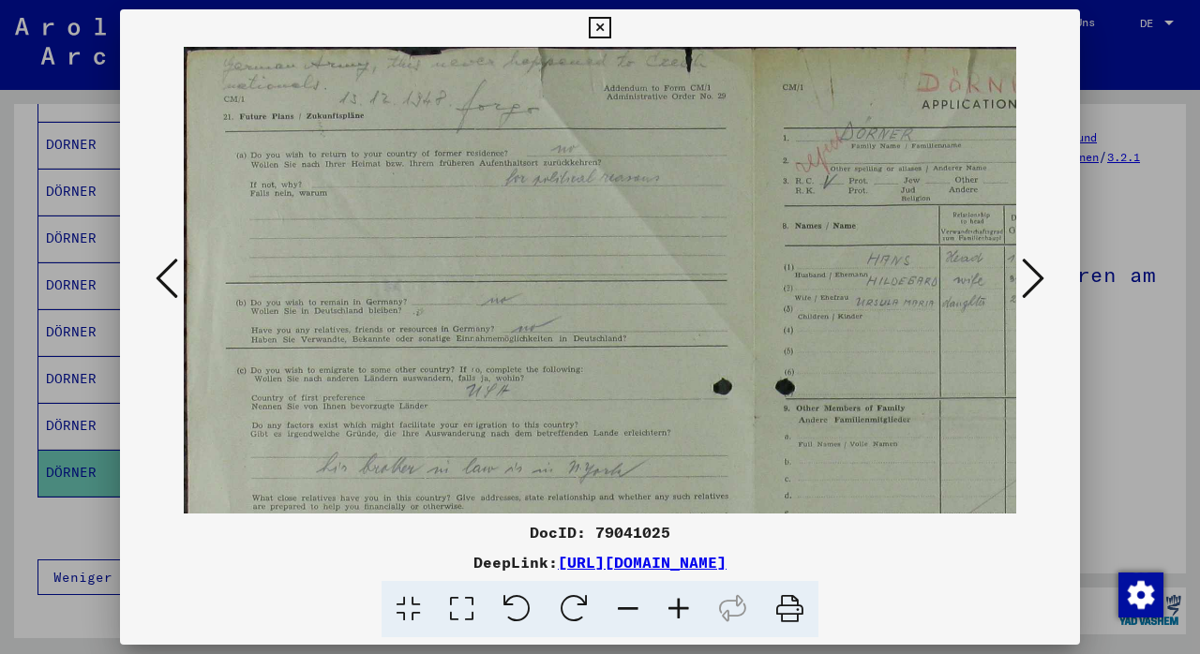
click at [678, 602] on icon at bounding box center [678, 609] width 51 height 57
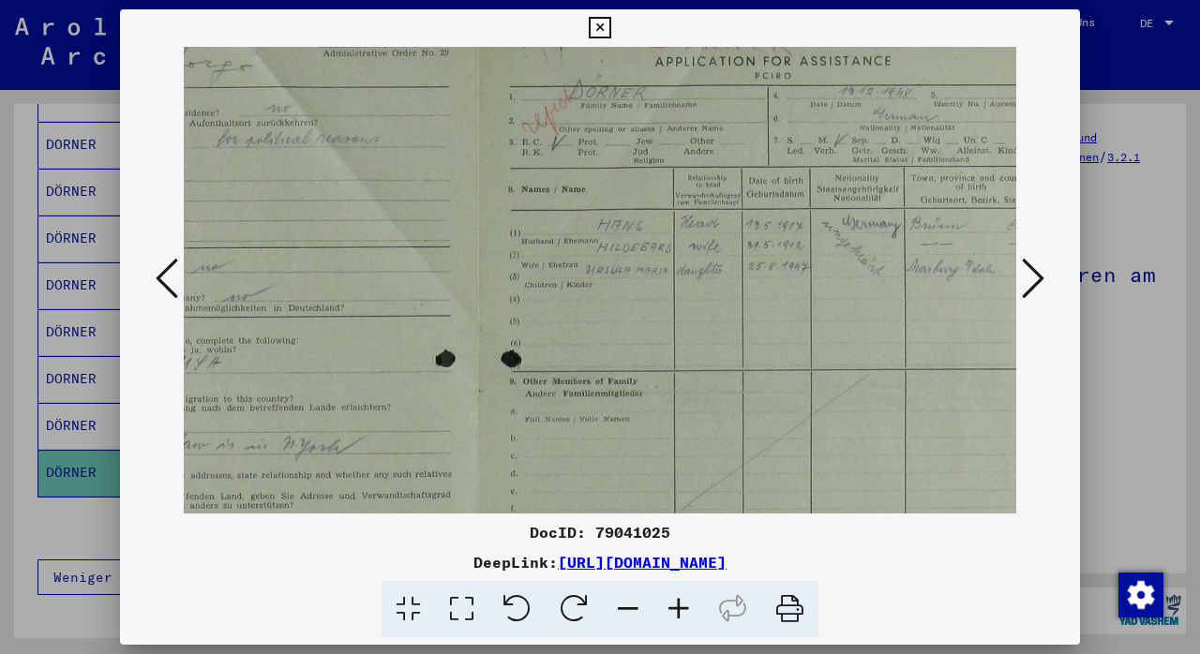
drag, startPoint x: 634, startPoint y: 368, endPoint x: 329, endPoint y: 322, distance: 308.1
click at [329, 322] on img at bounding box center [477, 469] width 1198 height 936
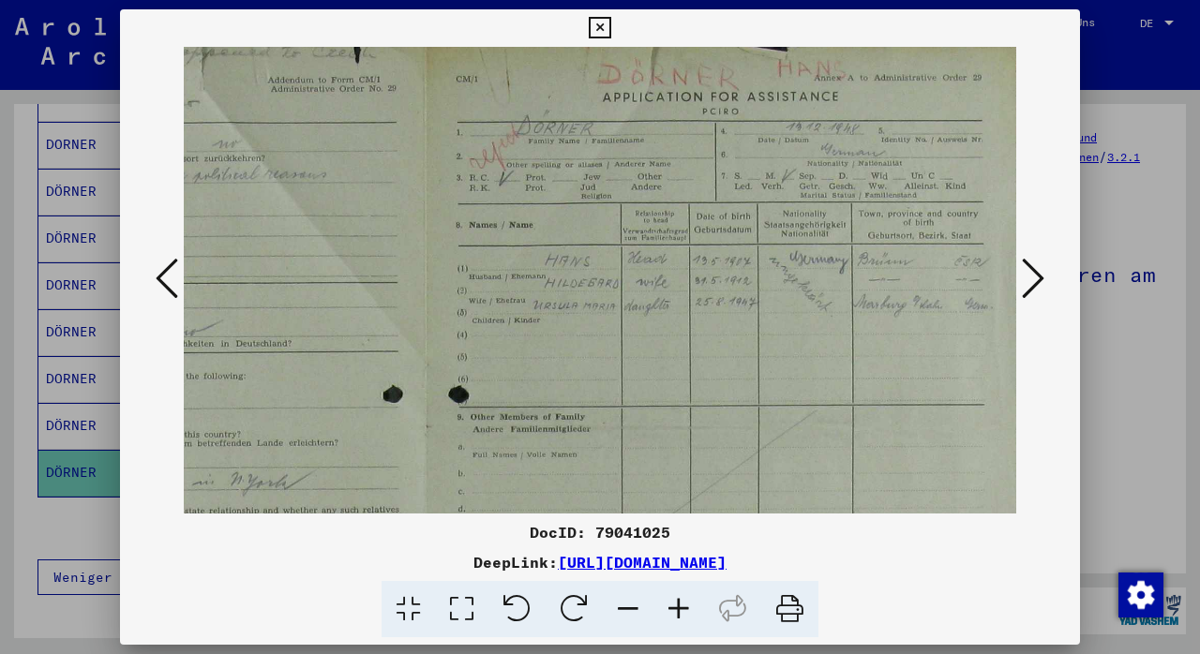
scroll to position [8, 358]
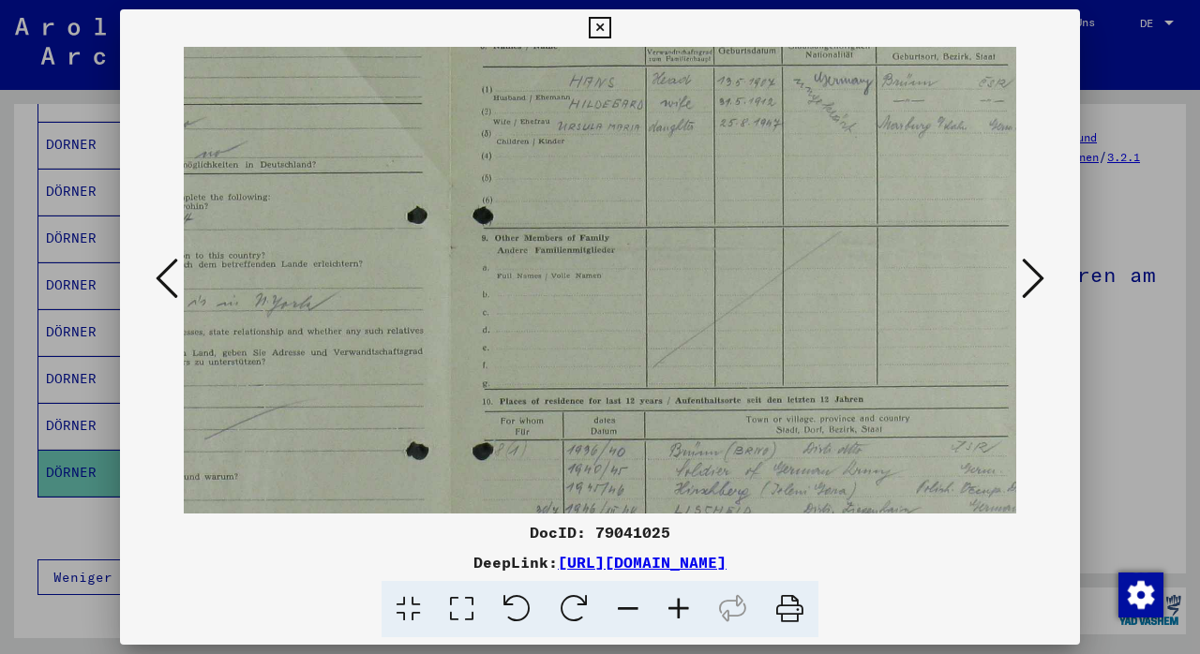
drag, startPoint x: 877, startPoint y: 318, endPoint x: 618, endPoint y: 181, distance: 292.7
click at [629, 174] on img at bounding box center [449, 325] width 1198 height 936
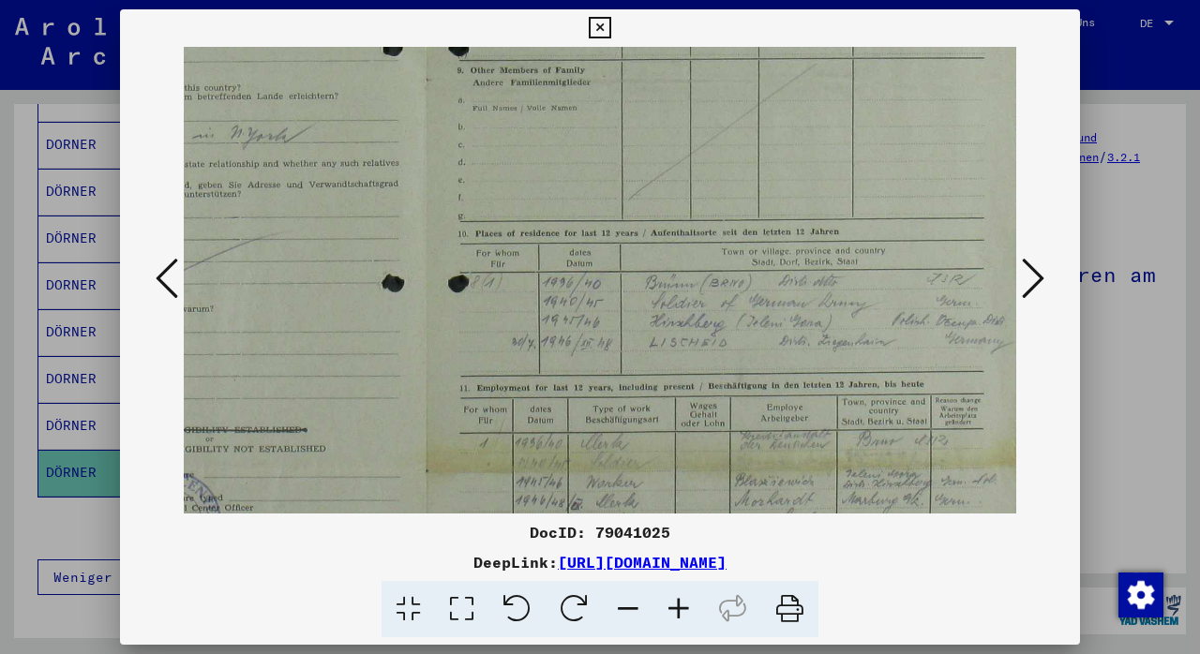
scroll to position [369, 358]
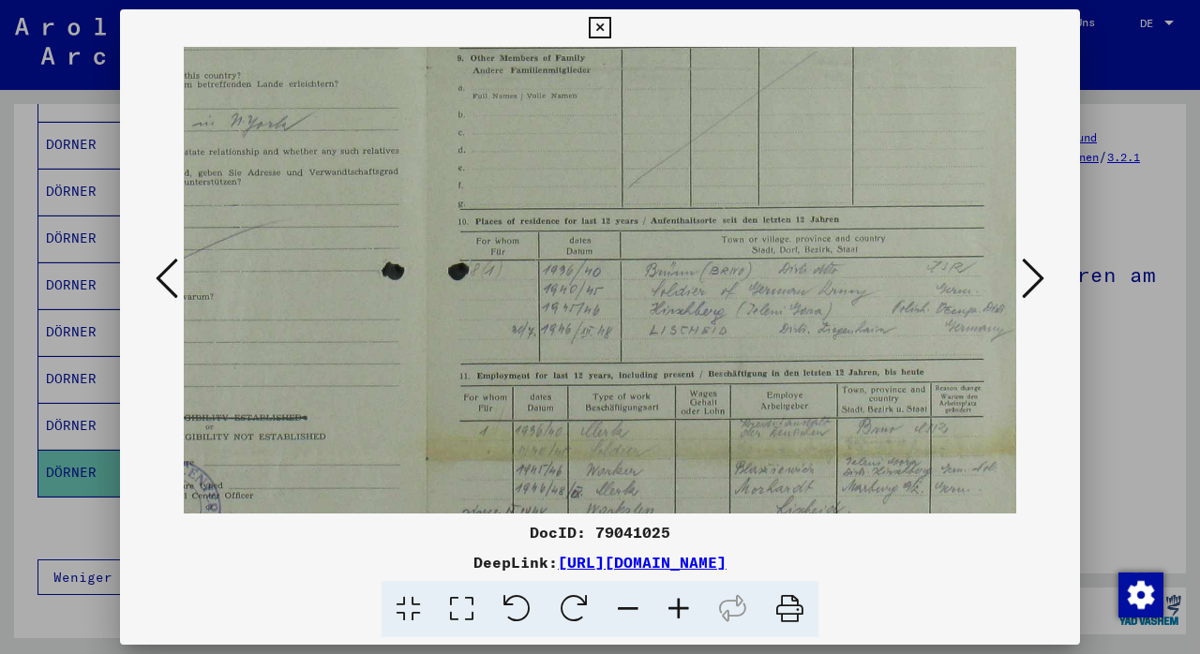
drag, startPoint x: 732, startPoint y: 447, endPoint x: 695, endPoint y: 269, distance: 182.0
click at [695, 269] on img at bounding box center [425, 145] width 1198 height 936
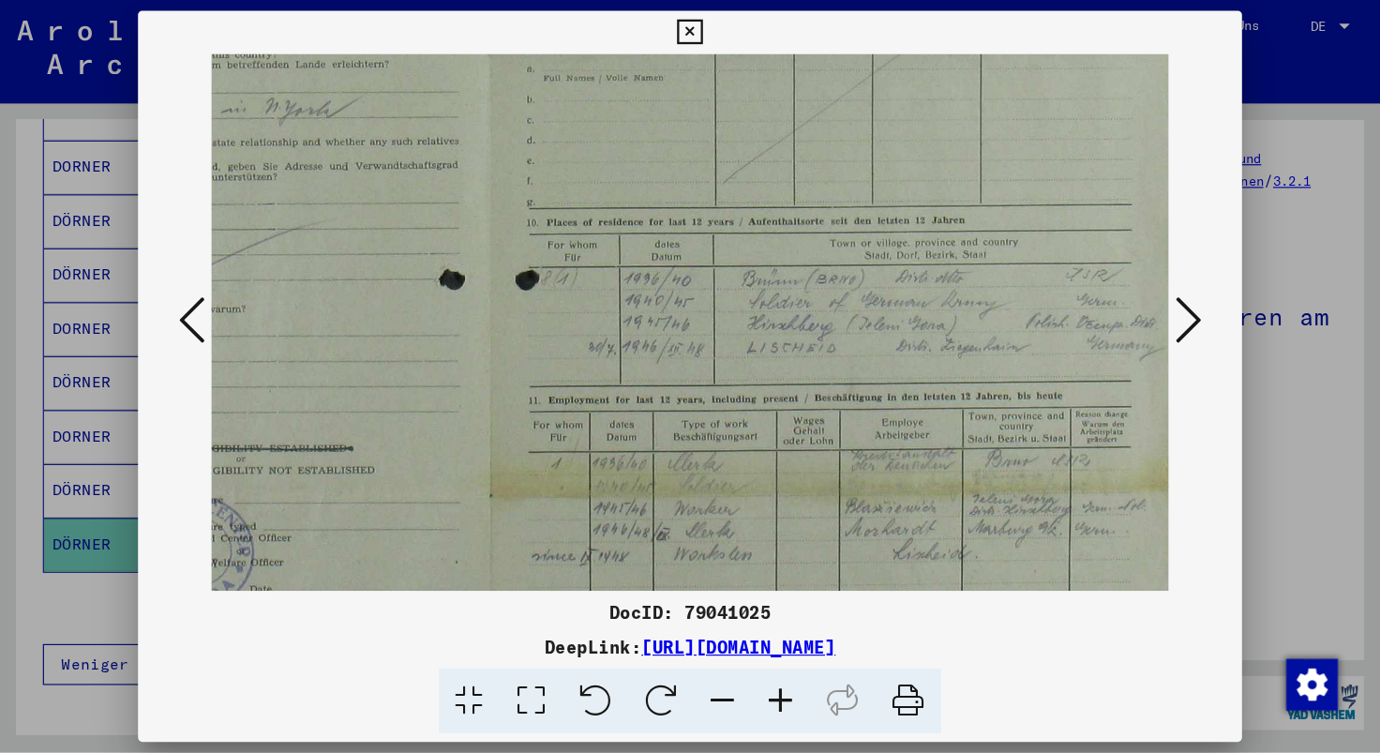
scroll to position [469, 358]
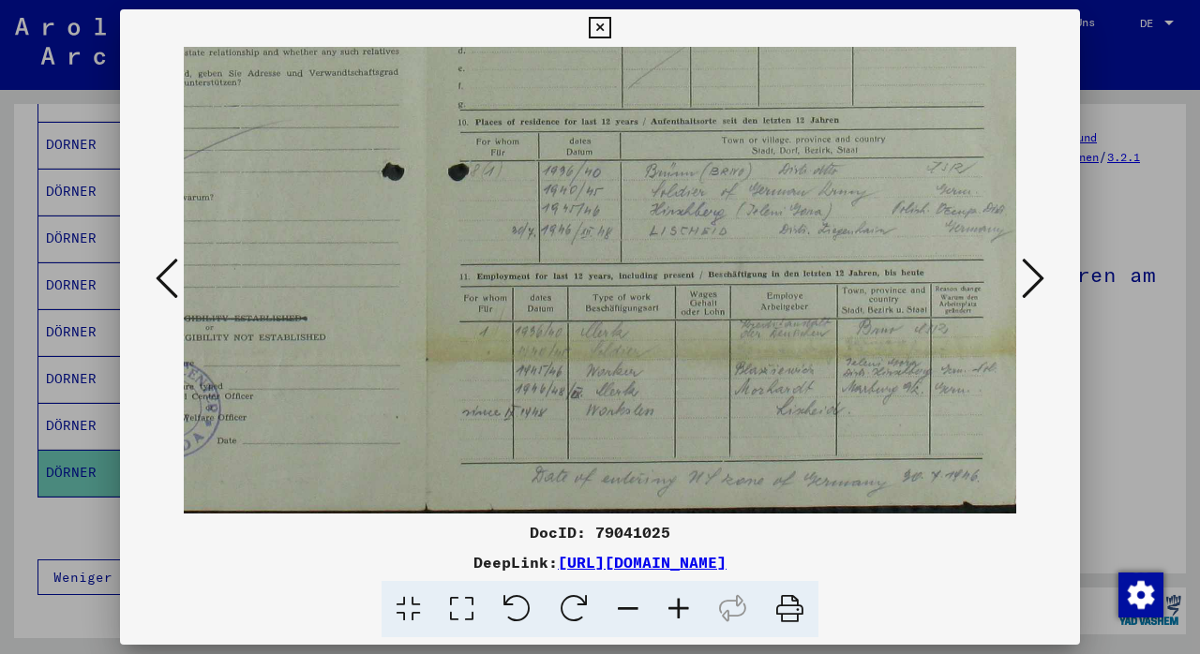
drag, startPoint x: 804, startPoint y: 415, endPoint x: 768, endPoint y: 149, distance: 268.8
click at [768, 149] on img at bounding box center [425, 46] width 1198 height 936
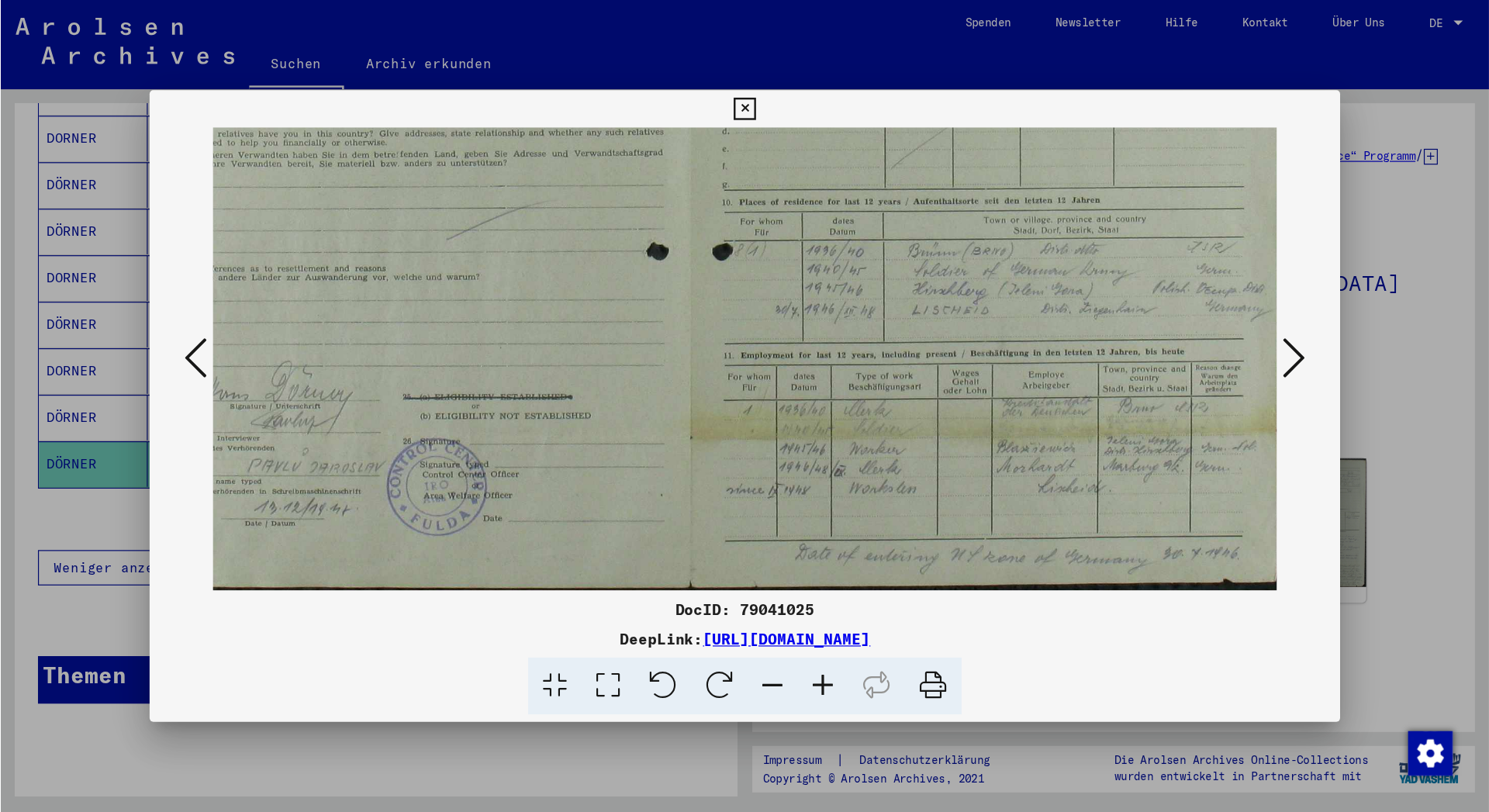
scroll to position [388, 0]
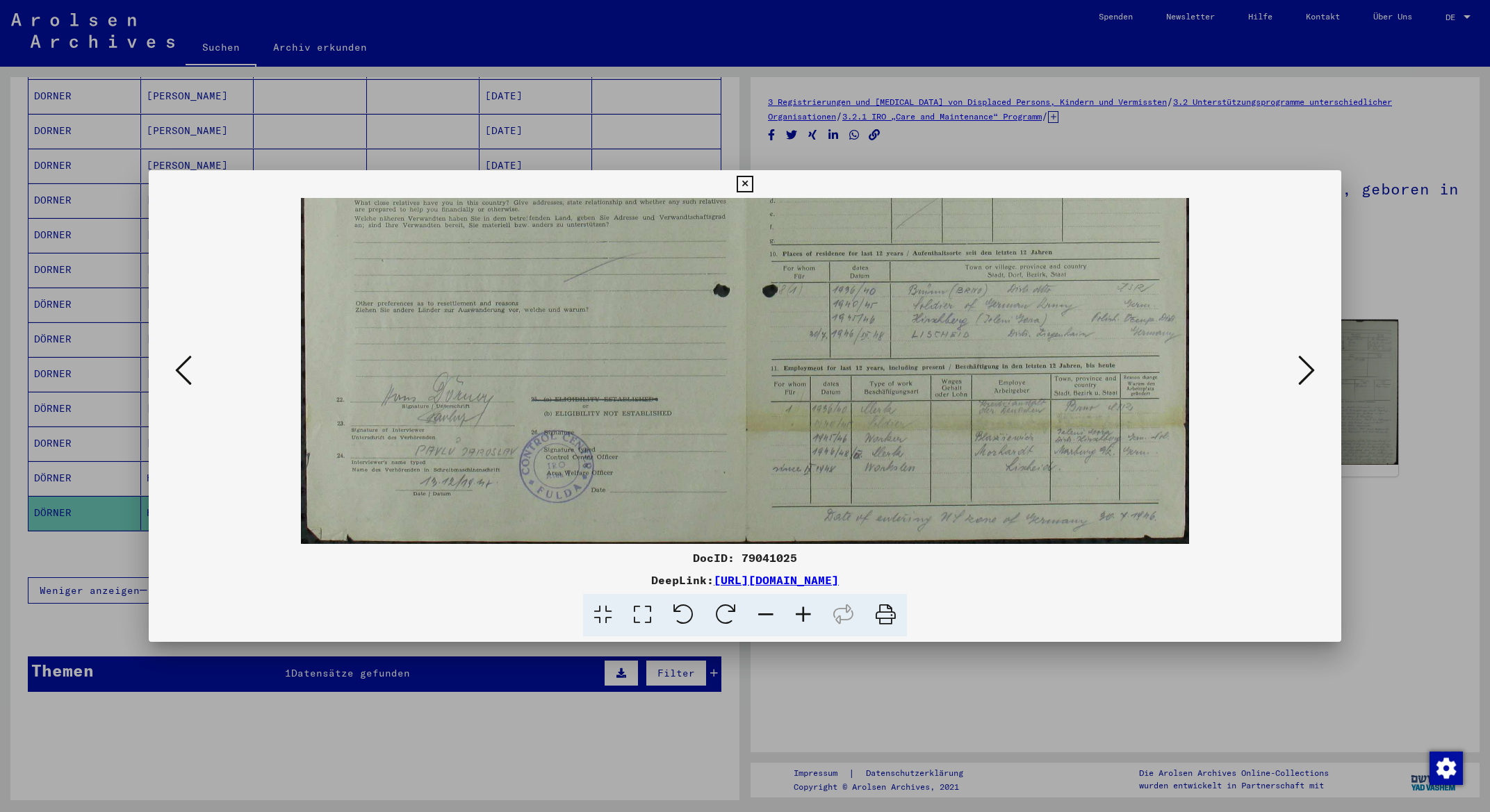
click at [752, 180] on icon at bounding box center [745, 184] width 16 height 17
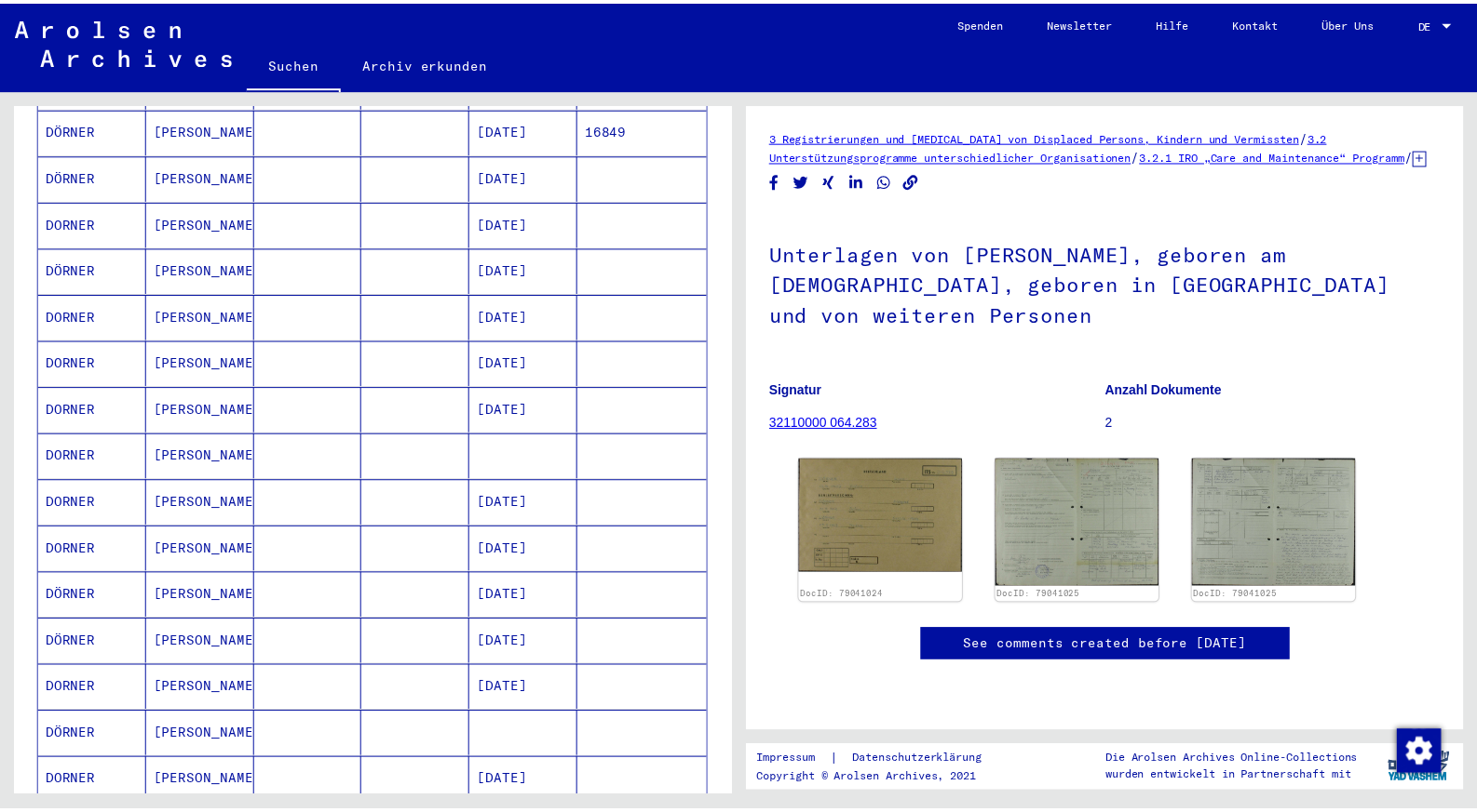
scroll to position [643, 0]
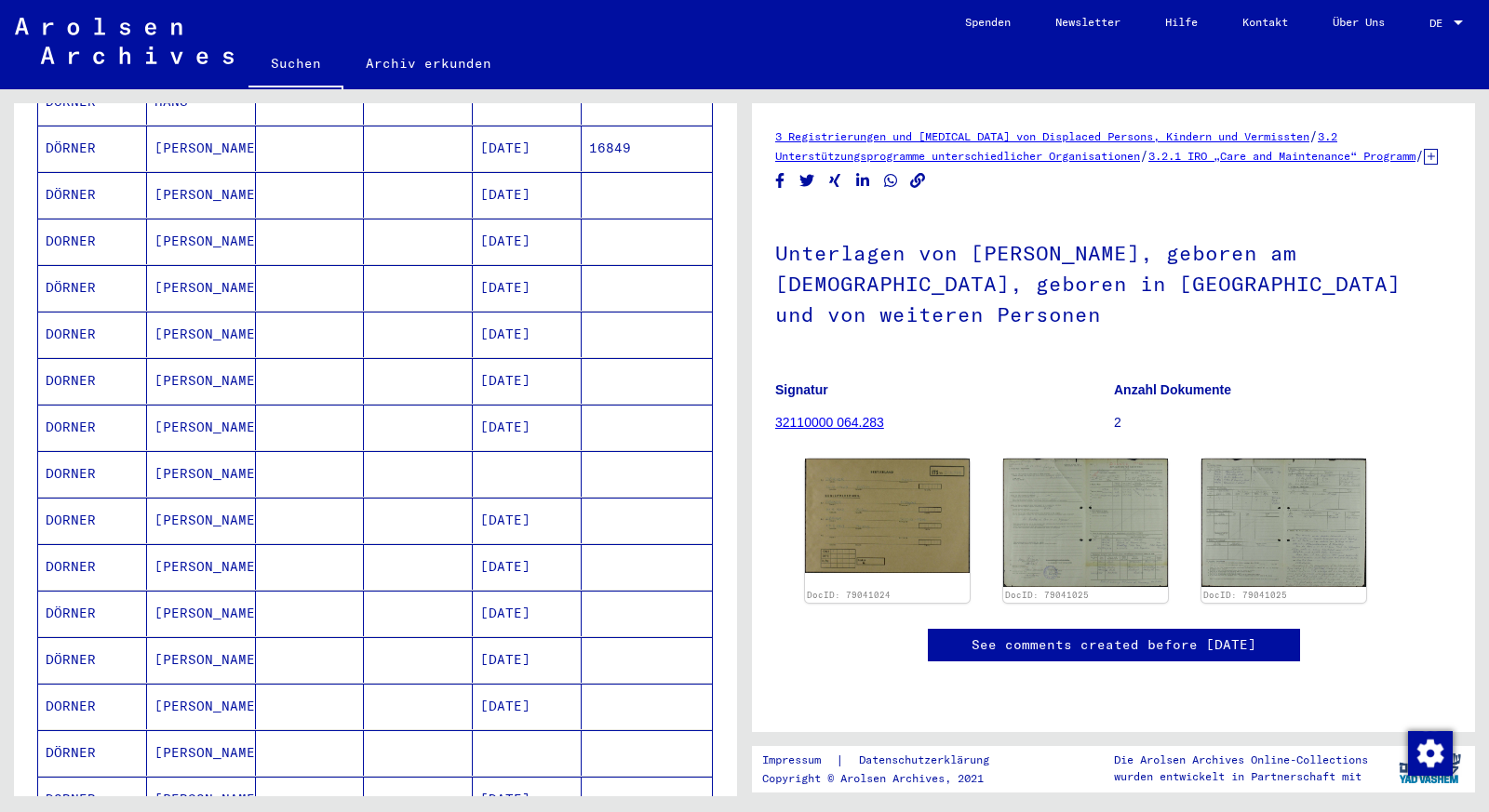
click at [563, 266] on mat-cell "[DATE]" at bounding box center [527, 288] width 109 height 46
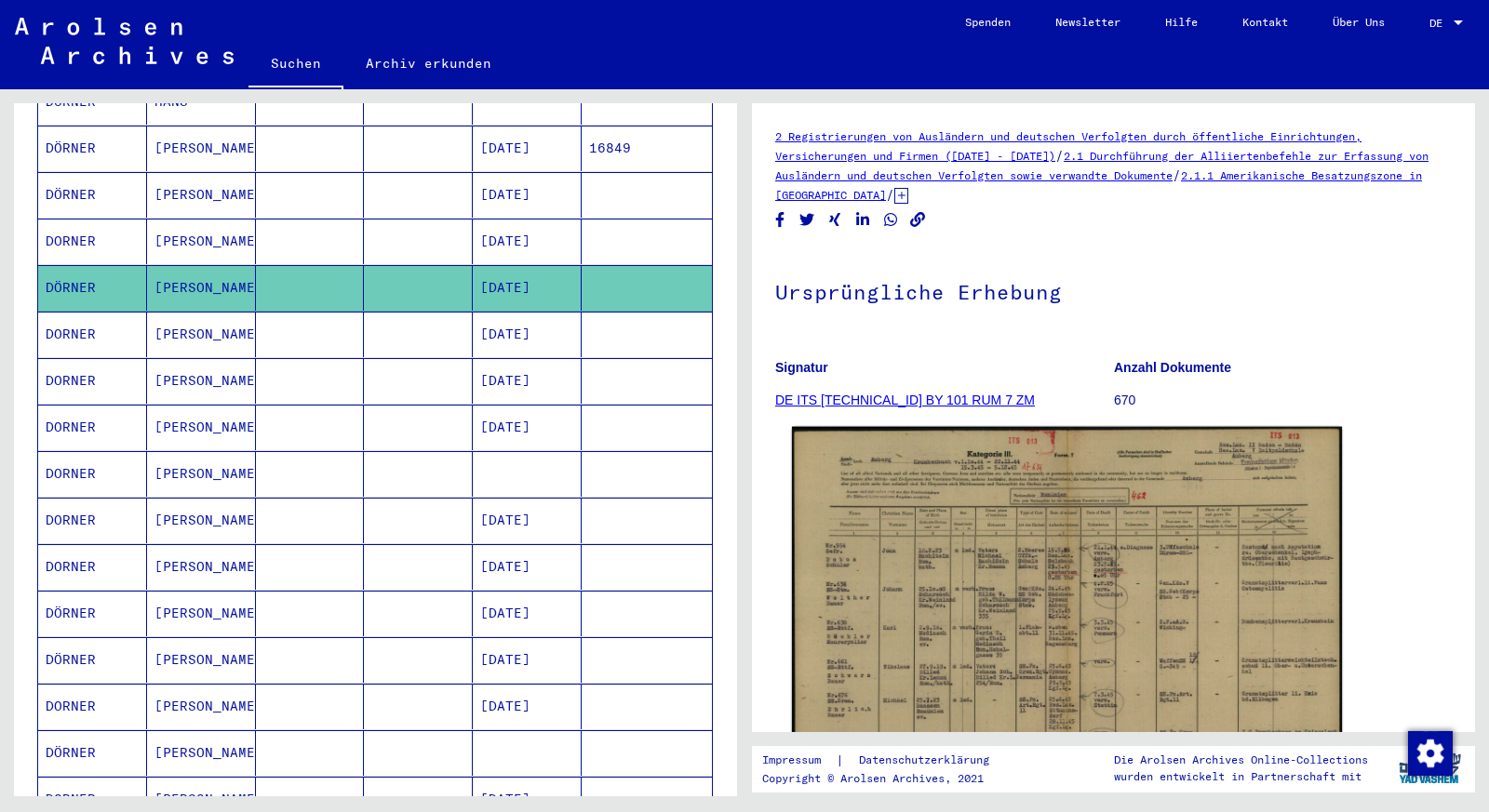
click at [1015, 625] on img at bounding box center [1067, 622] width 550 height 391
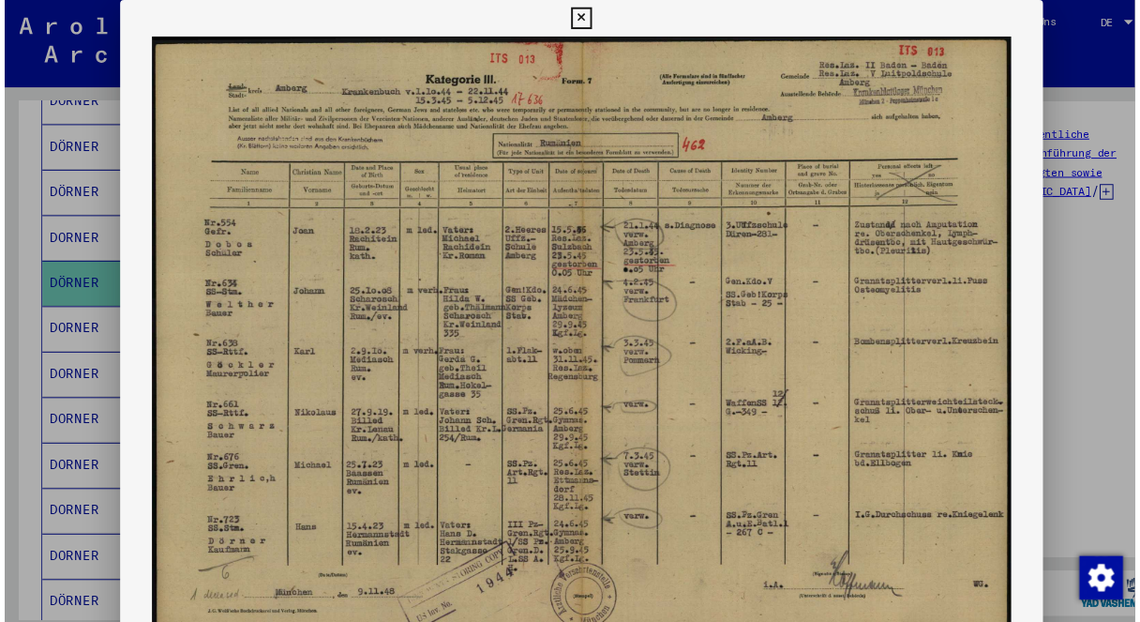
scroll to position [644, 0]
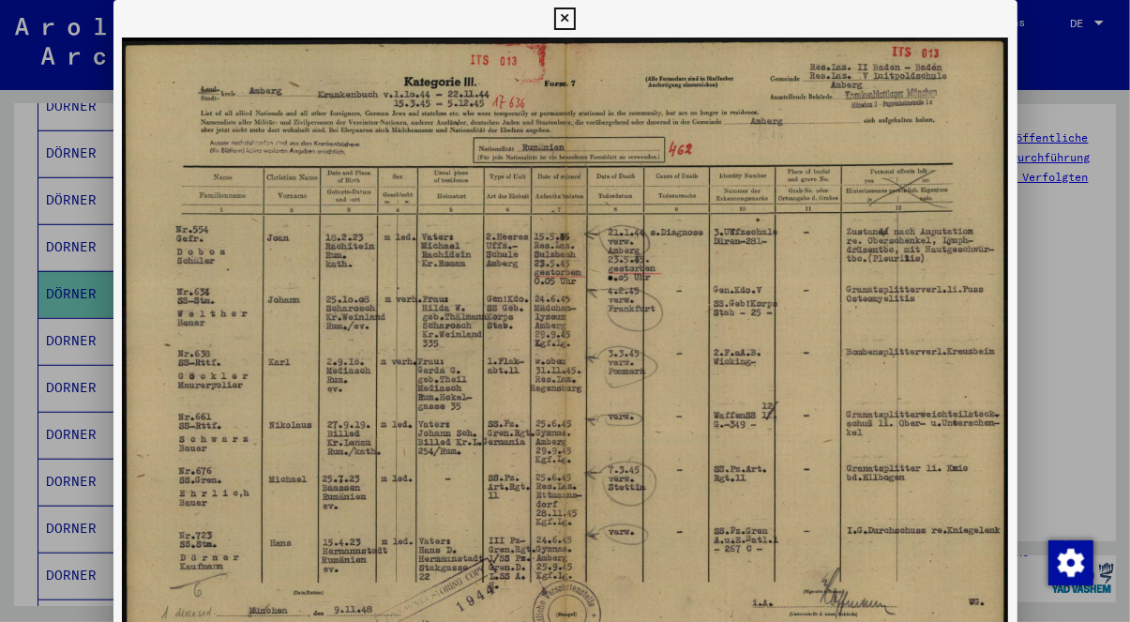
click at [576, 19] on icon at bounding box center [565, 19] width 22 height 23
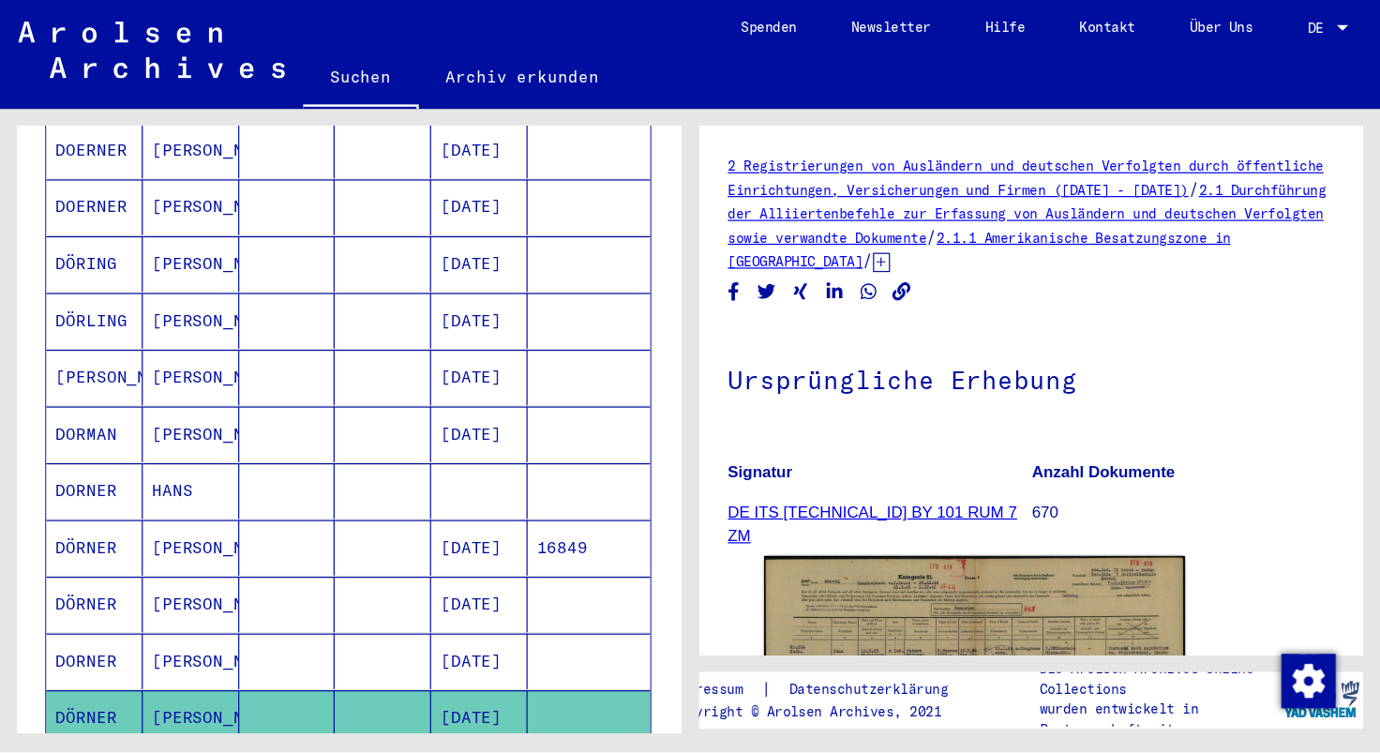
scroll to position [0, 0]
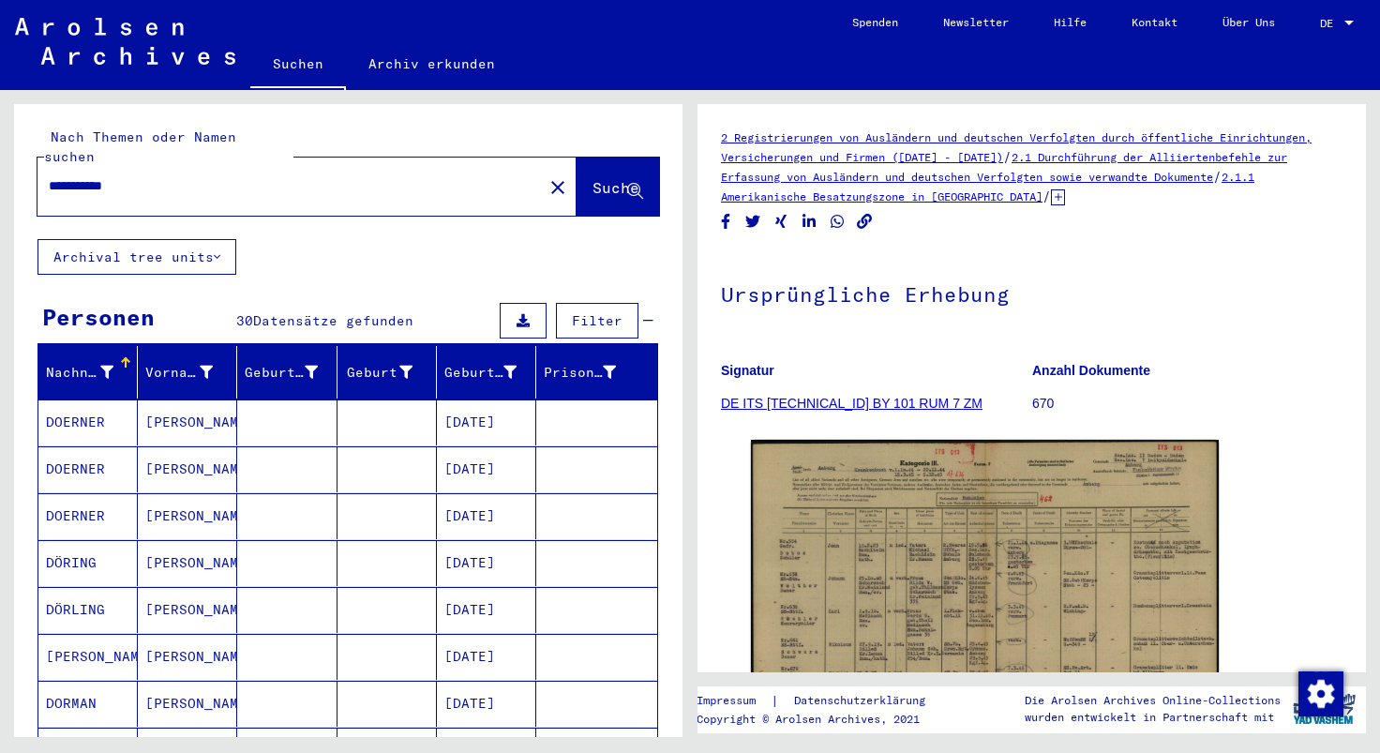
click at [547, 176] on mat-icon "close" at bounding box center [558, 187] width 23 height 23
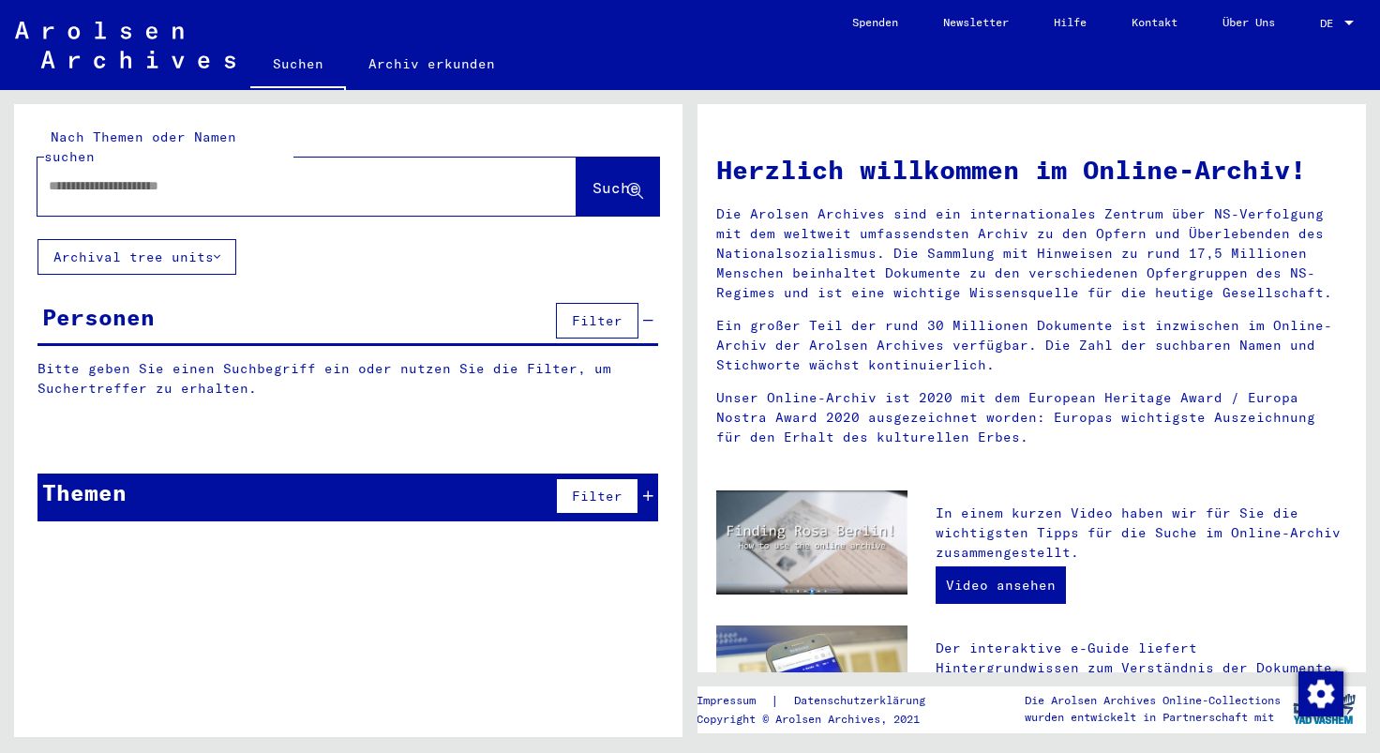
paste input "**********"
click at [113, 176] on input "**********" at bounding box center [285, 186] width 472 height 20
type input "**********"
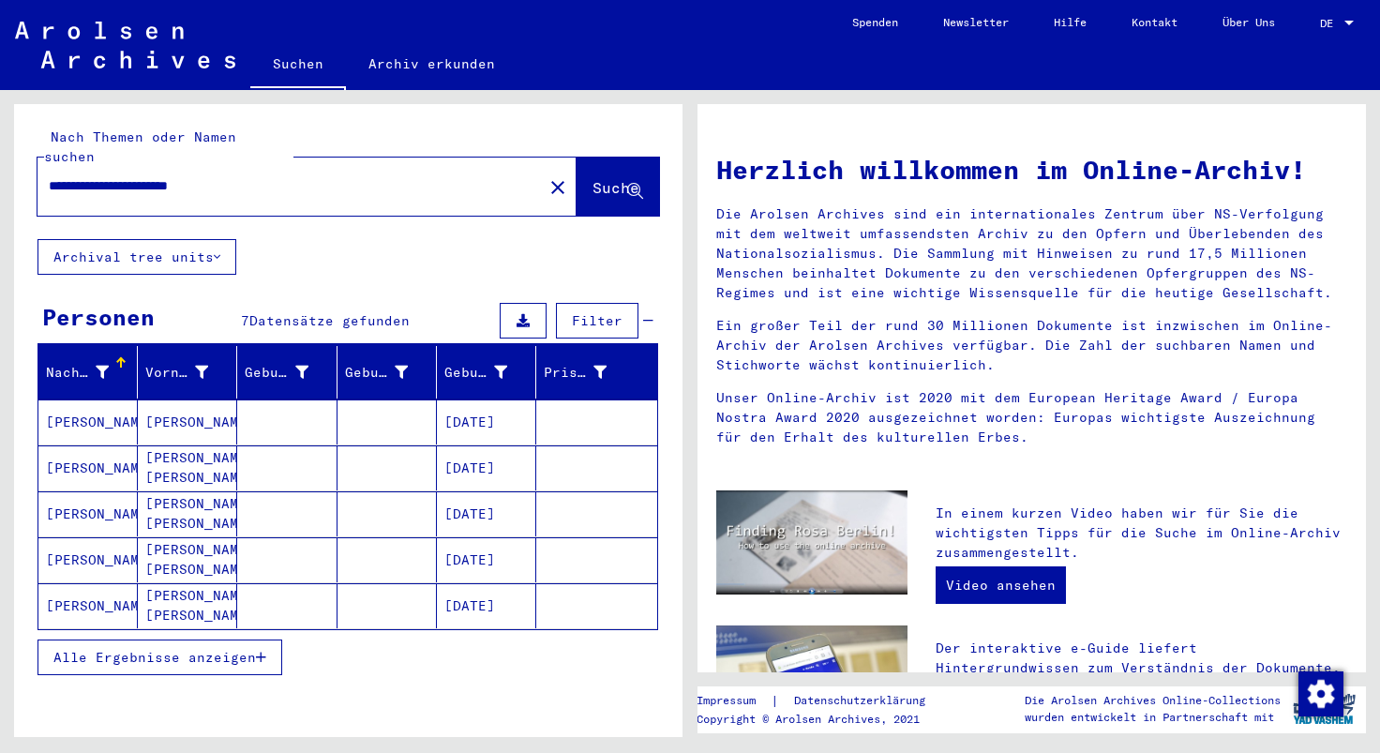
click at [198, 399] on mat-cell "[PERSON_NAME]" at bounding box center [187, 421] width 99 height 45
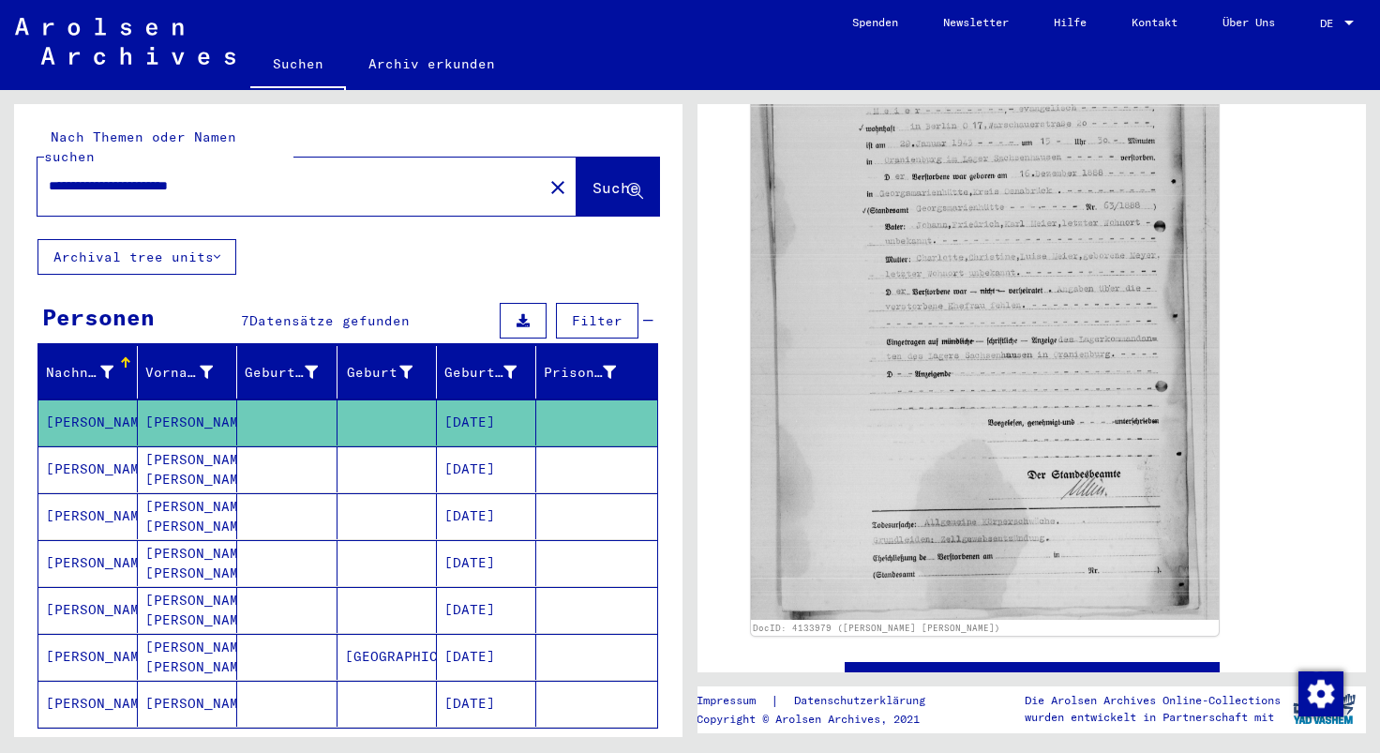
scroll to position [496, 0]
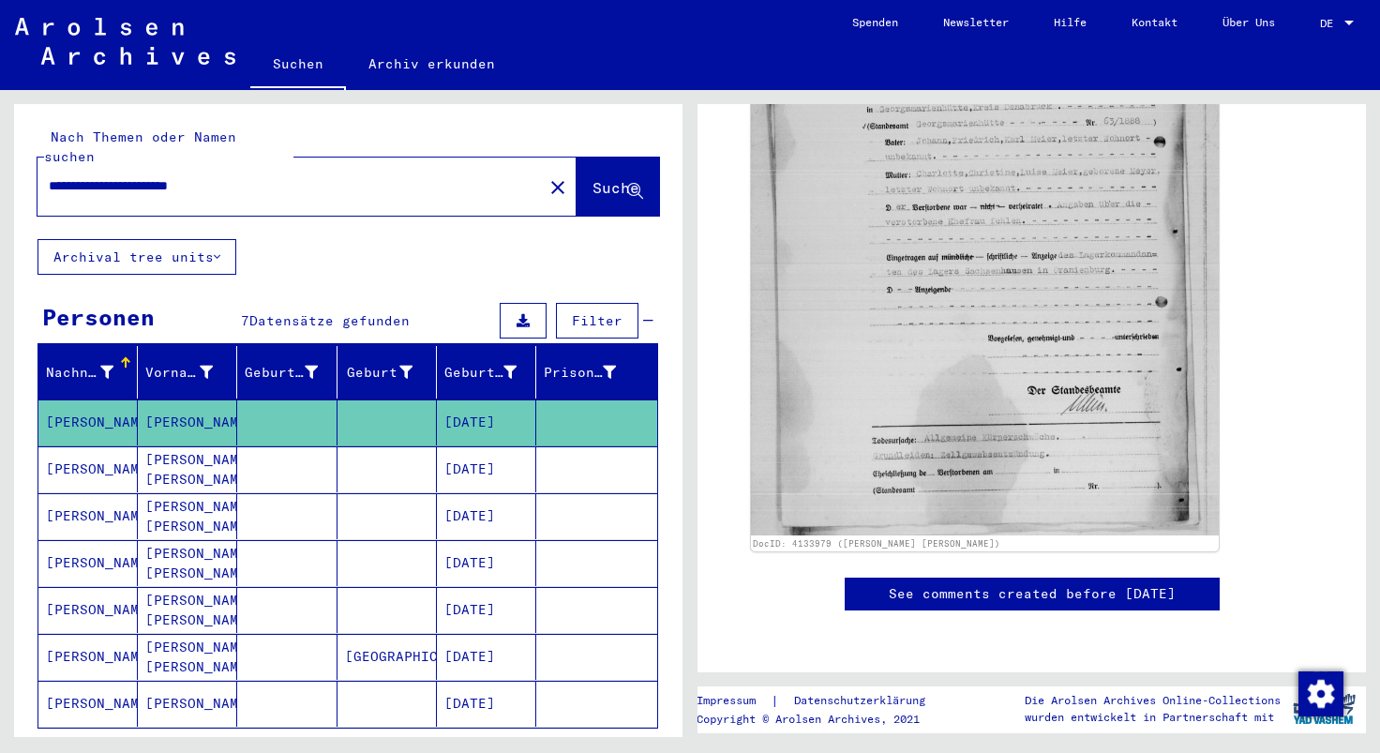
click at [261, 454] on mat-cell at bounding box center [286, 469] width 99 height 46
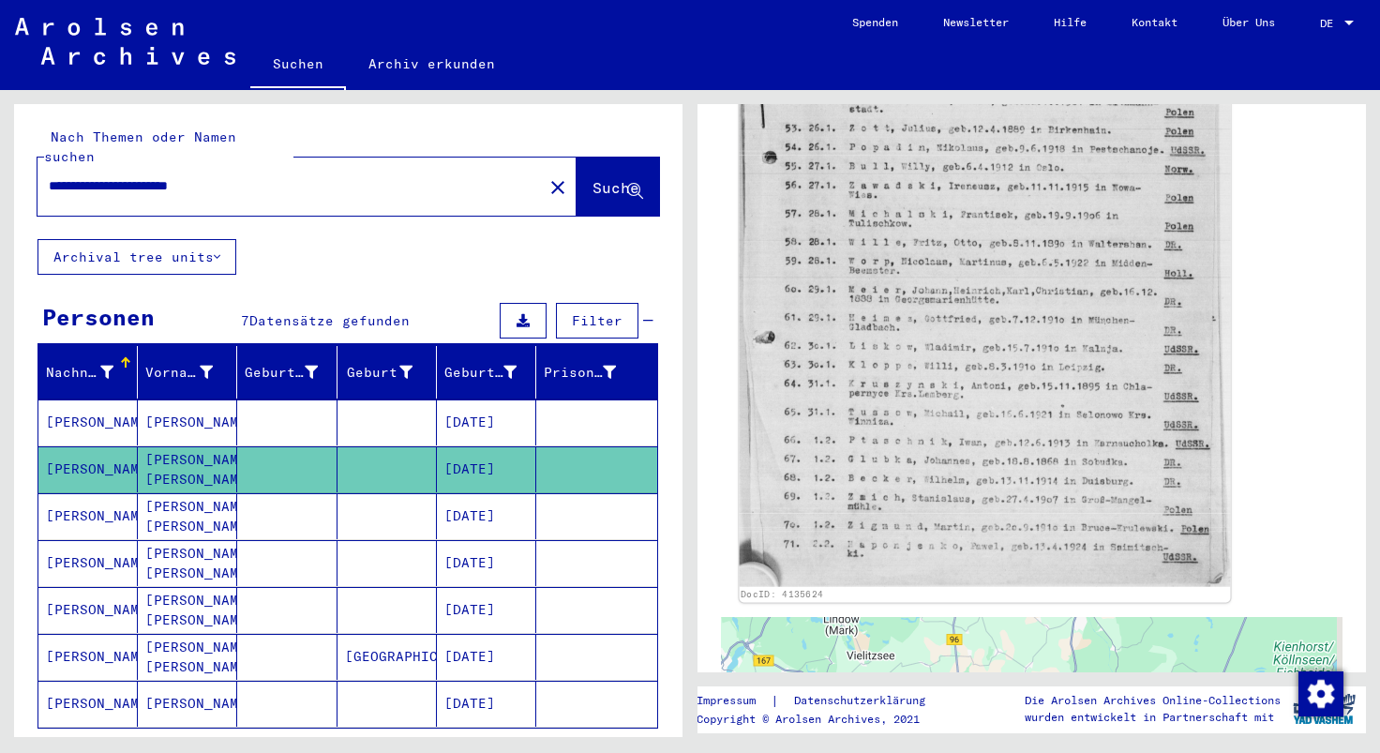
scroll to position [695, 0]
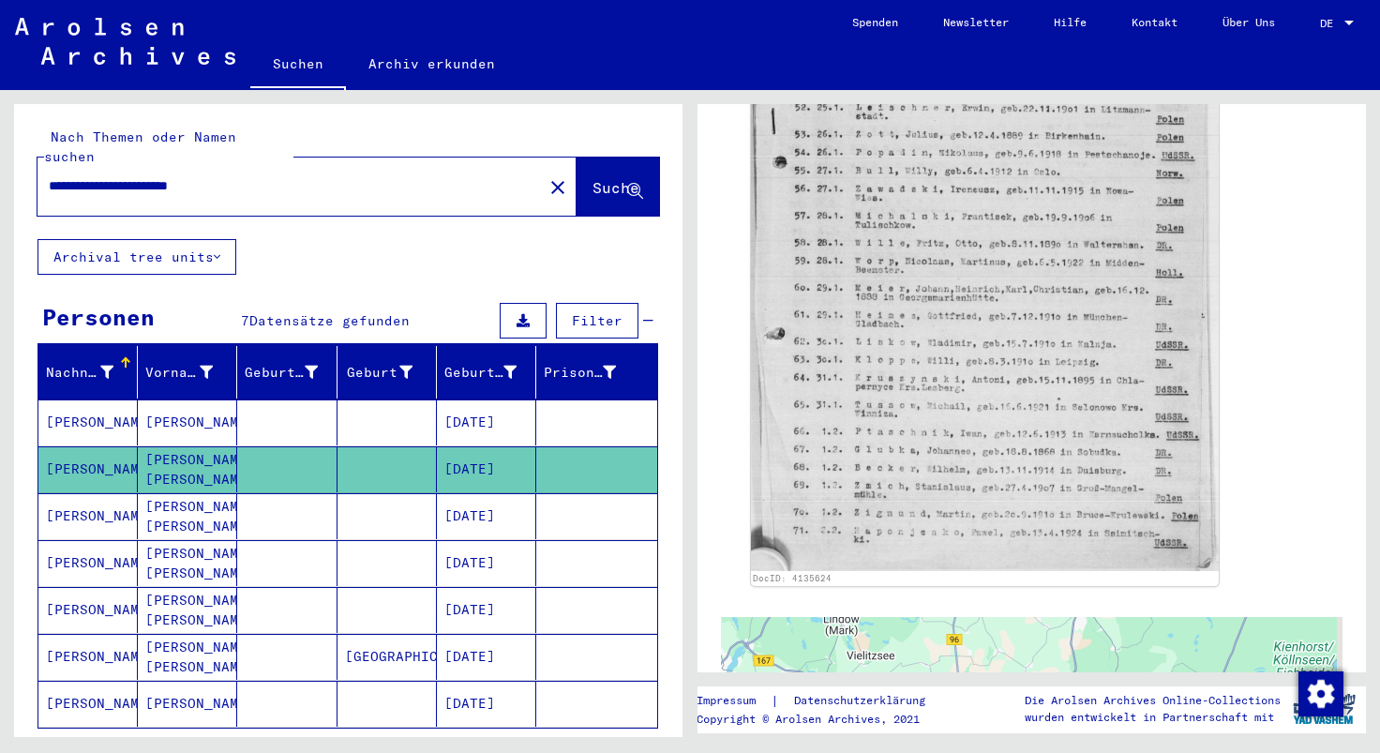
click at [280, 503] on mat-cell at bounding box center [286, 516] width 99 height 46
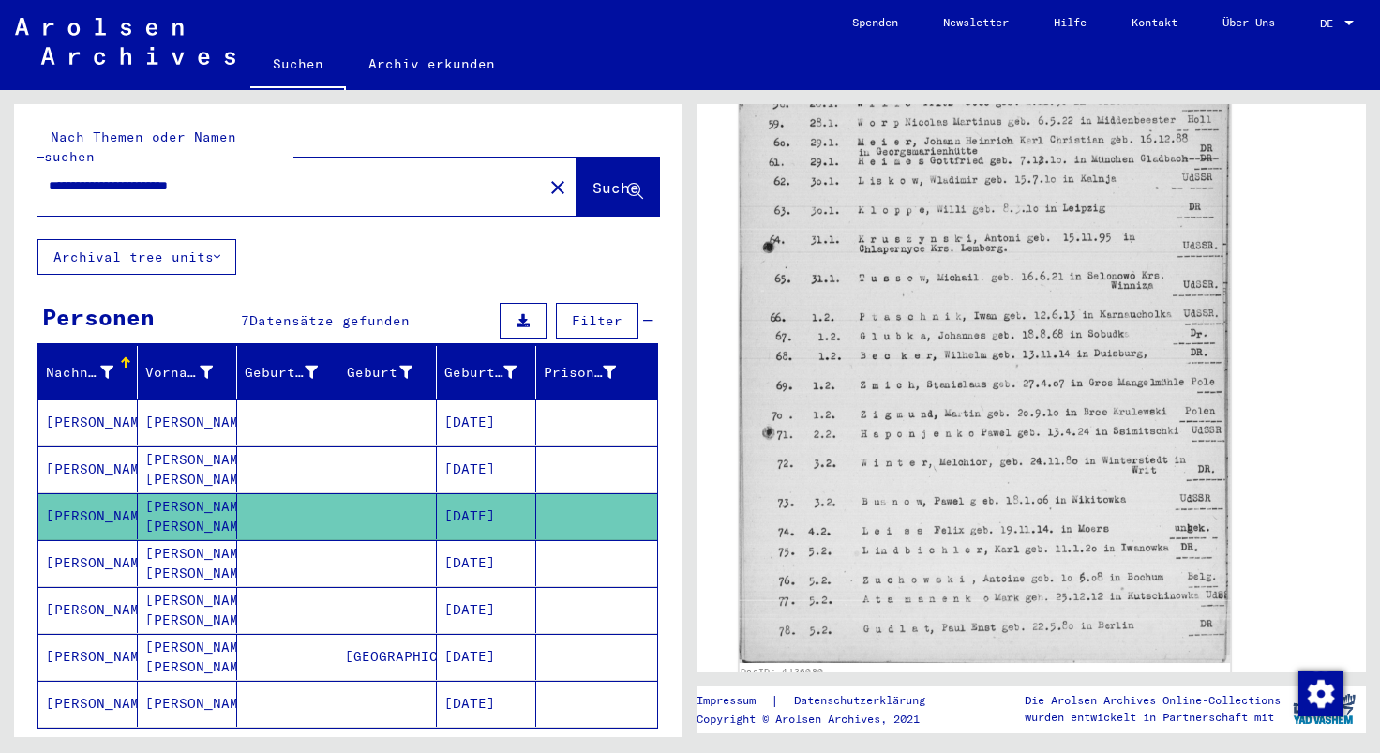
scroll to position [793, 0]
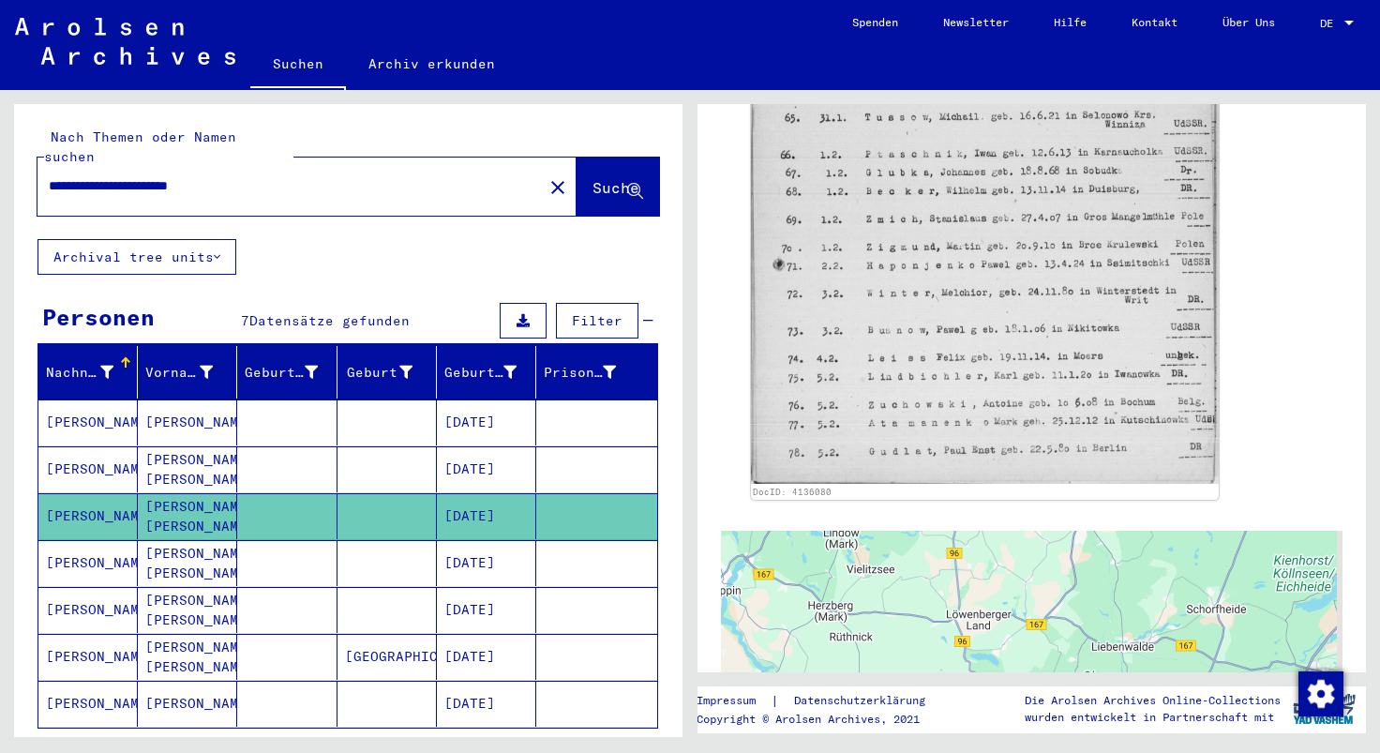
click at [269, 541] on mat-cell at bounding box center [286, 563] width 99 height 46
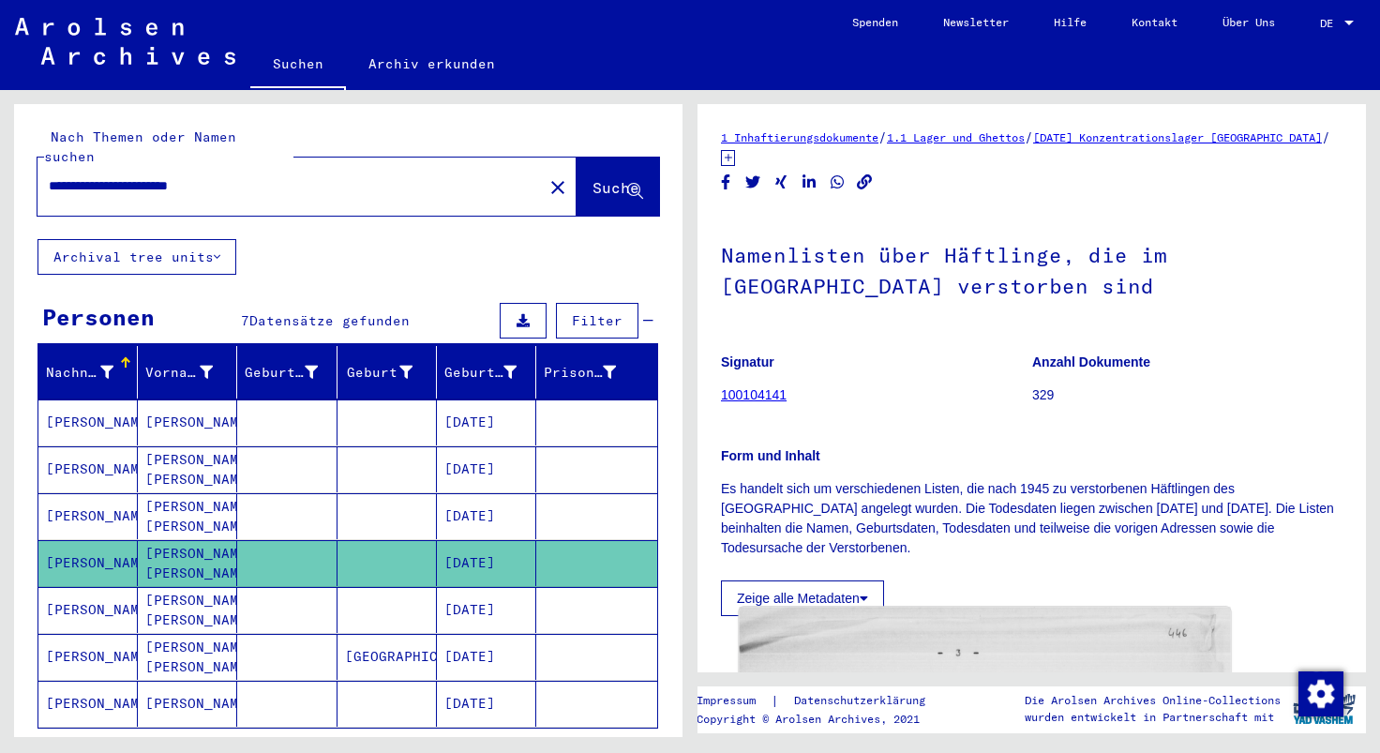
scroll to position [695, 0]
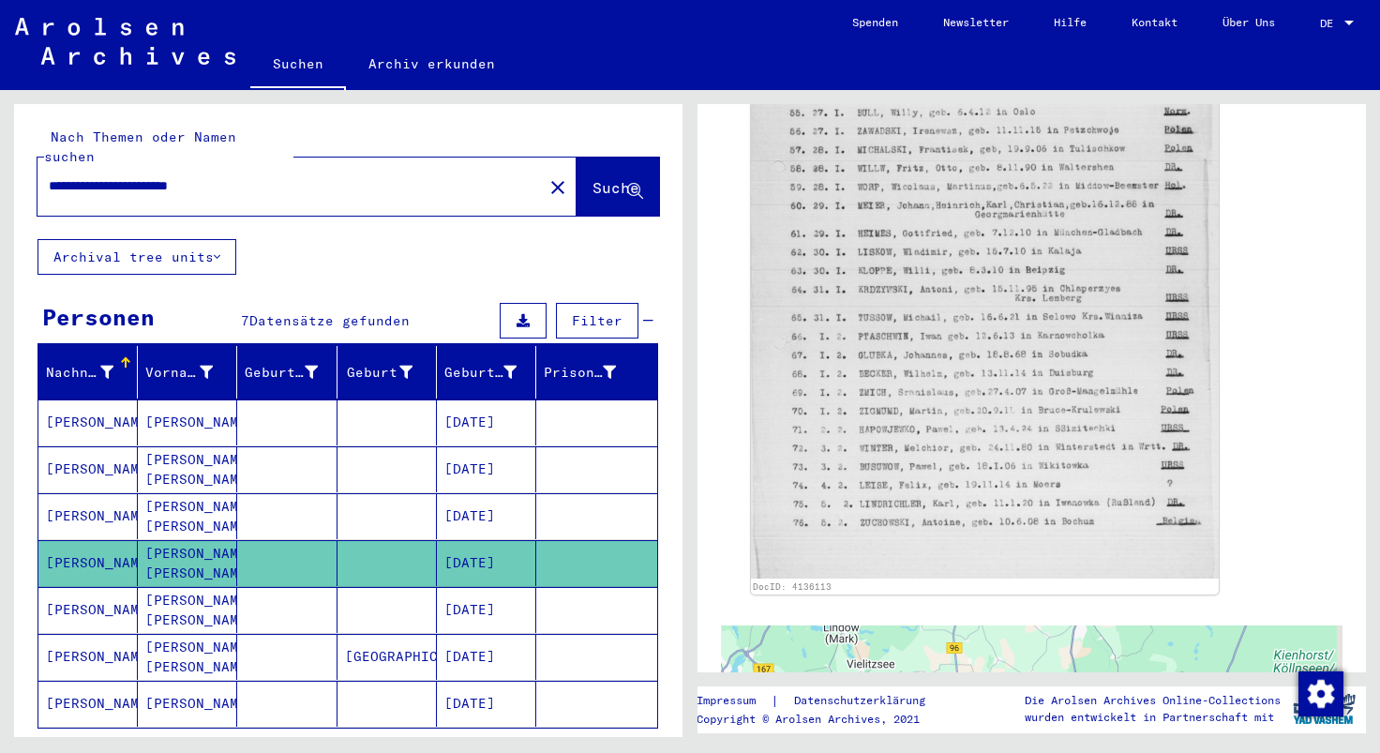
click at [270, 587] on mat-cell at bounding box center [286, 610] width 99 height 46
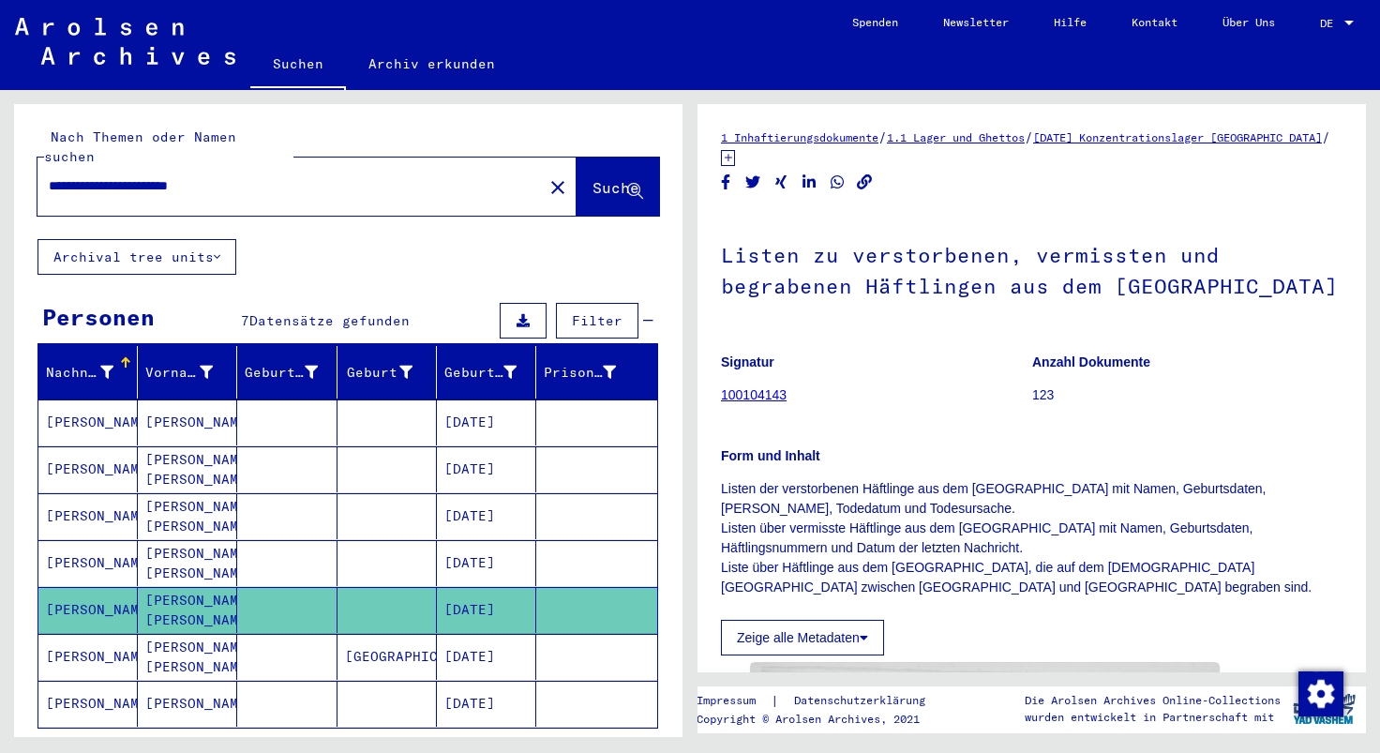
scroll to position [595, 0]
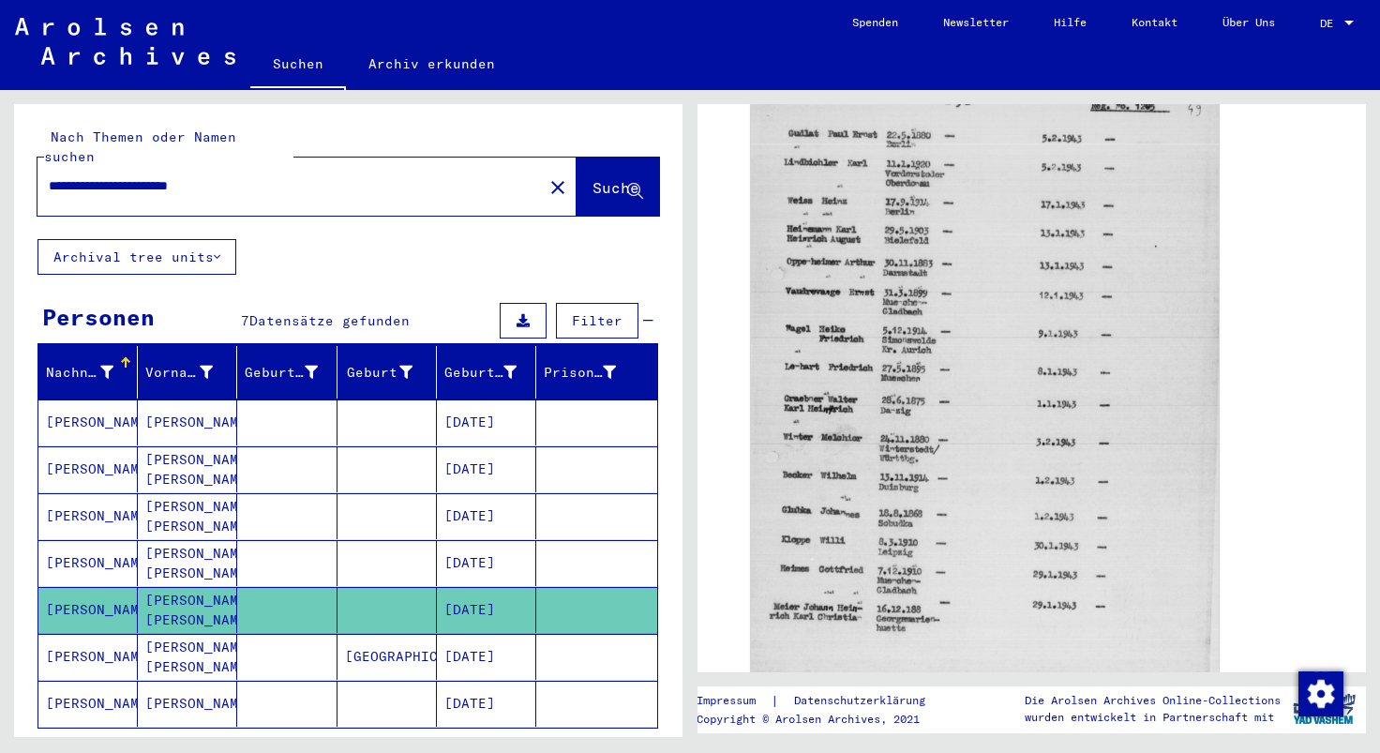
click at [270, 638] on mat-cell at bounding box center [286, 657] width 99 height 46
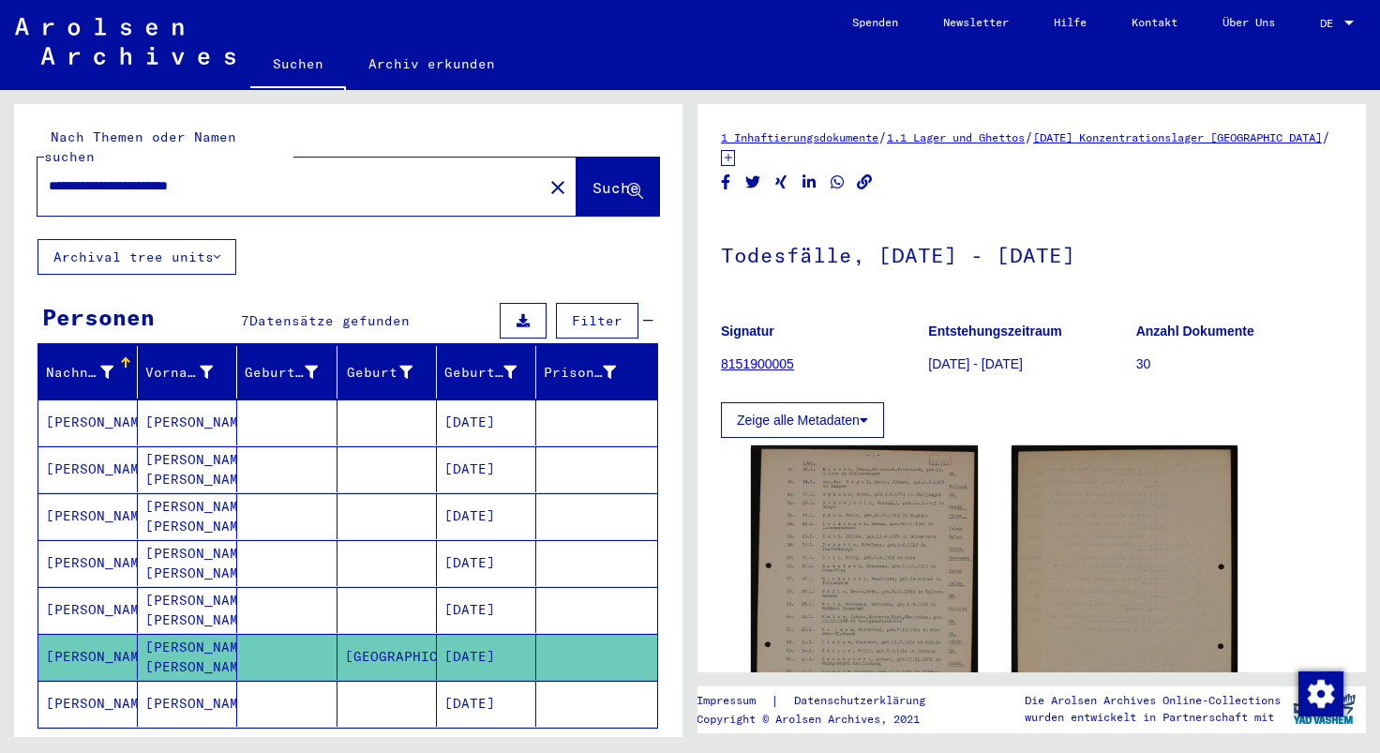
scroll to position [202, 0]
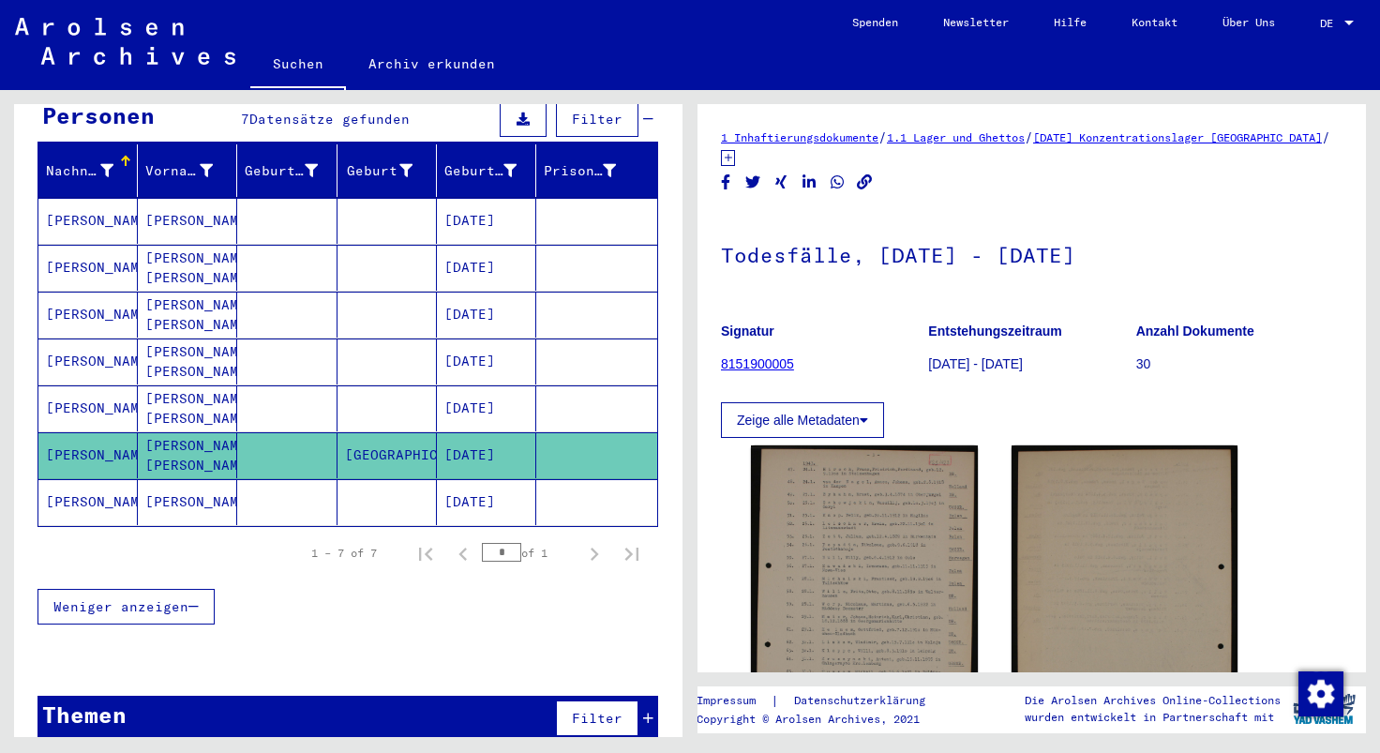
click at [282, 484] on mat-cell at bounding box center [286, 502] width 99 height 46
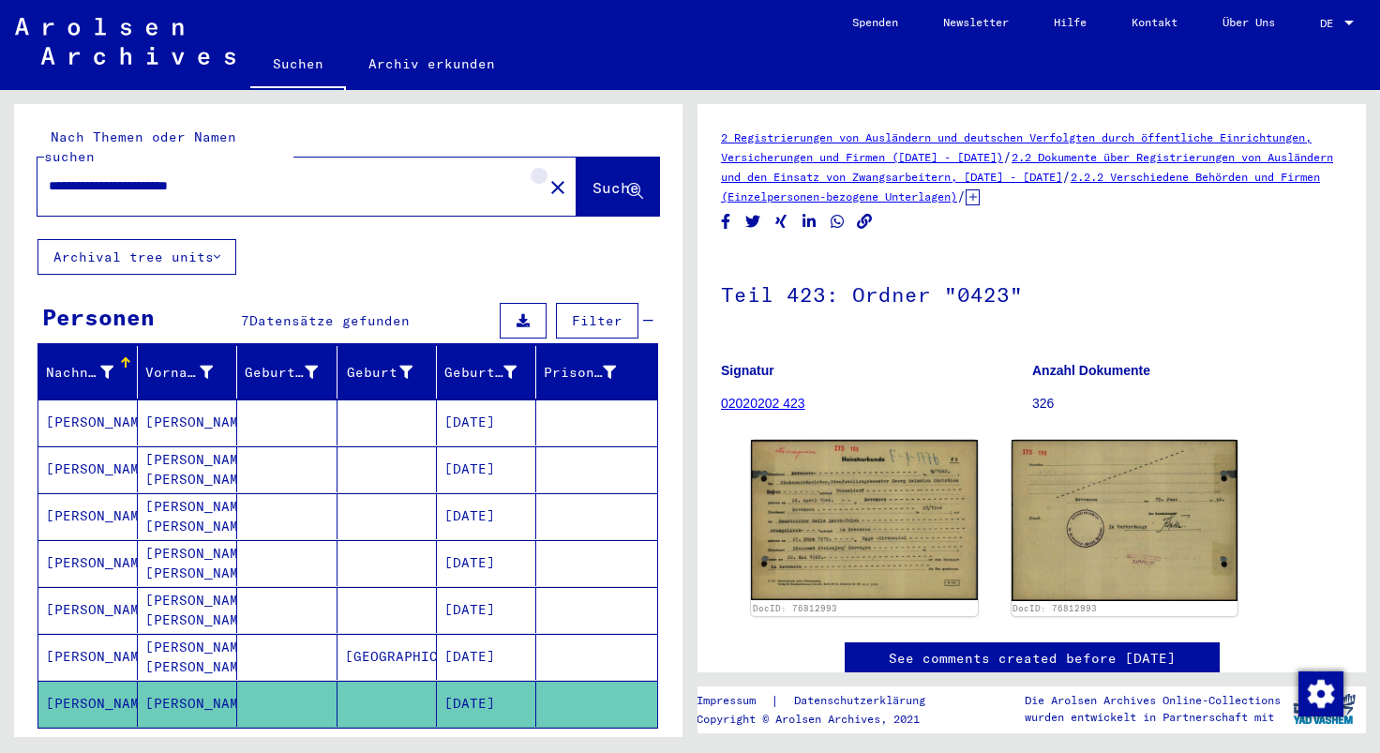
click at [547, 176] on mat-icon "close" at bounding box center [558, 187] width 23 height 23
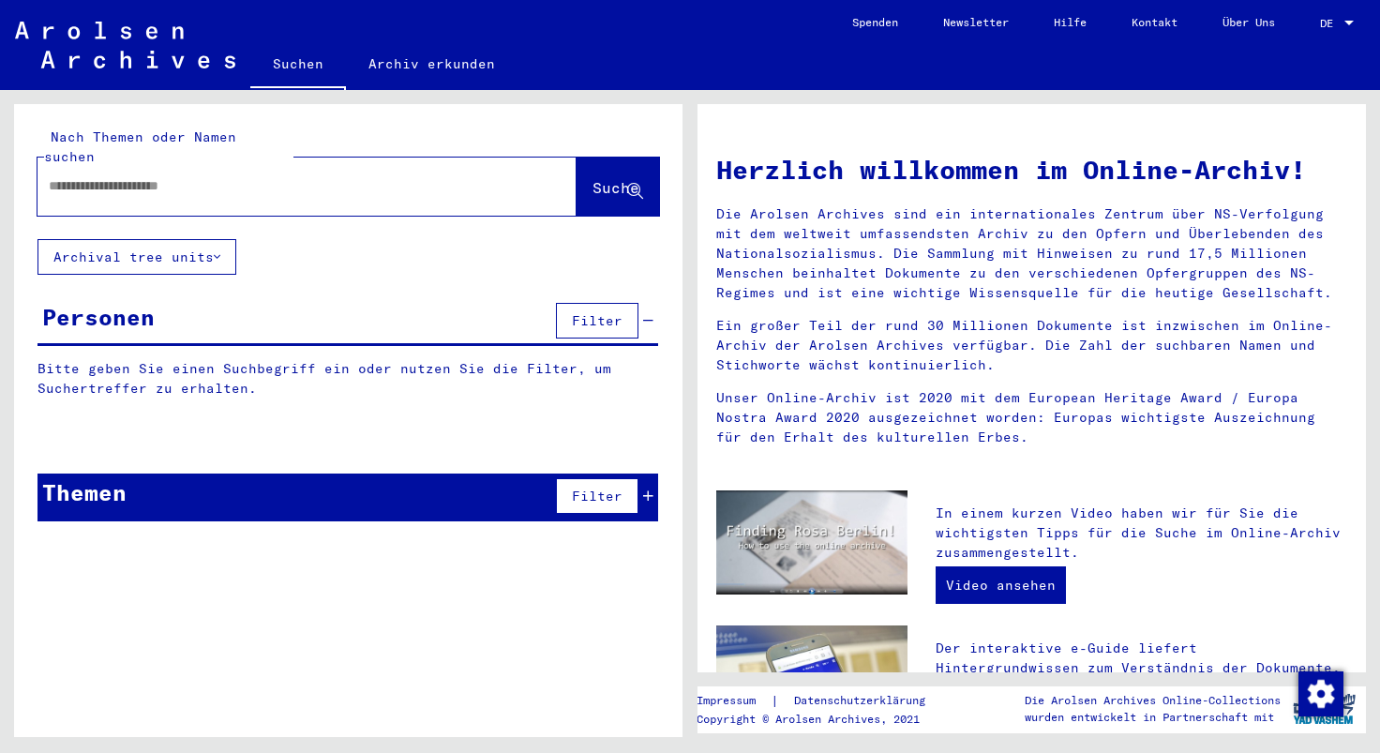
paste input "**********"
click at [635, 184] on icon at bounding box center [635, 192] width 16 height 16
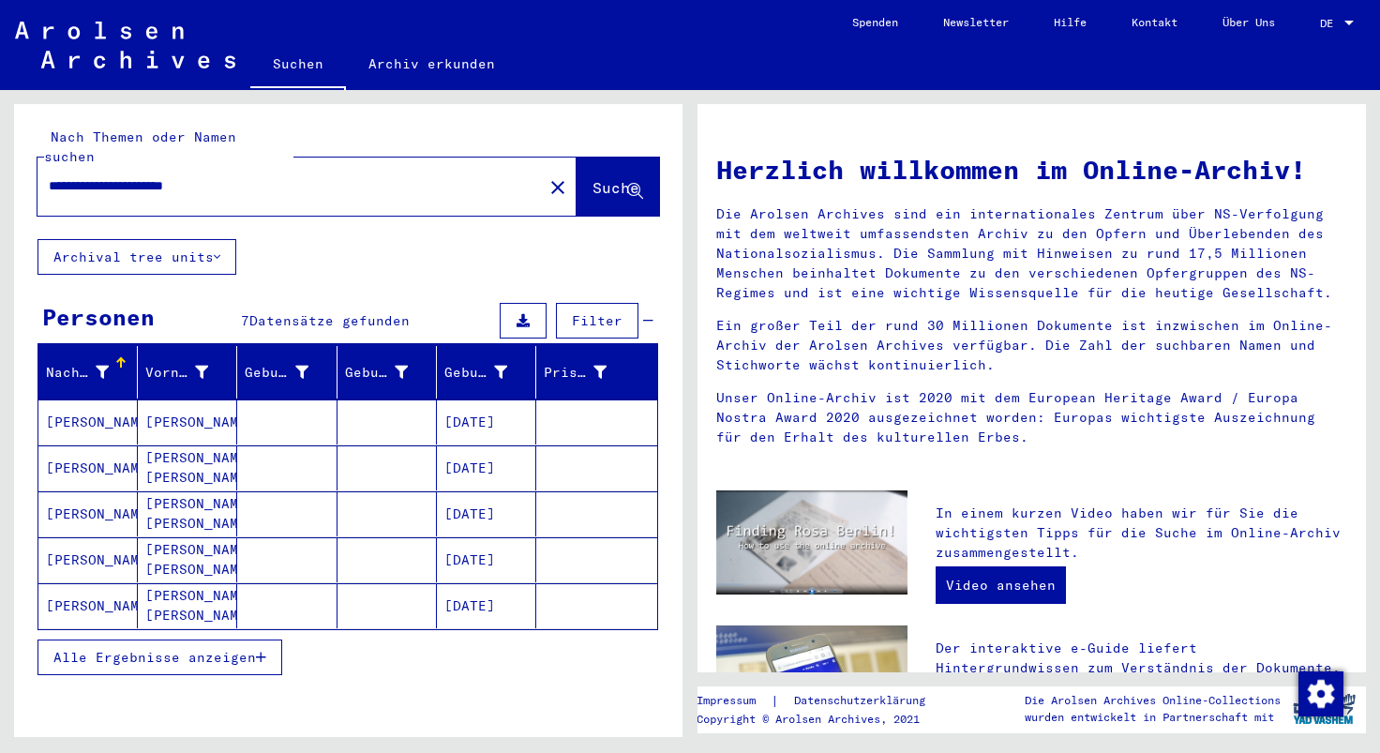
click at [254, 649] on span "Alle Ergebnisse anzeigen" at bounding box center [154, 657] width 203 height 17
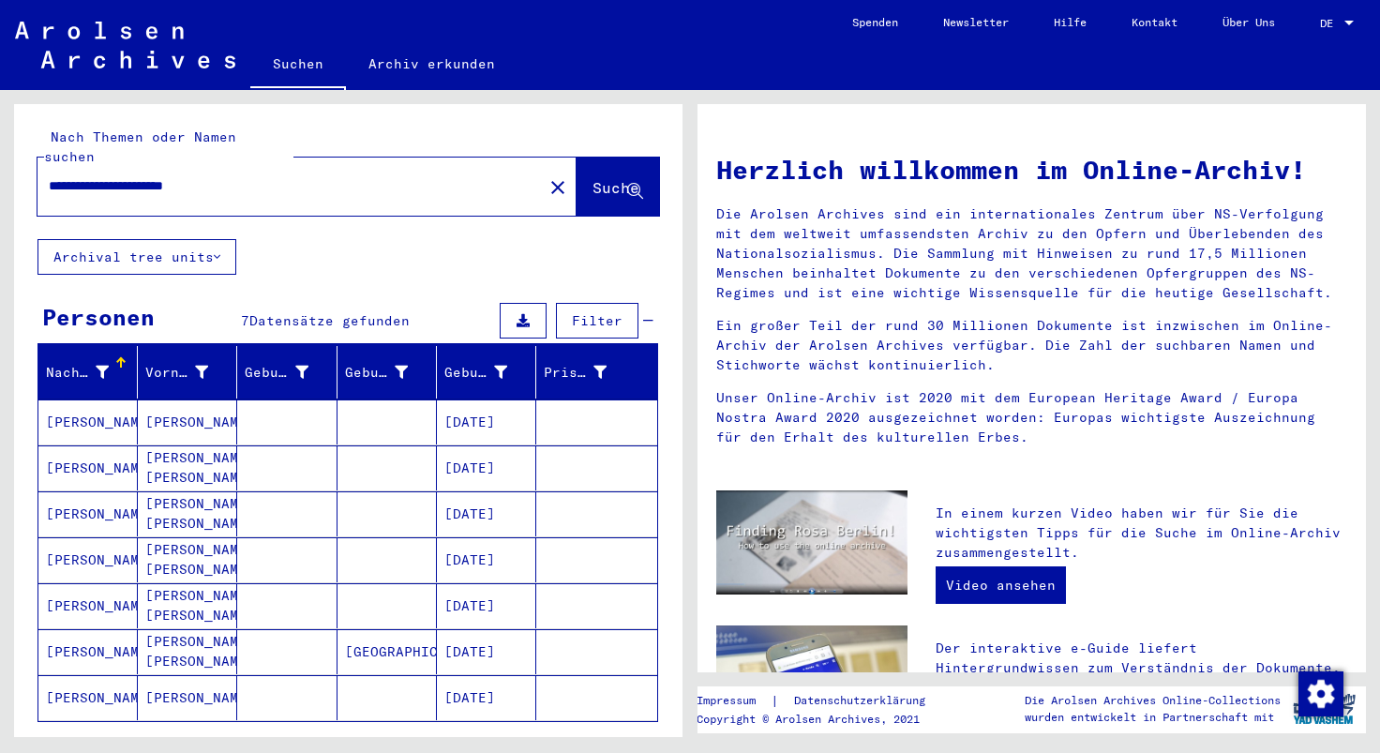
click at [264, 176] on input "**********" at bounding box center [285, 186] width 472 height 20
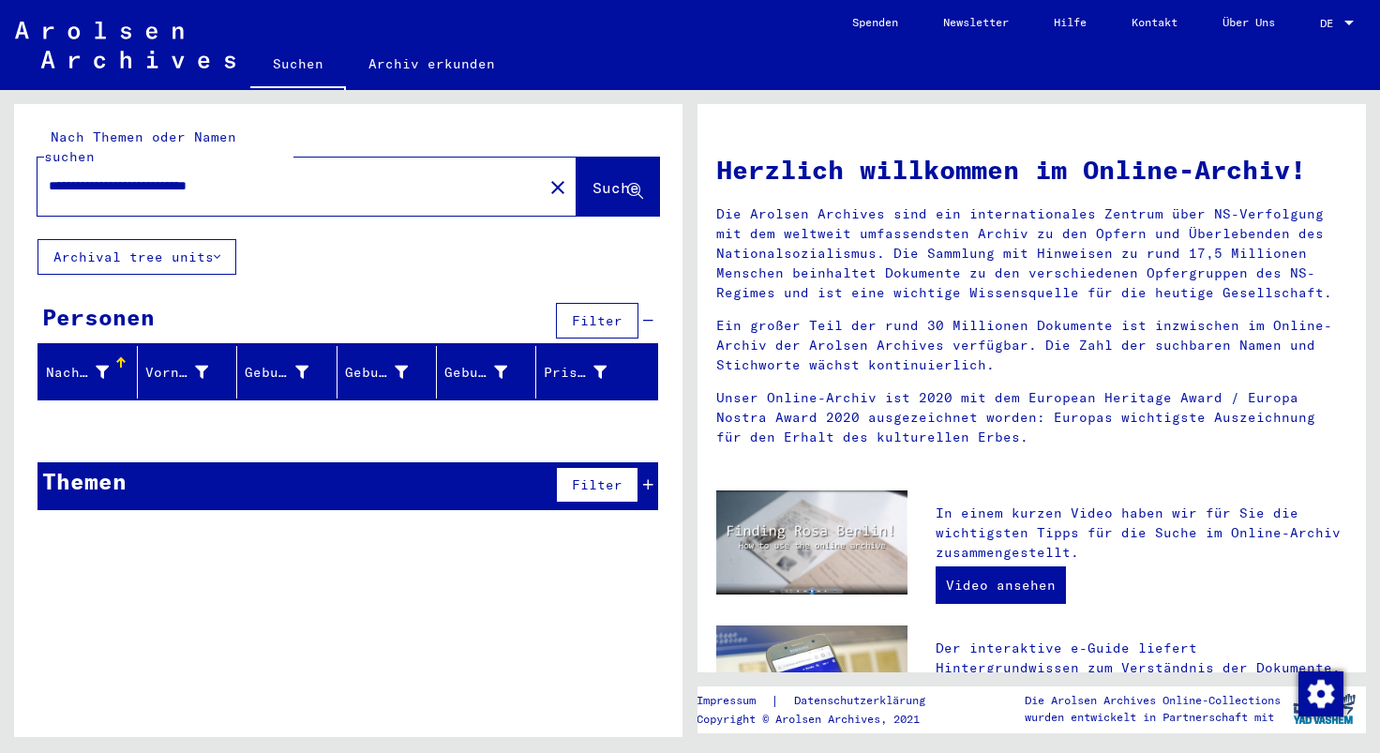
click at [203, 176] on input "**********" at bounding box center [285, 186] width 472 height 20
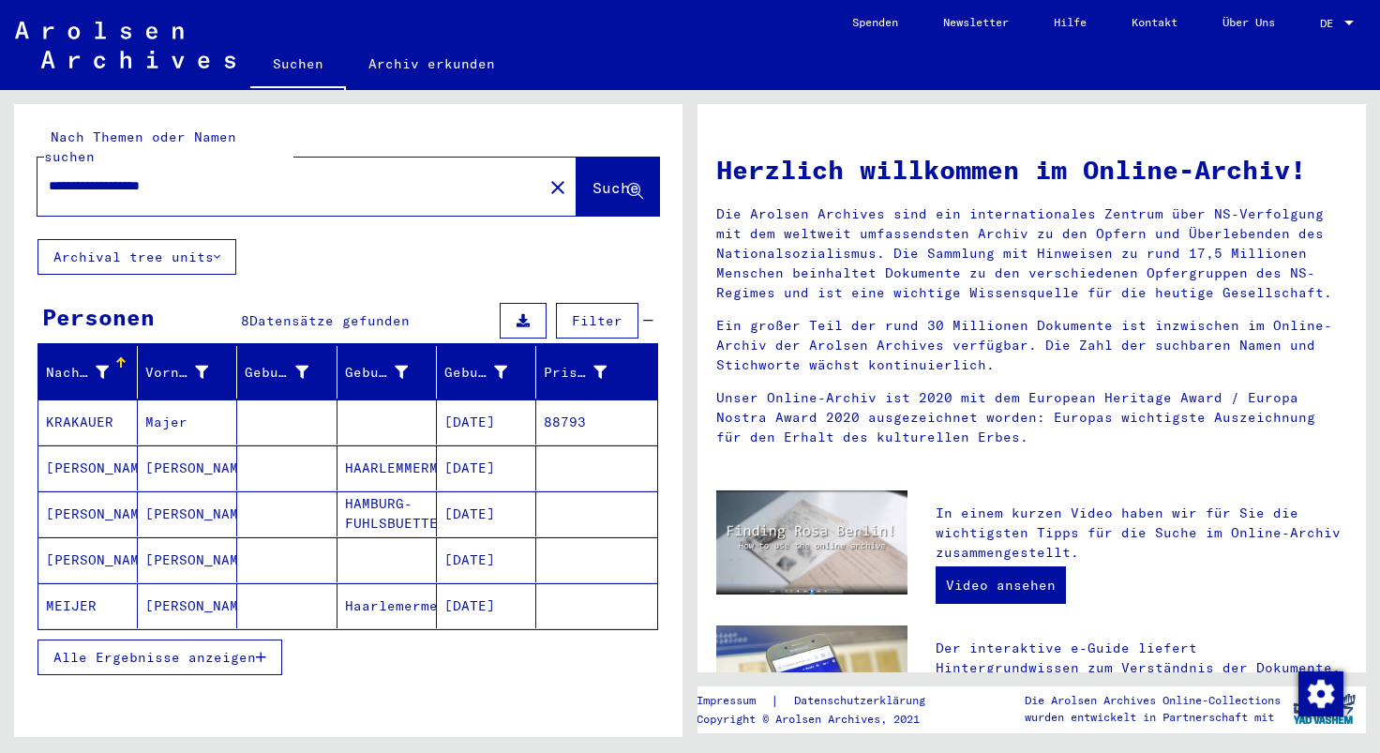
click at [267, 639] on button "Alle Ergebnisse anzeigen" at bounding box center [160, 657] width 245 height 36
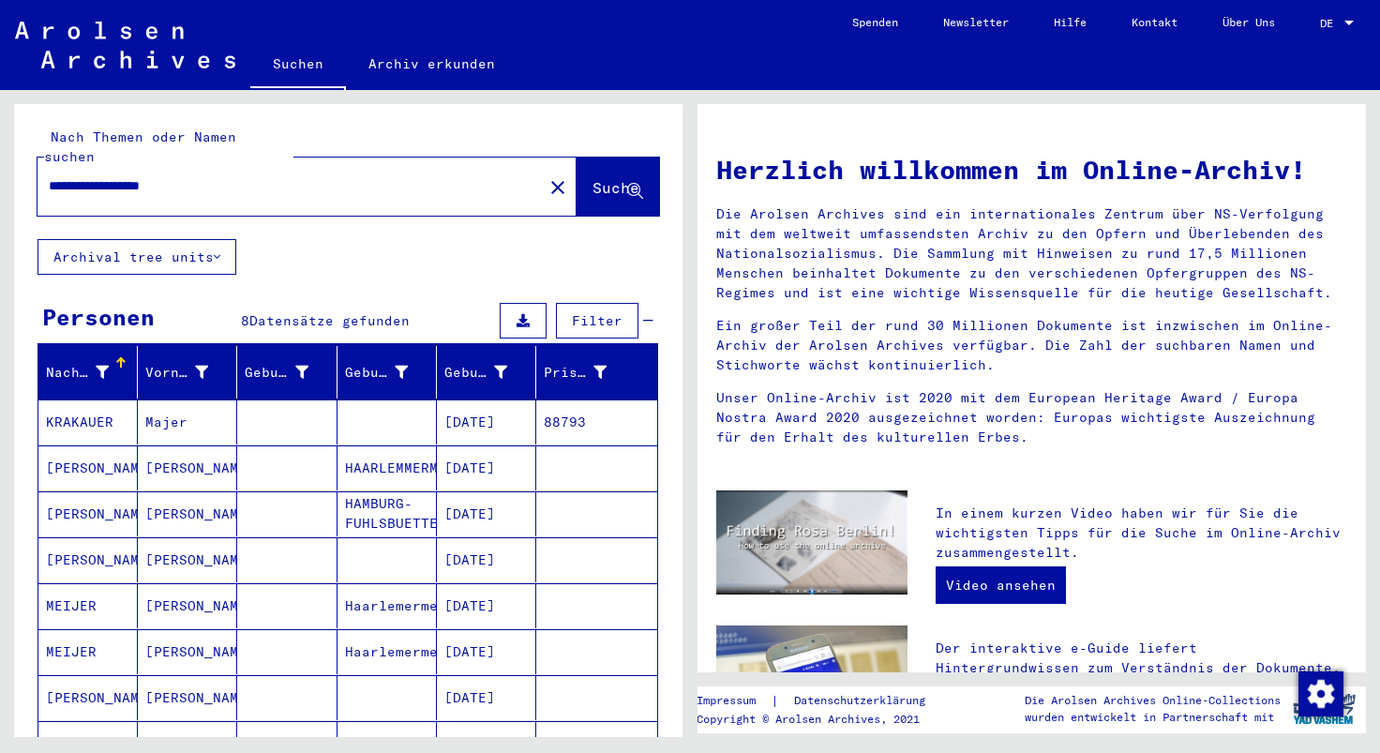
click at [466, 540] on mat-cell "[DATE]" at bounding box center [486, 559] width 99 height 45
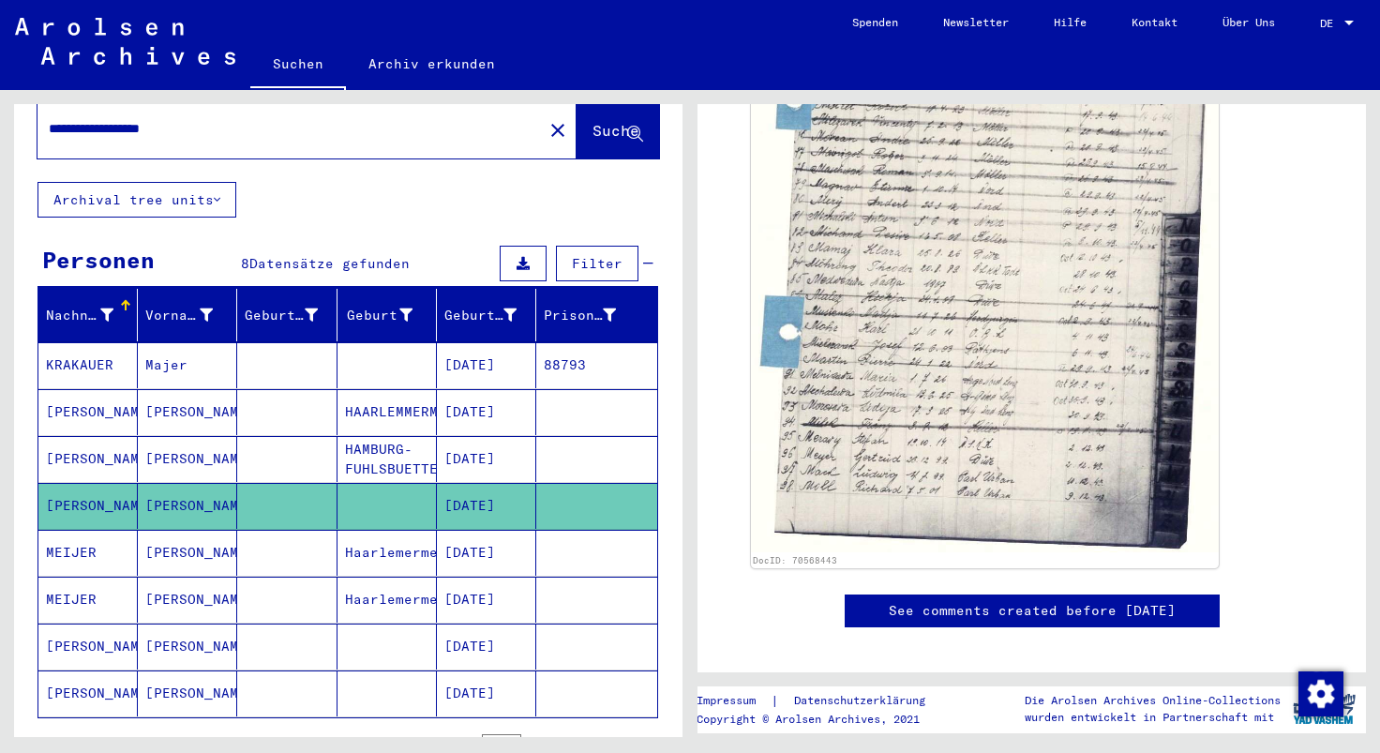
scroll to position [51, 0]
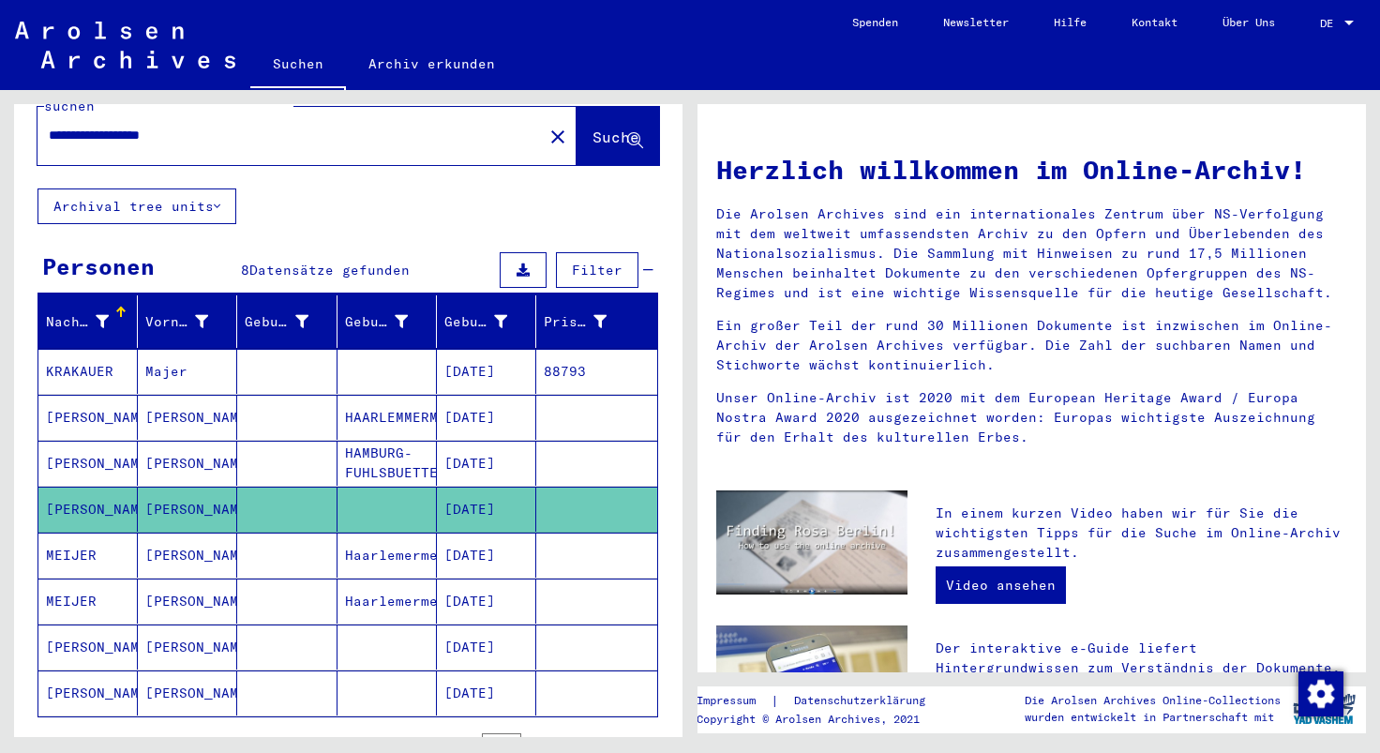
type input "**********"
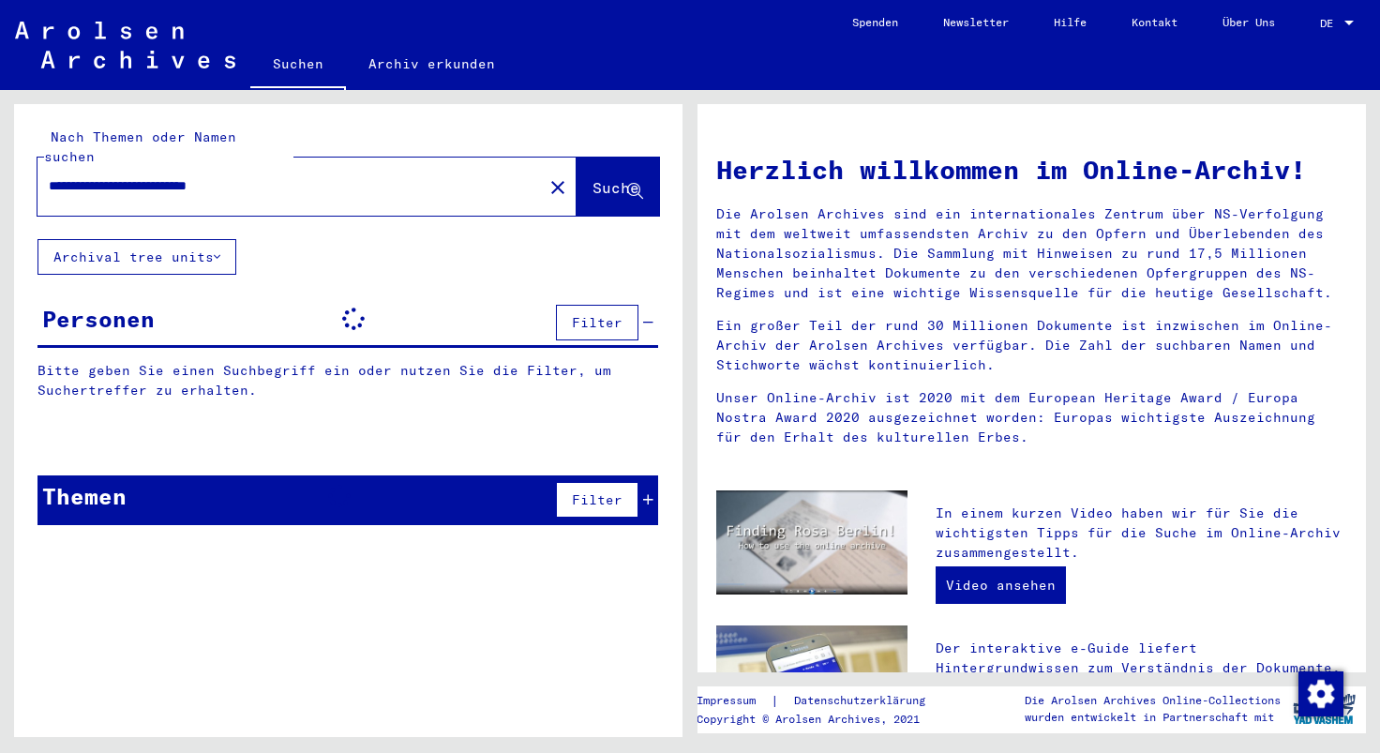
drag, startPoint x: -20, startPoint y: 168, endPoint x: -170, endPoint y: 148, distance: 151.3
click at [49, 176] on input "**********" at bounding box center [285, 186] width 472 height 20
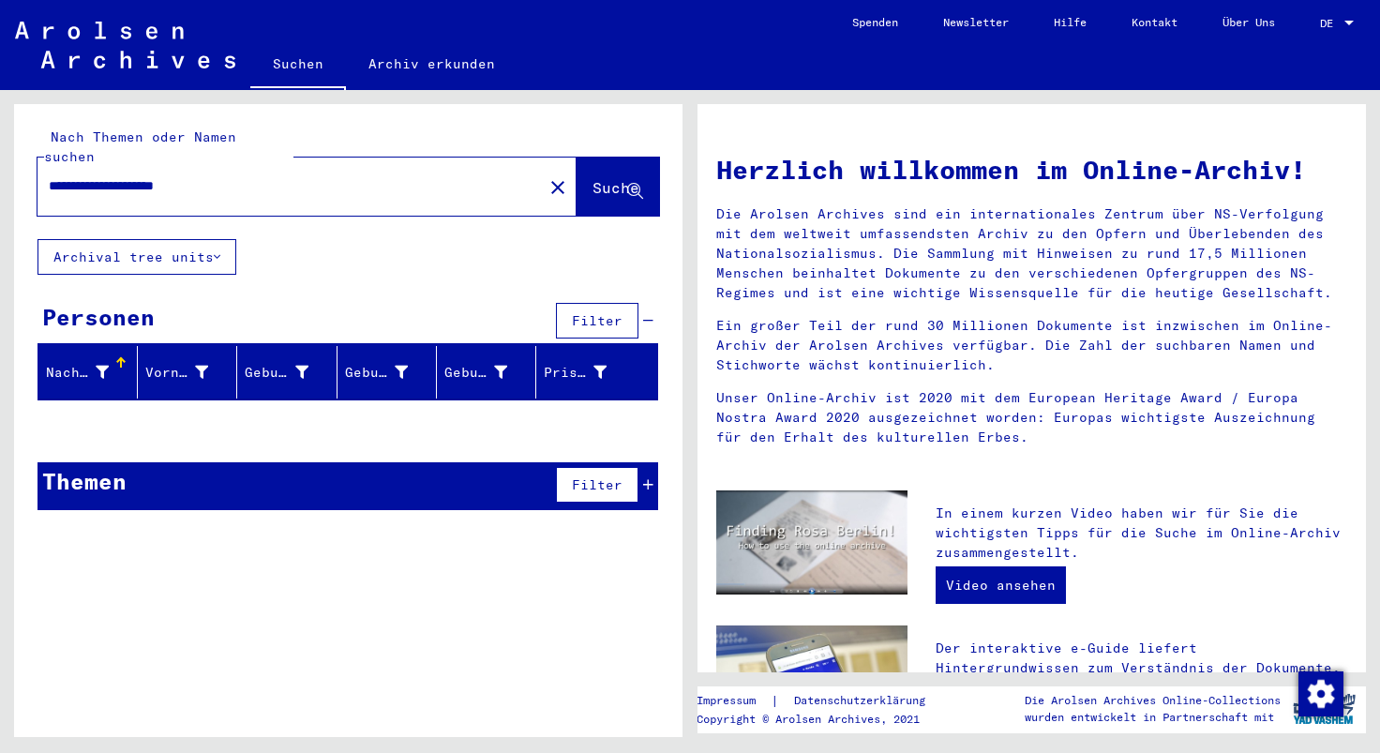
type input "**********"
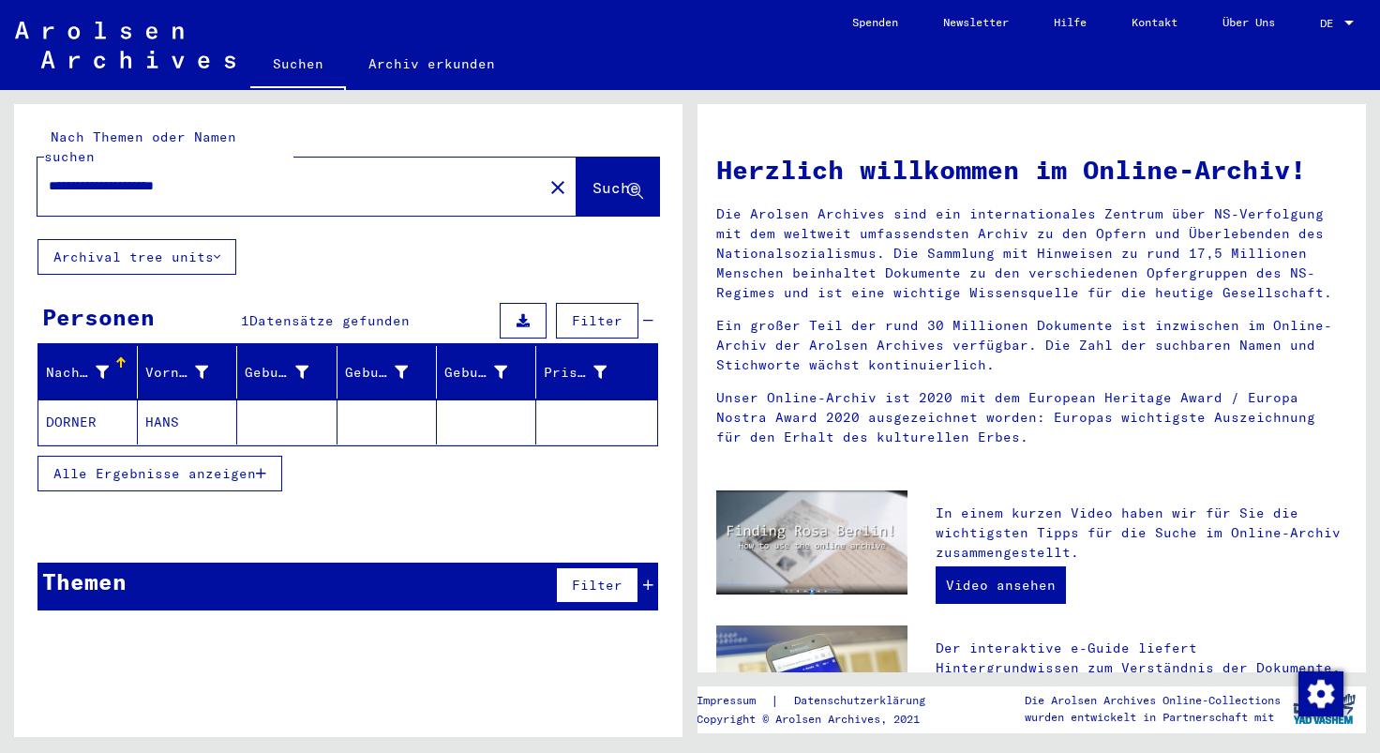
click at [207, 402] on mat-cell "HANS" at bounding box center [187, 421] width 99 height 45
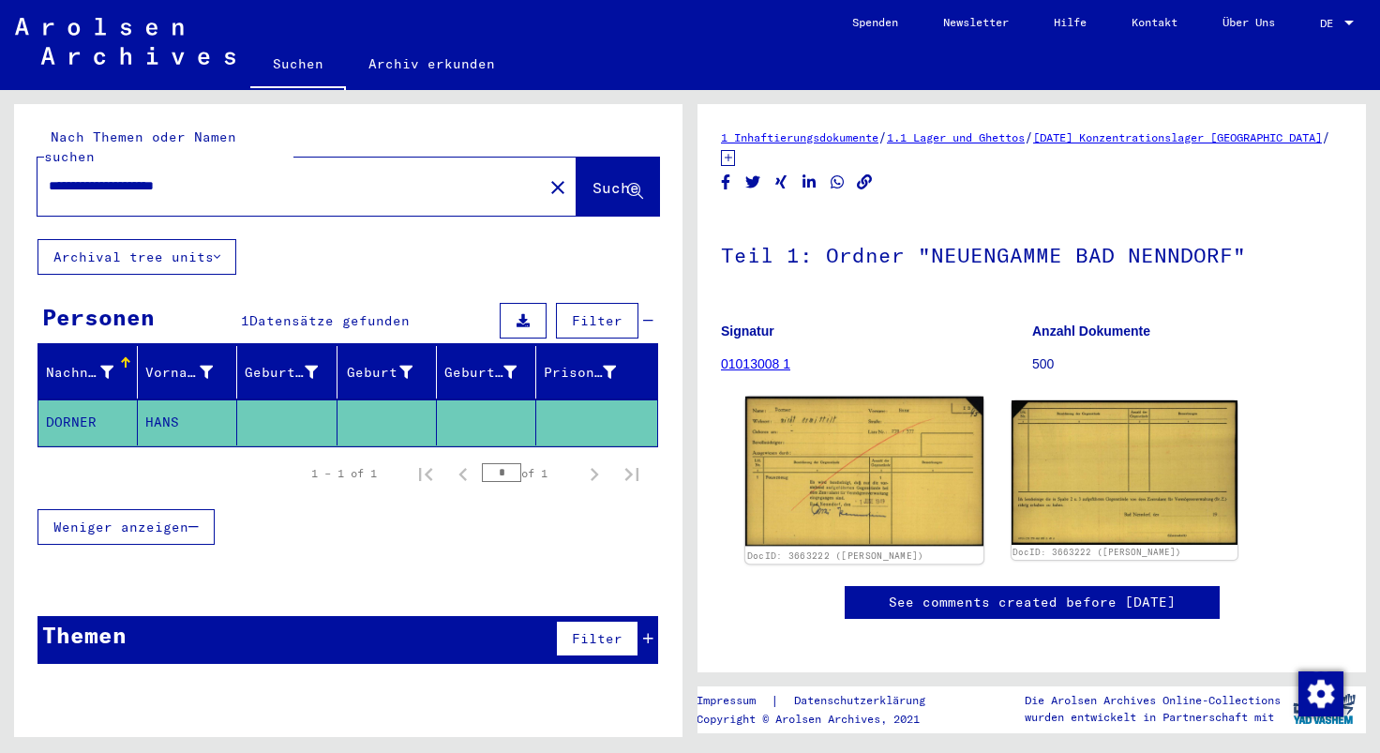
click at [895, 471] on img at bounding box center [864, 472] width 238 height 150
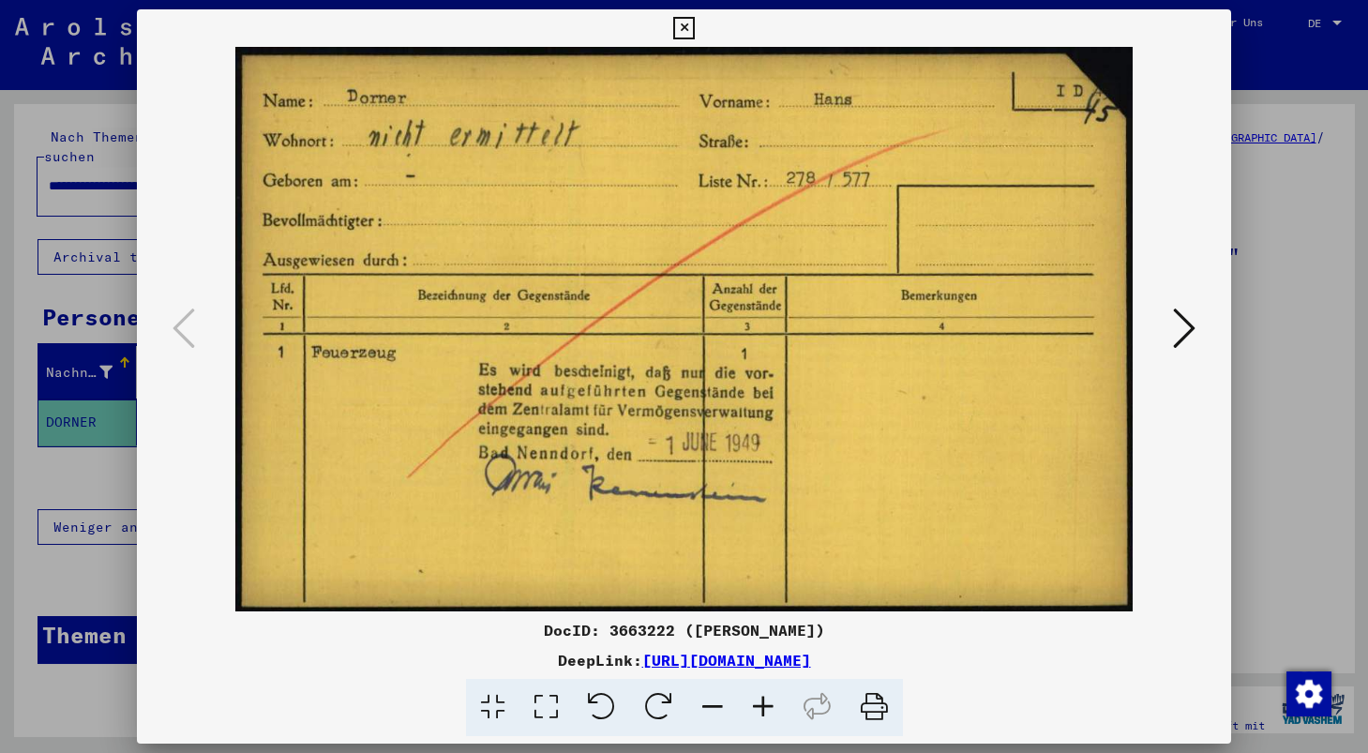
click at [1199, 323] on button at bounding box center [1184, 329] width 34 height 53
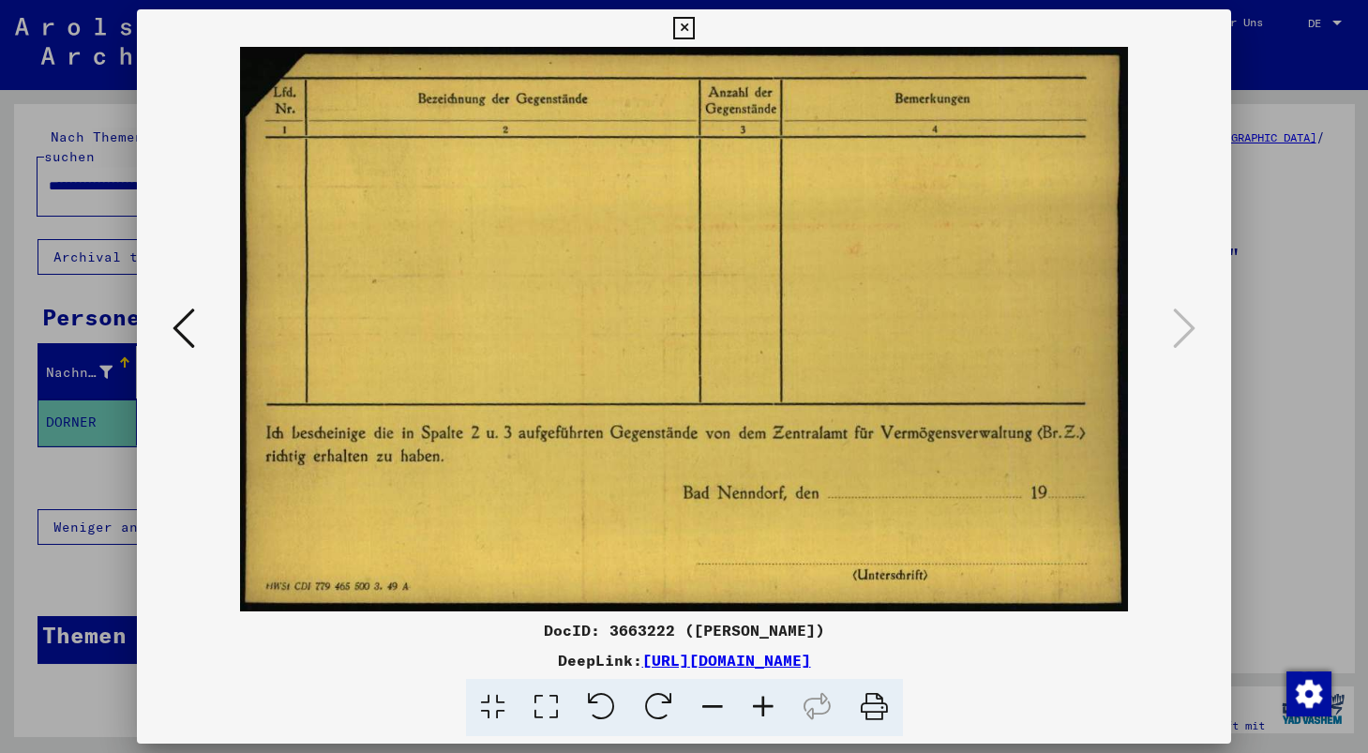
click at [695, 26] on icon at bounding box center [684, 28] width 22 height 23
